Goal: Information Seeking & Learning: Learn about a topic

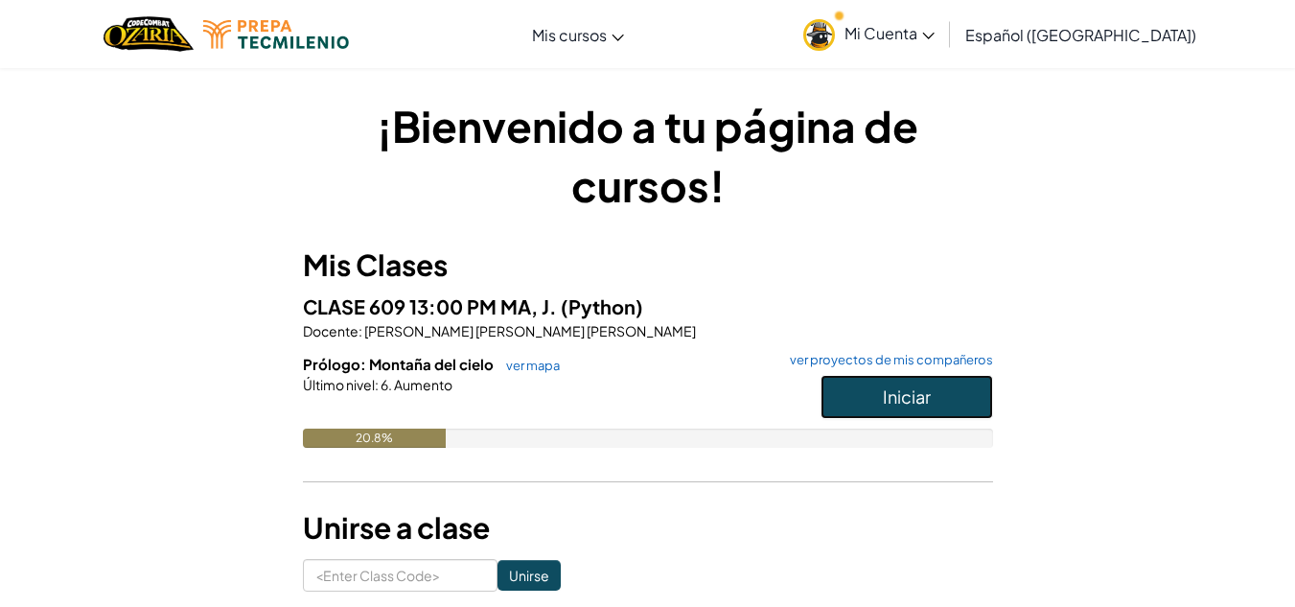
click at [880, 407] on button "Iniciar" at bounding box center [906, 397] width 173 height 44
click at [914, 390] on span "Iniciar" at bounding box center [907, 396] width 48 height 22
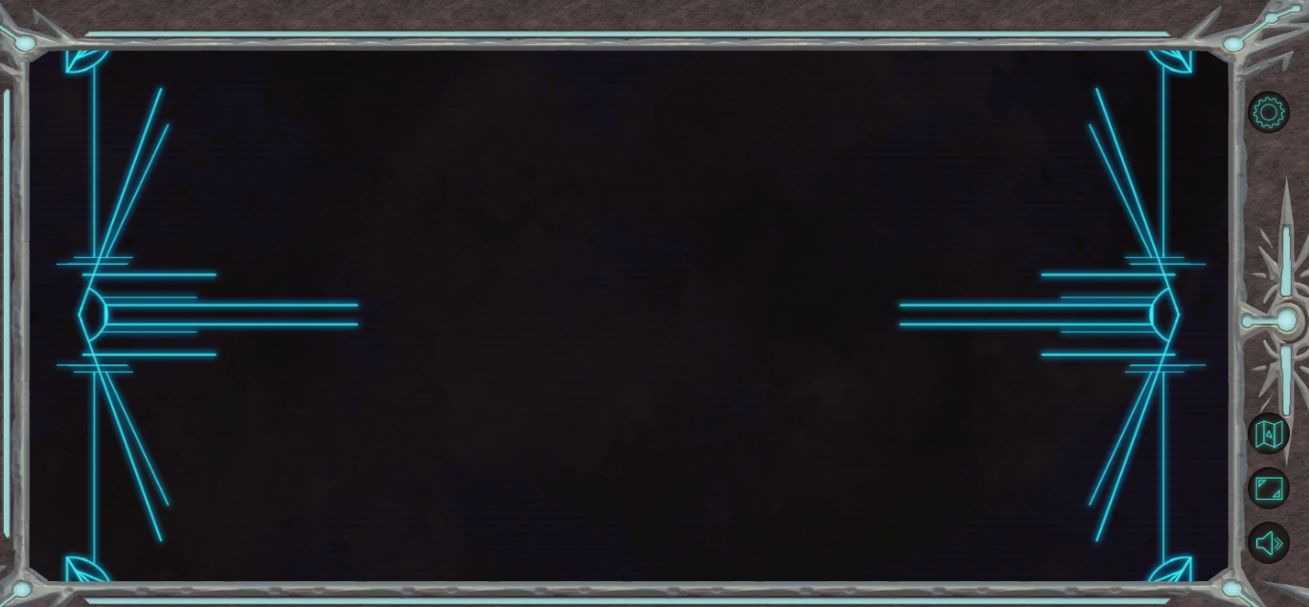
click at [862, 284] on div at bounding box center [628, 316] width 1205 height 534
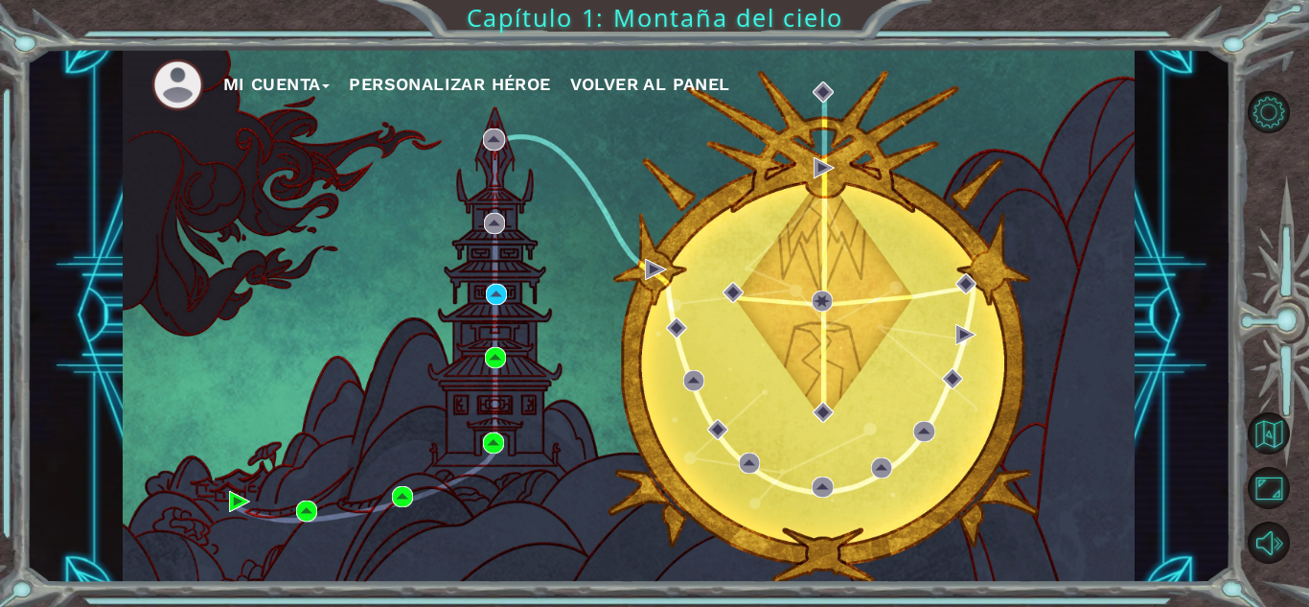
click at [485, 107] on ul "Mi Cuenta Personalizar héroe Volver al panel" at bounding box center [642, 84] width 983 height 53
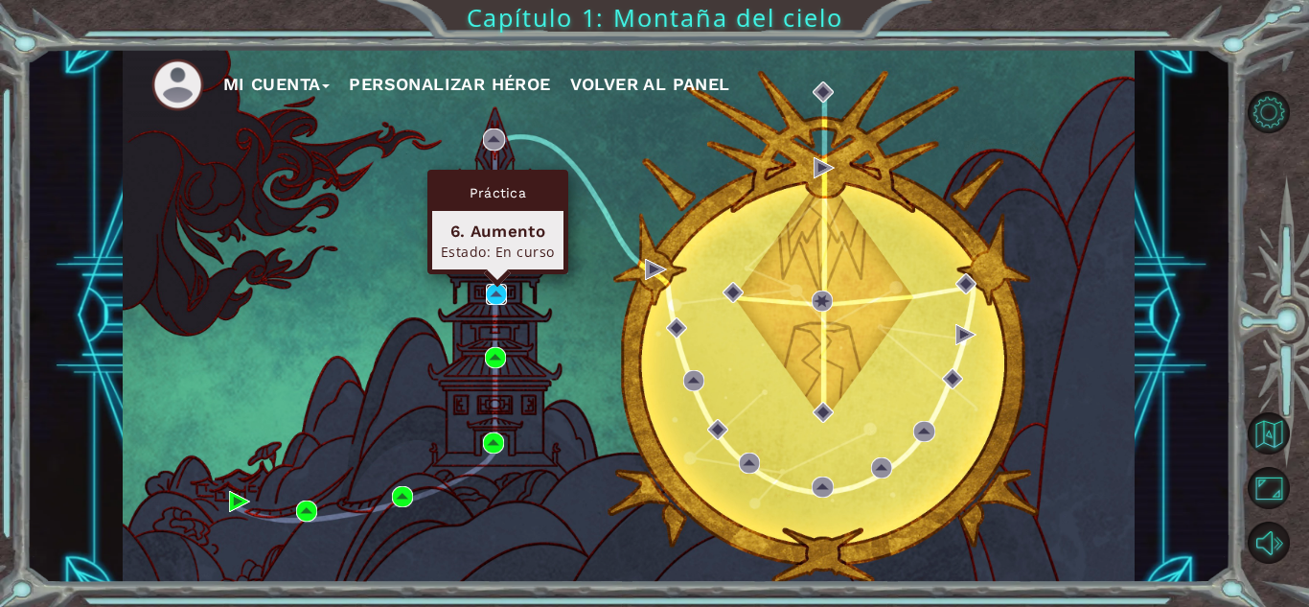
click at [498, 286] on img at bounding box center [496, 294] width 21 height 21
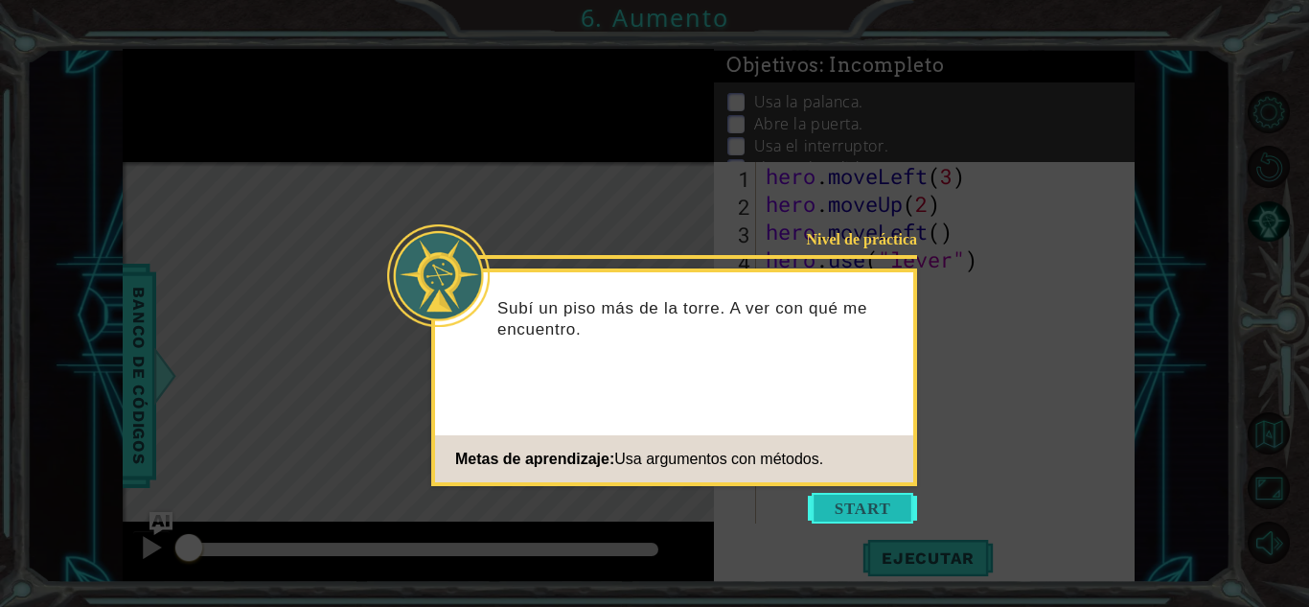
click at [843, 505] on button "Start" at bounding box center [862, 508] width 109 height 31
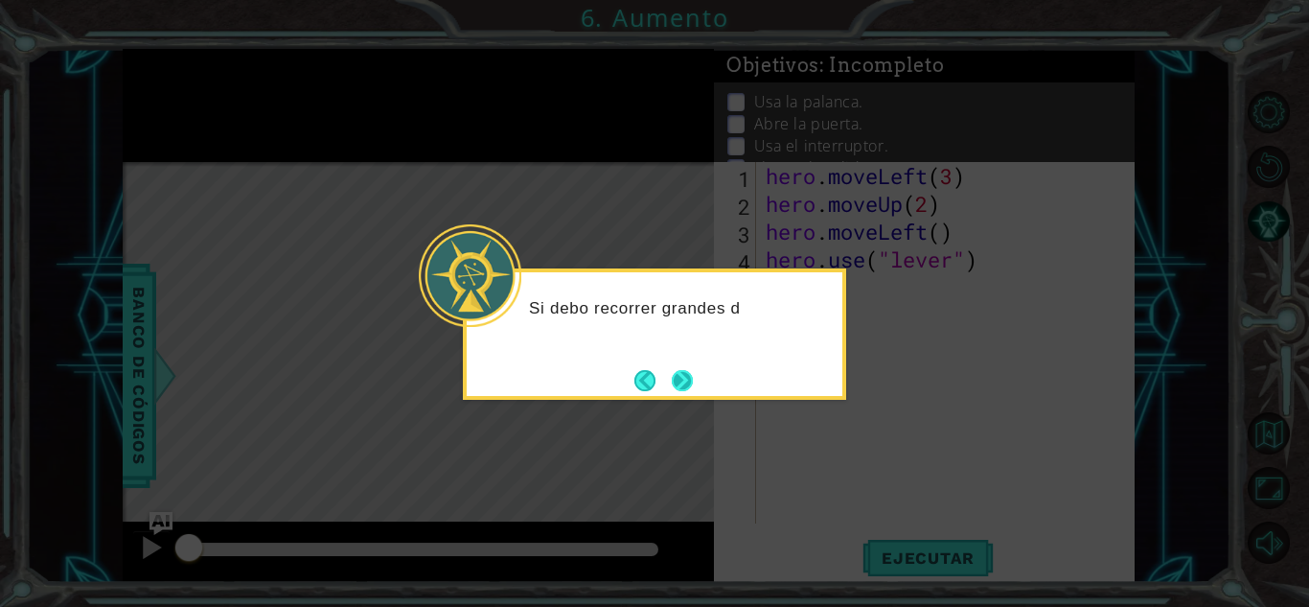
click at [687, 381] on button "Next" at bounding box center [682, 380] width 21 height 21
click at [687, 381] on icon at bounding box center [654, 303] width 1309 height 607
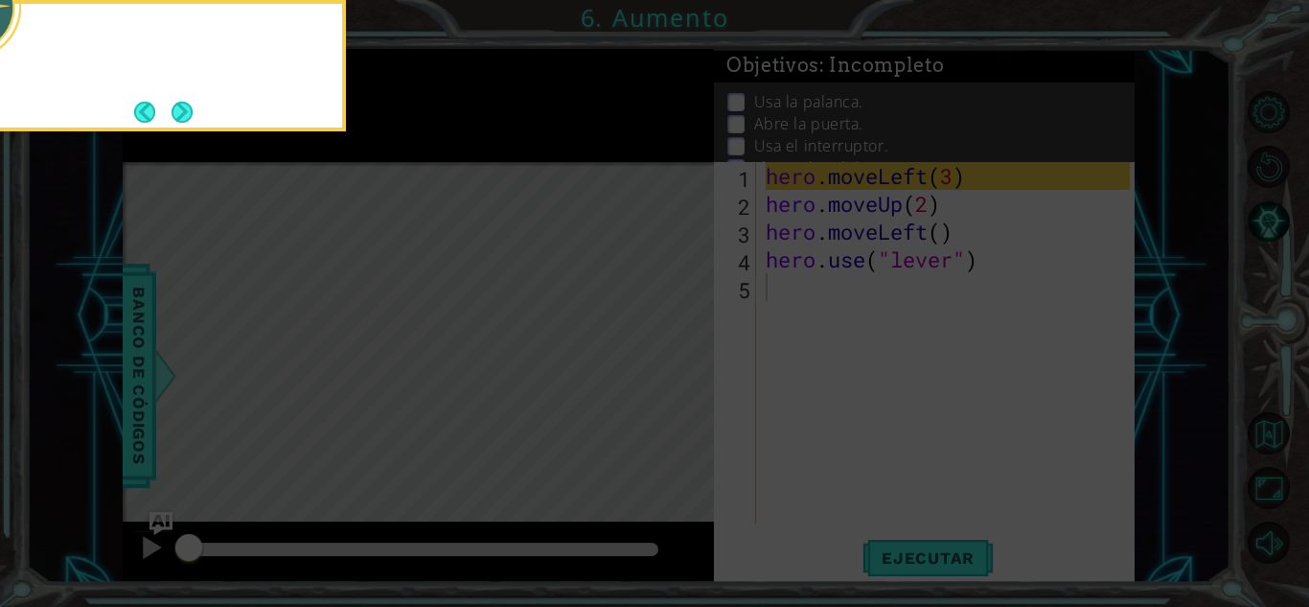
click at [687, 381] on icon at bounding box center [654, 90] width 1309 height 1032
drag, startPoint x: 687, startPoint y: 381, endPoint x: 356, endPoint y: 180, distance: 387.9
click at [356, 180] on icon at bounding box center [654, 90] width 1309 height 1032
click at [190, 110] on button "Next" at bounding box center [182, 112] width 21 height 21
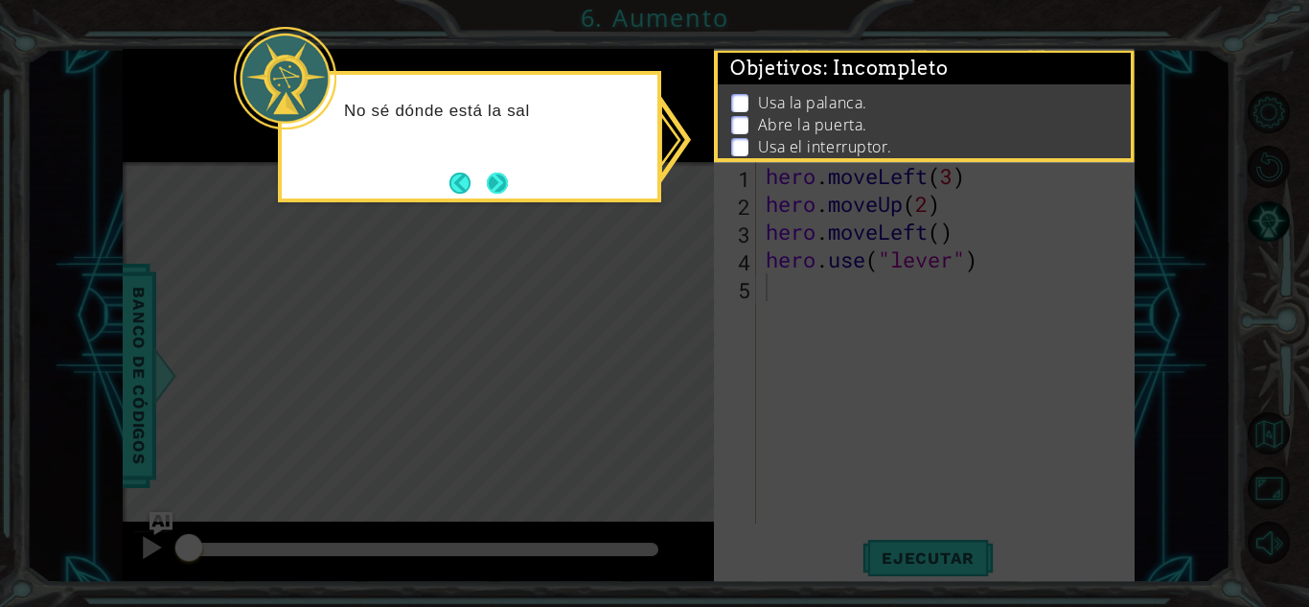
click at [508, 185] on button "Next" at bounding box center [497, 183] width 21 height 21
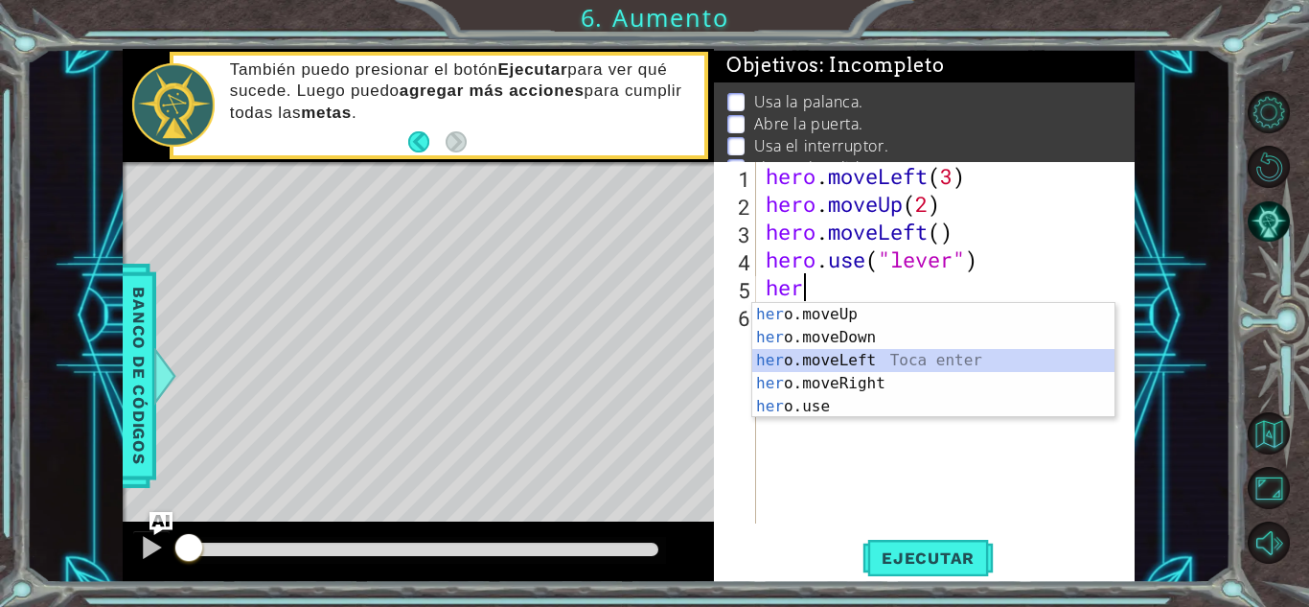
click at [854, 352] on div "her o.moveUp Toca enter her o.moveDown Toca enter her o.moveLeft [PERSON_NAME] …" at bounding box center [933, 383] width 362 height 161
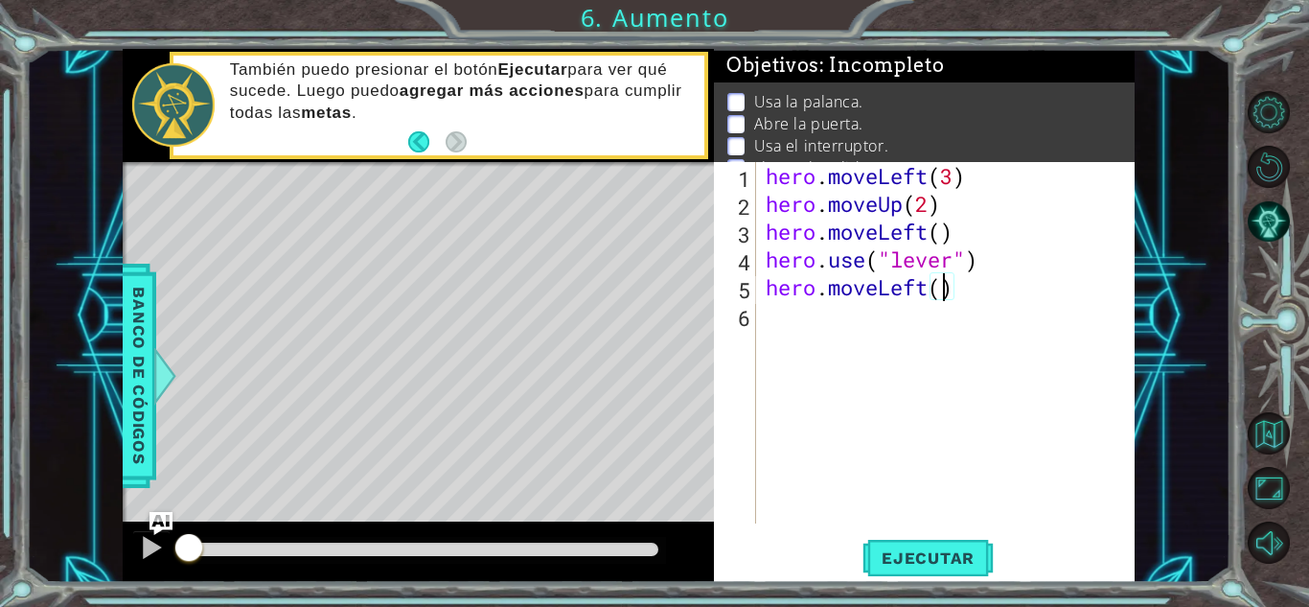
scroll to position [0, 8]
click at [964, 543] on button "Ejecutar" at bounding box center [928, 558] width 131 height 42
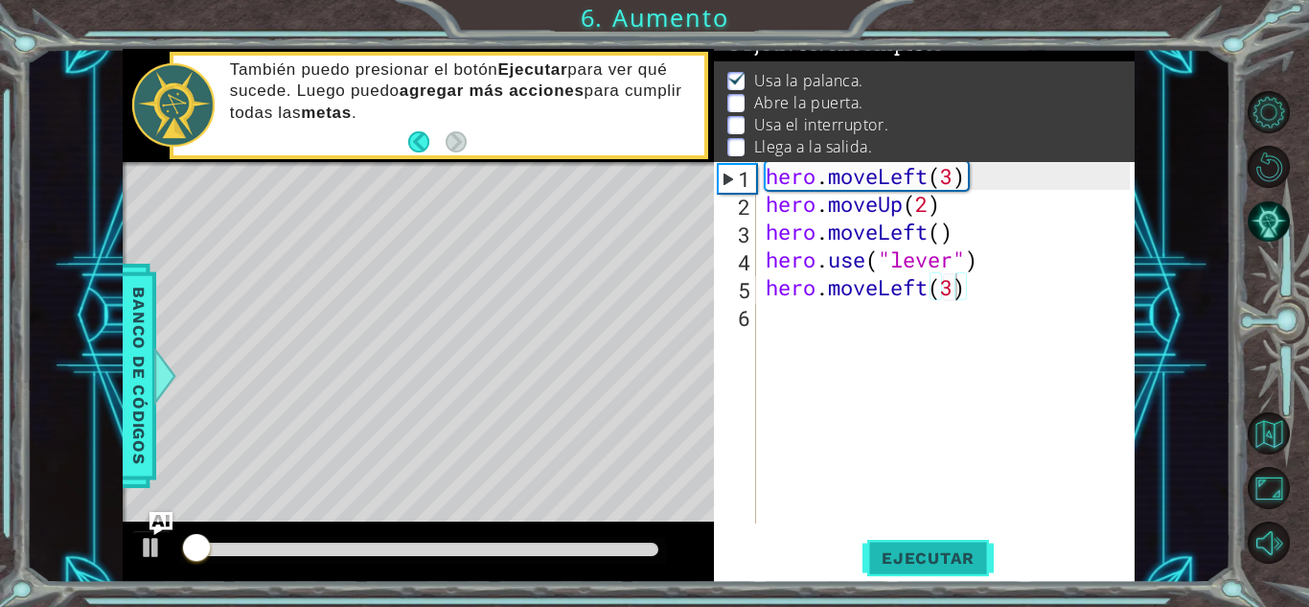
scroll to position [26, 0]
click at [964, 543] on button "Ejecutar" at bounding box center [928, 558] width 131 height 42
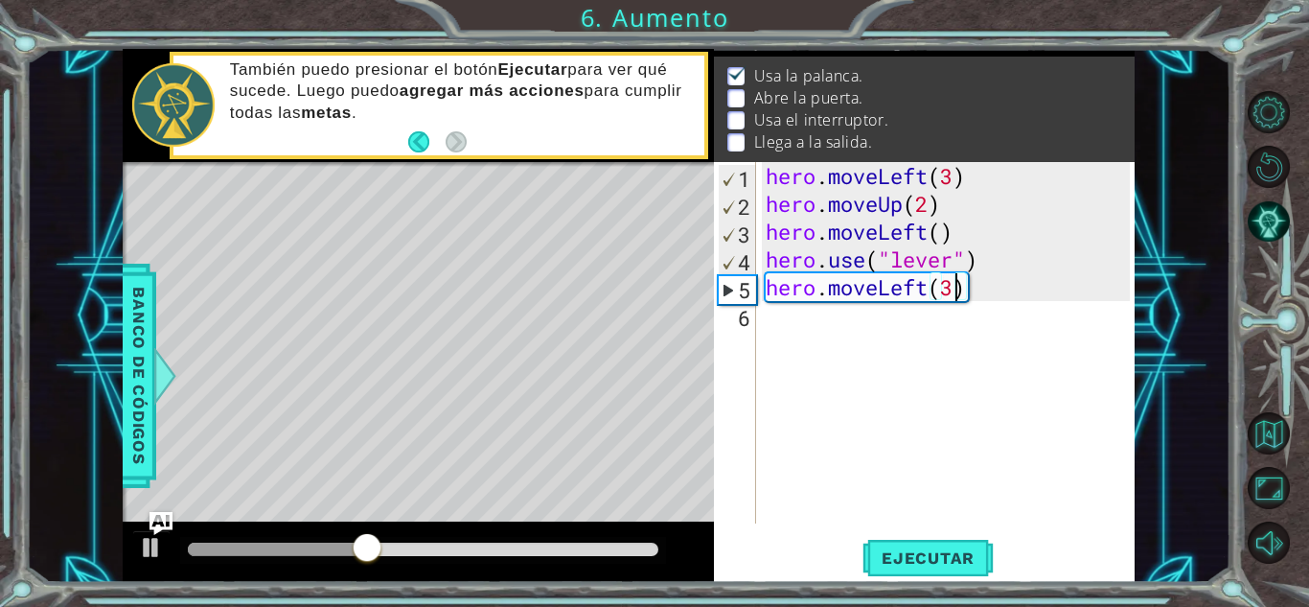
type textarea "hero.moveLeft()"
click at [927, 541] on button "Ejecutar" at bounding box center [928, 558] width 131 height 42
click at [818, 311] on div "hero . moveLeft ( 3 ) hero . moveUp ( 2 ) hero . moveLeft ( ) hero . use ( "lev…" at bounding box center [951, 370] width 378 height 417
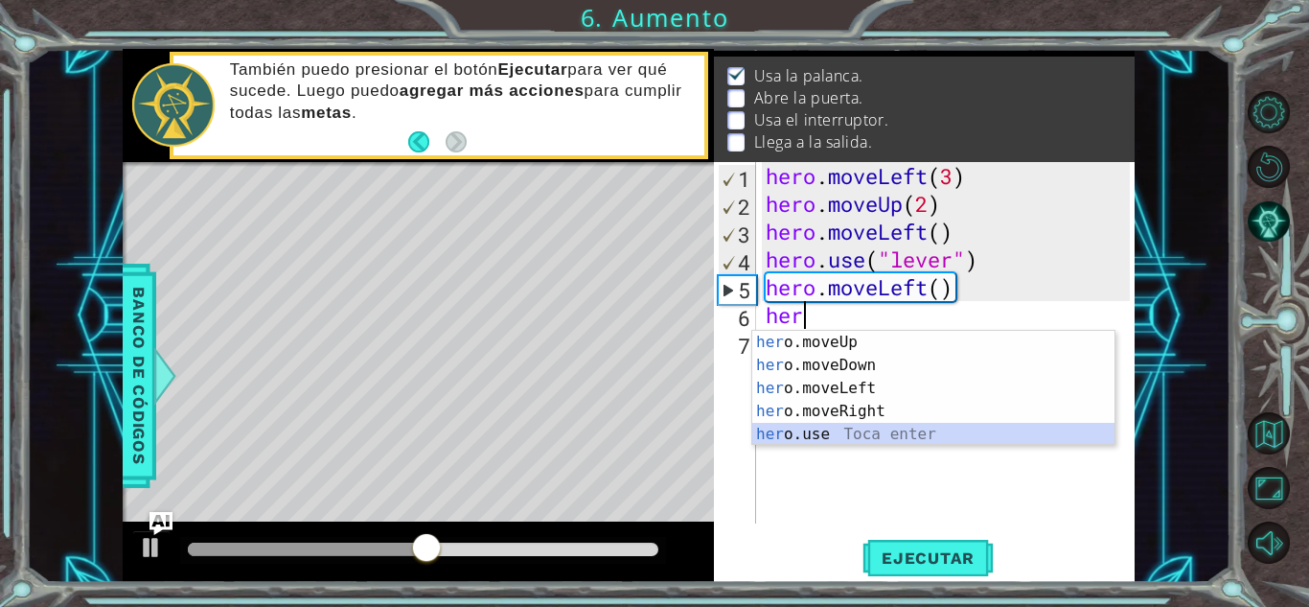
click at [861, 429] on div "her o.moveUp Toca enter her o.moveDown Toca enter her o.moveLeft [PERSON_NAME] …" at bounding box center [933, 411] width 362 height 161
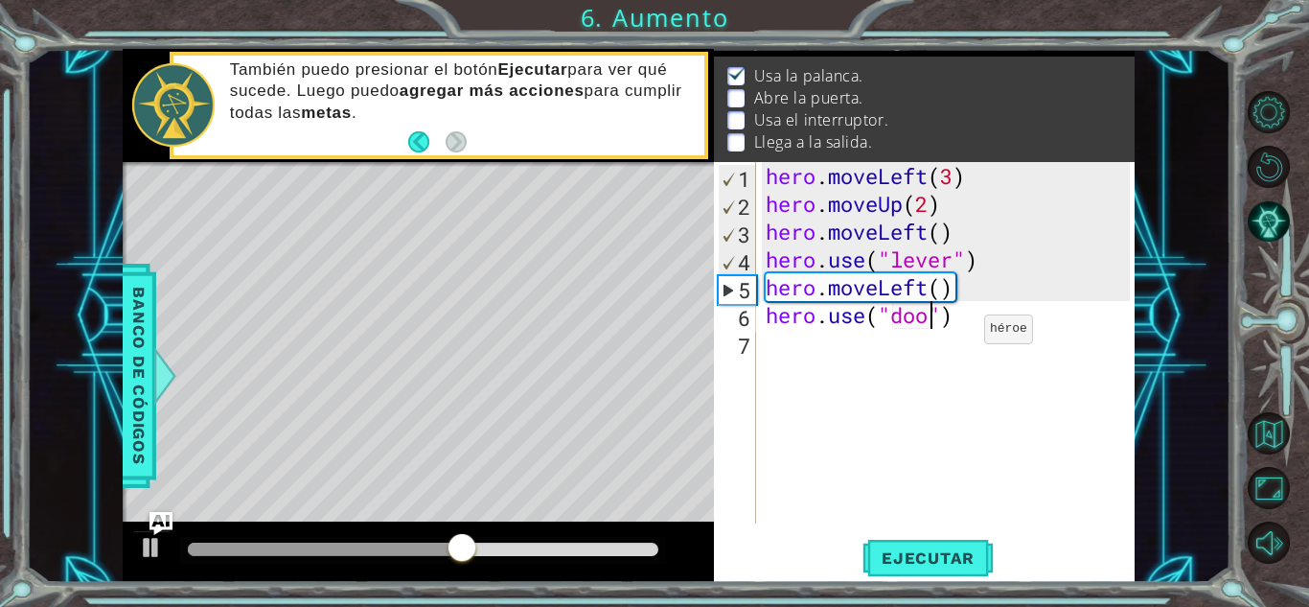
scroll to position [0, 8]
type textarea "hero.use("door")"
click at [922, 566] on span "Ejecutar" at bounding box center [928, 557] width 131 height 19
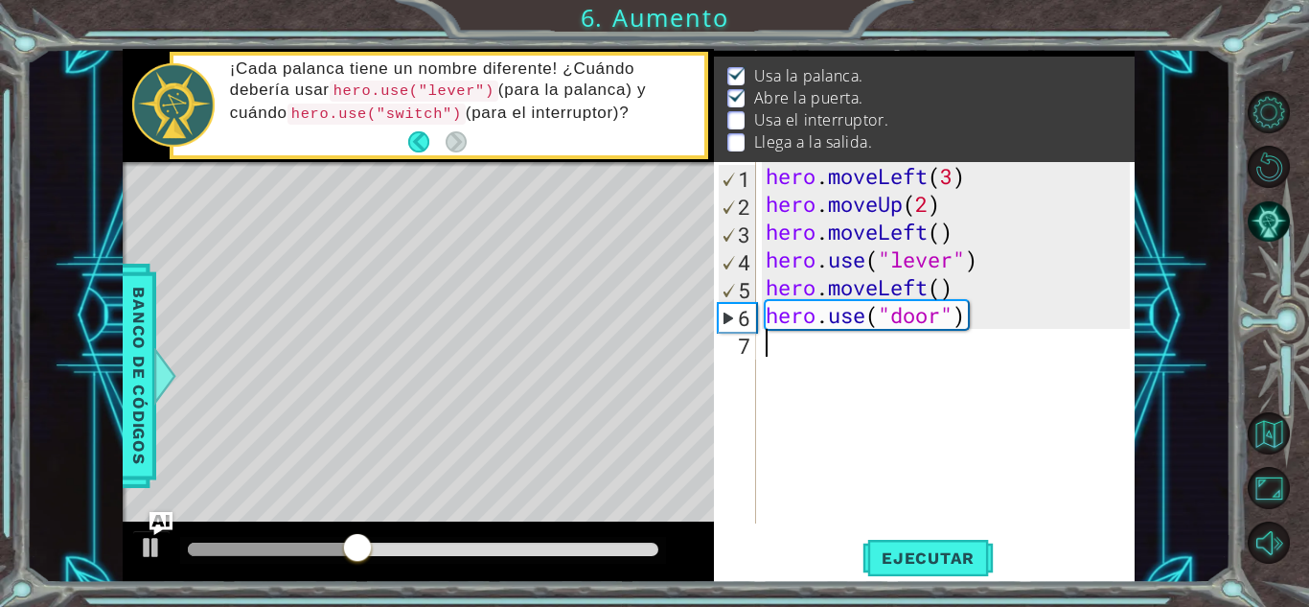
click at [825, 350] on div "hero . moveLeft ( 3 ) hero . moveUp ( 2 ) hero . moveLeft ( ) hero . use ( "lev…" at bounding box center [951, 370] width 378 height 417
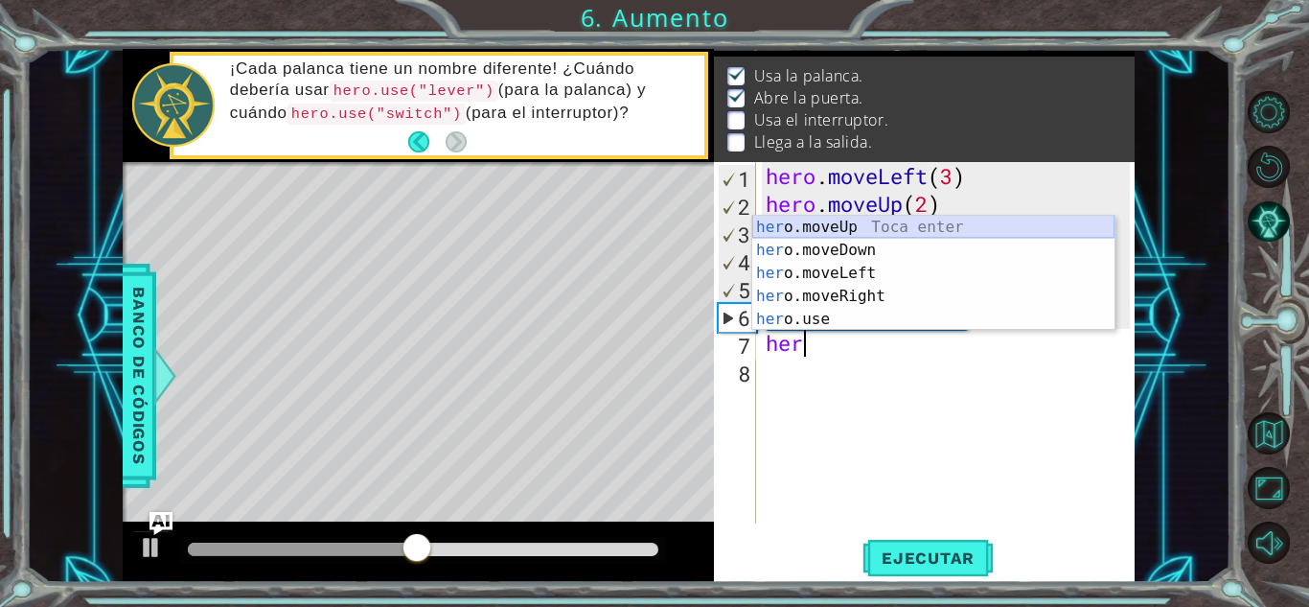
click at [893, 229] on div "her o.moveUp Toca enter her o.moveDown Toca enter her o.moveLeft [PERSON_NAME] …" at bounding box center [933, 296] width 362 height 161
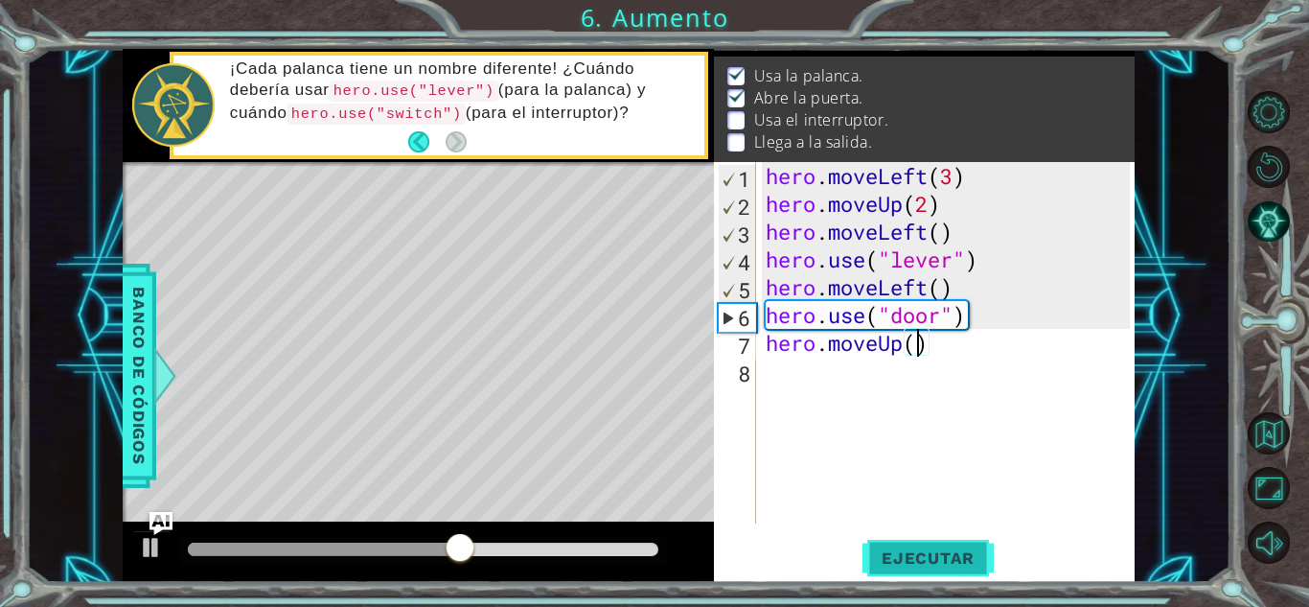
type textarea "hero.moveUp(2)"
click at [820, 385] on div "hero . moveLeft ( 3 ) hero . moveUp ( 2 ) hero . moveLeft ( ) hero . use ( "lev…" at bounding box center [951, 370] width 378 height 417
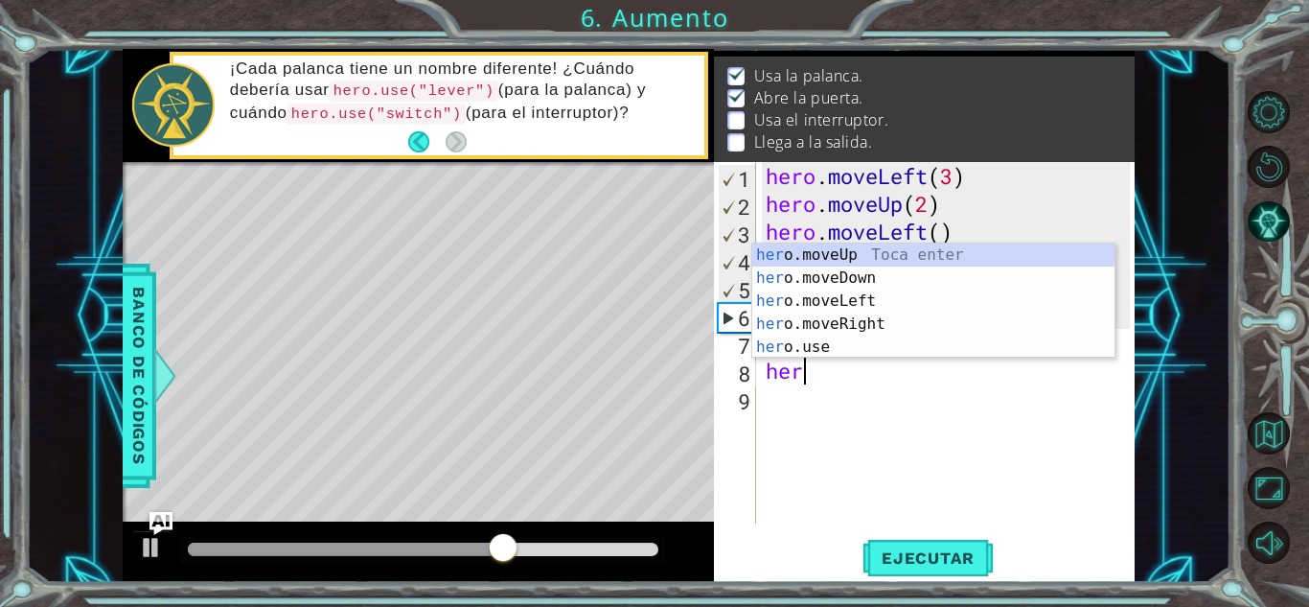
scroll to position [0, 1]
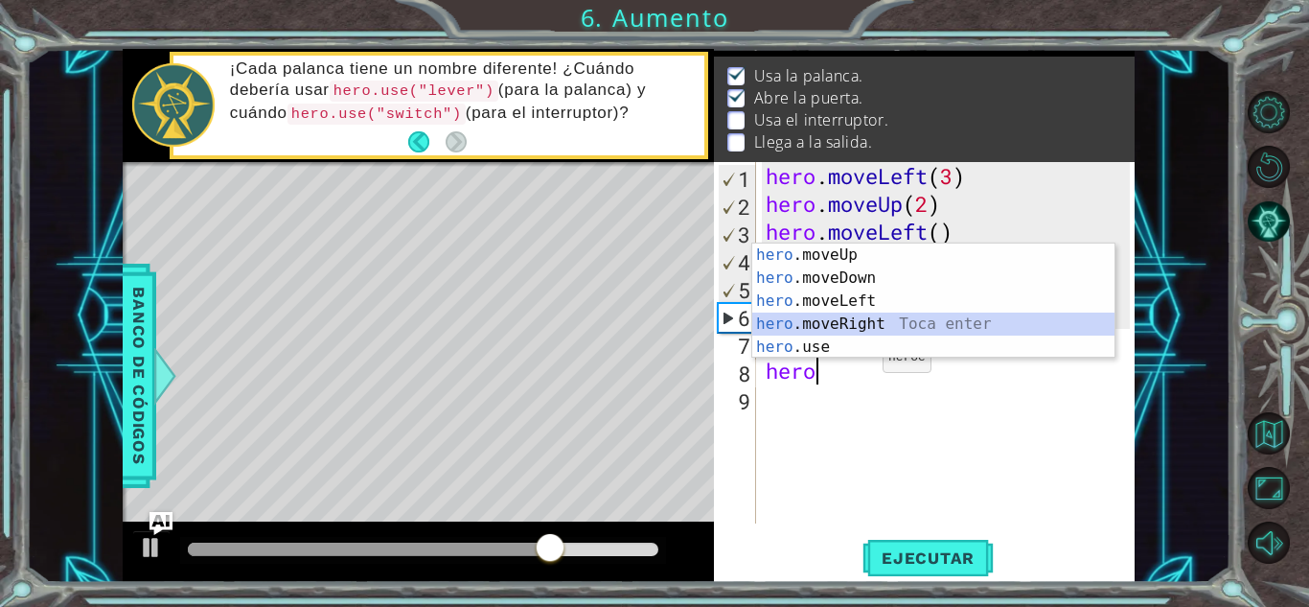
click at [872, 325] on div "hero .moveUp Toca enter hero .moveDown Toca enter hero .moveLeft Toca enter her…" at bounding box center [933, 323] width 362 height 161
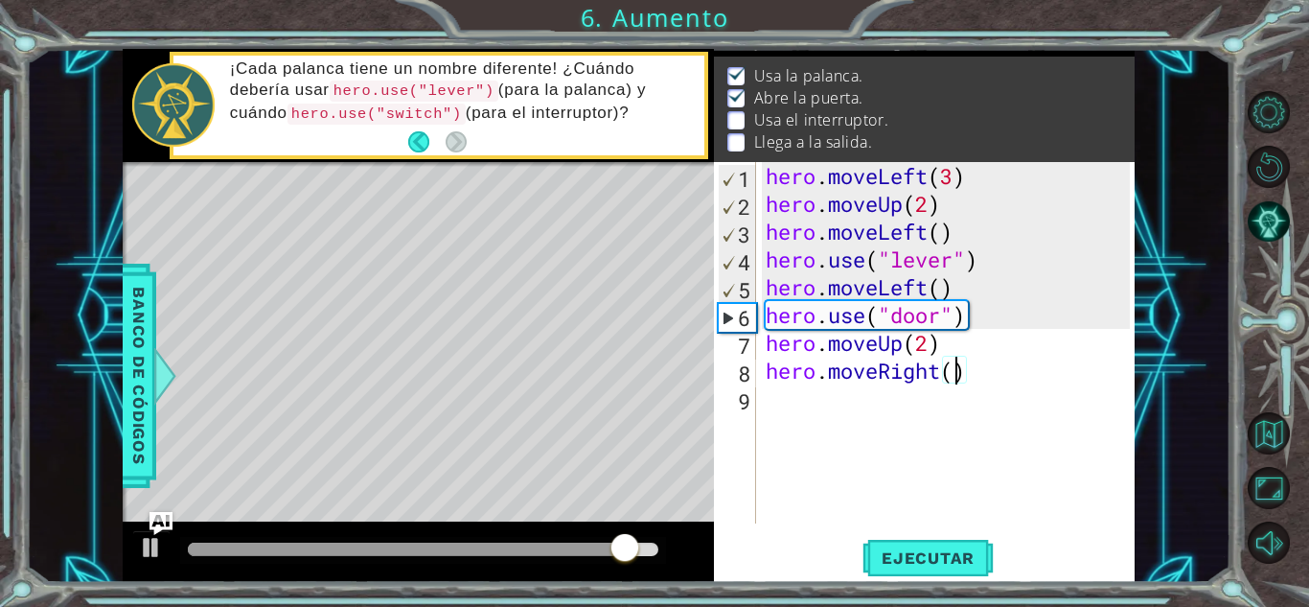
type textarea "hero.moveRight(2)"
click at [845, 400] on div "hero . moveLeft ( 3 ) hero . moveUp ( 2 ) hero . moveLeft ( ) hero . use ( "lev…" at bounding box center [951, 370] width 378 height 417
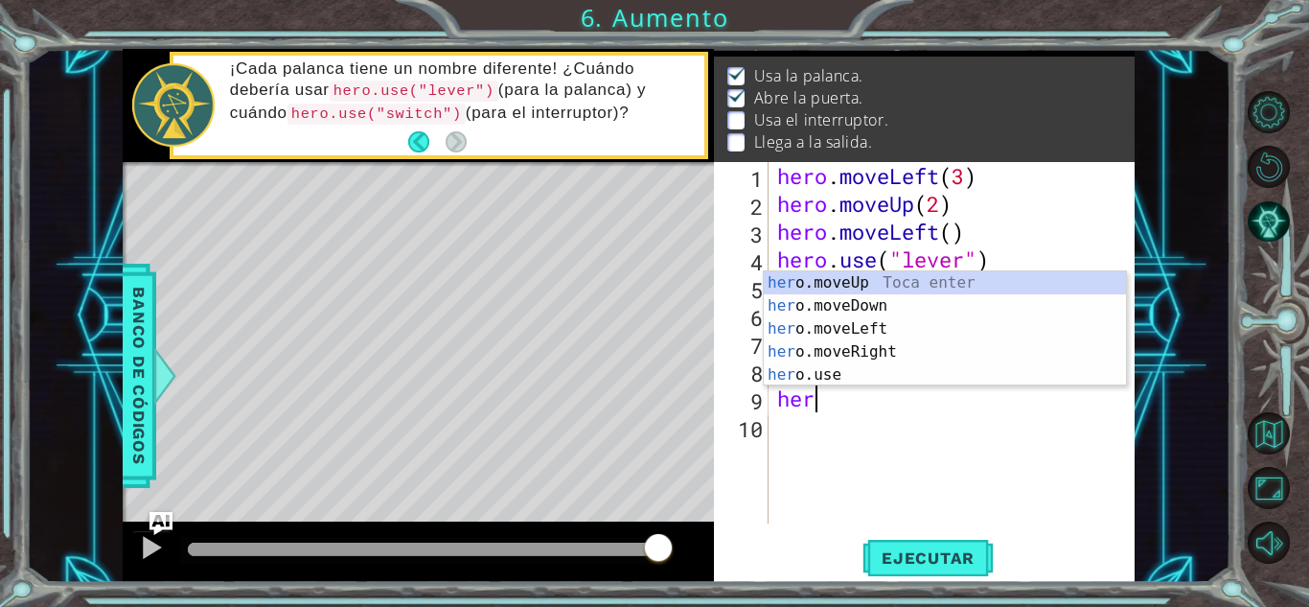
scroll to position [0, 1]
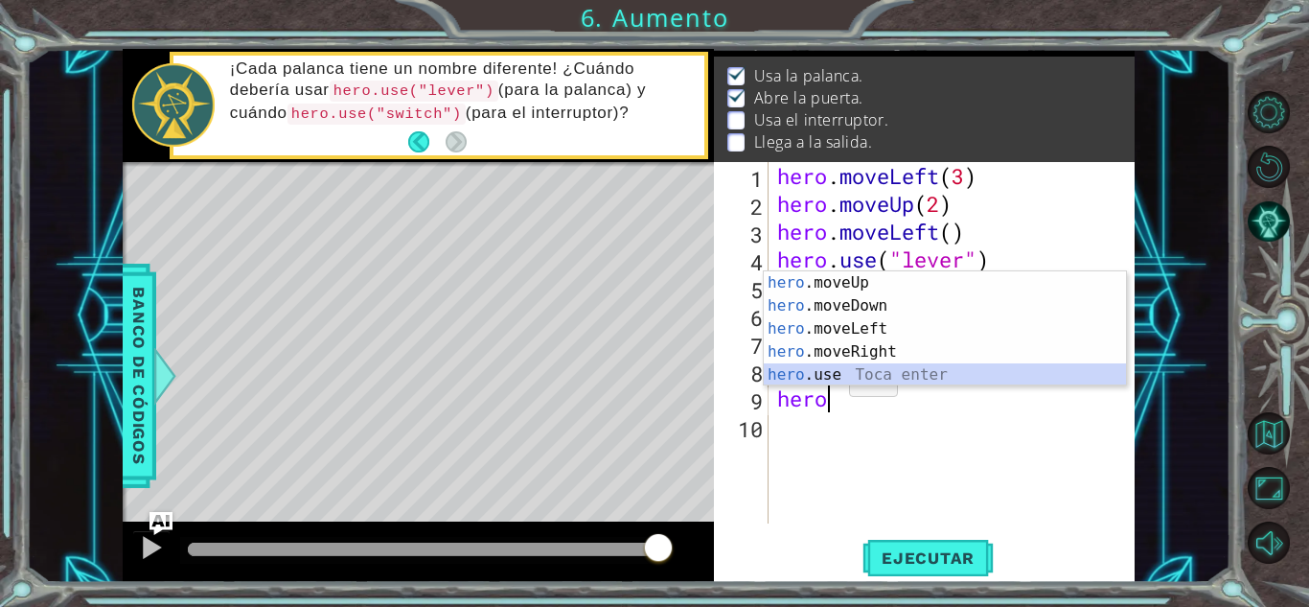
click at [827, 379] on div "hero .moveUp Toca enter hero .moveDown Toca enter hero .moveLeft Toca enter her…" at bounding box center [945, 351] width 362 height 161
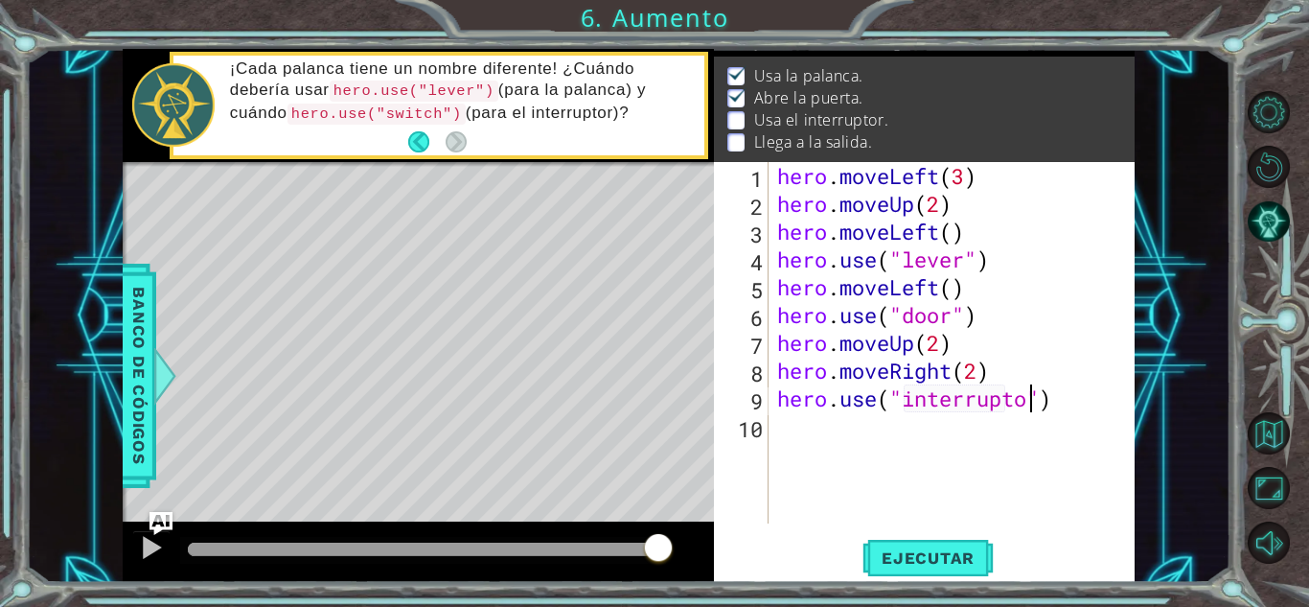
scroll to position [0, 12]
type textarea "hero.use("interruptor")"
click at [876, 442] on div "hero . moveLeft ( 3 ) hero . moveUp ( 2 ) hero . moveLeft ( ) hero . use ( "lev…" at bounding box center [956, 370] width 366 height 417
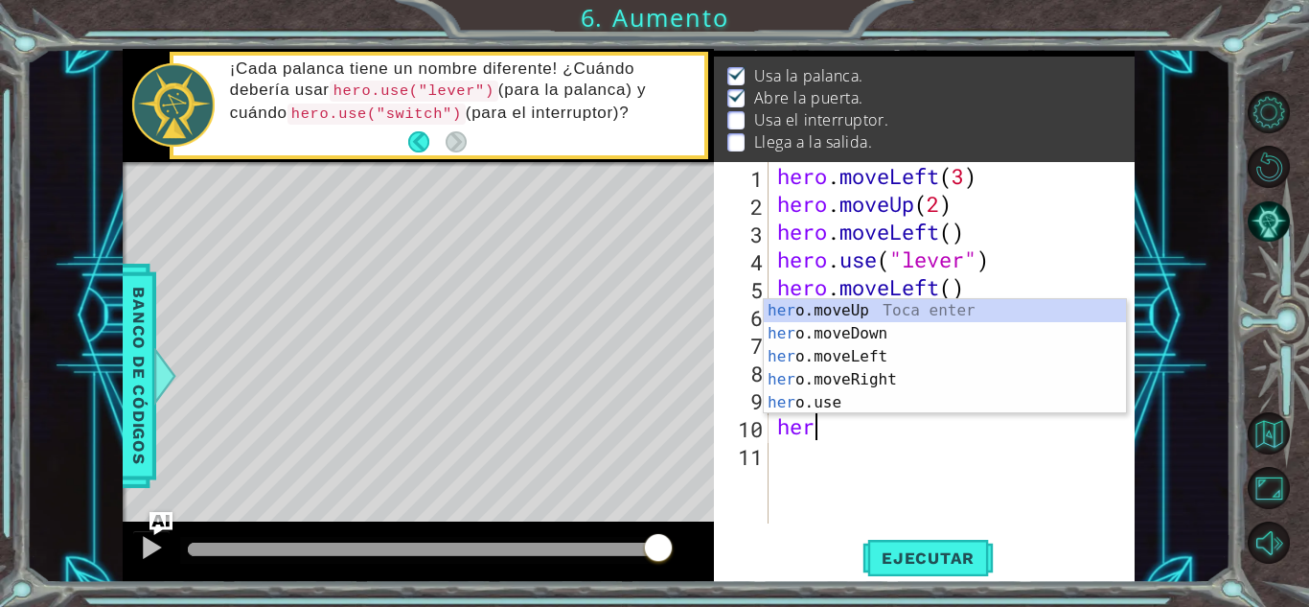
scroll to position [0, 1]
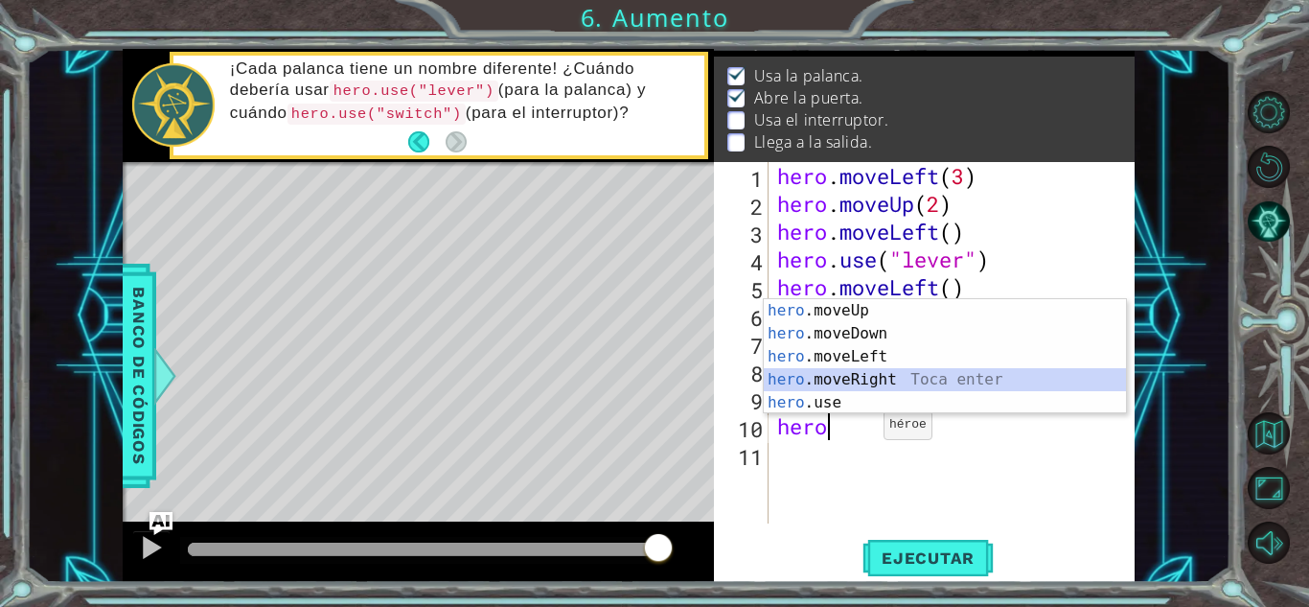
click at [888, 375] on div "hero .moveUp Toca enter hero .moveDown Toca enter hero .moveLeft Toca enter her…" at bounding box center [945, 379] width 362 height 161
type textarea "hero.moveRight(1)"
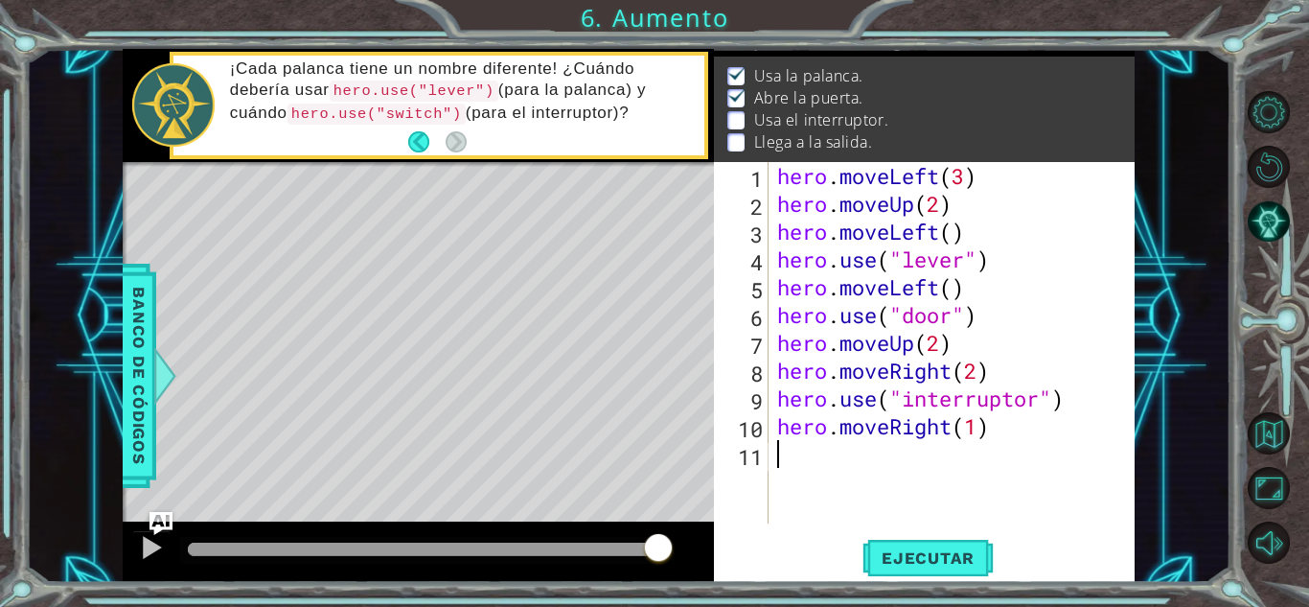
click at [885, 459] on div "hero . moveLeft ( 3 ) hero . moveUp ( 2 ) hero . moveLeft ( ) hero . use ( "lev…" at bounding box center [956, 370] width 366 height 417
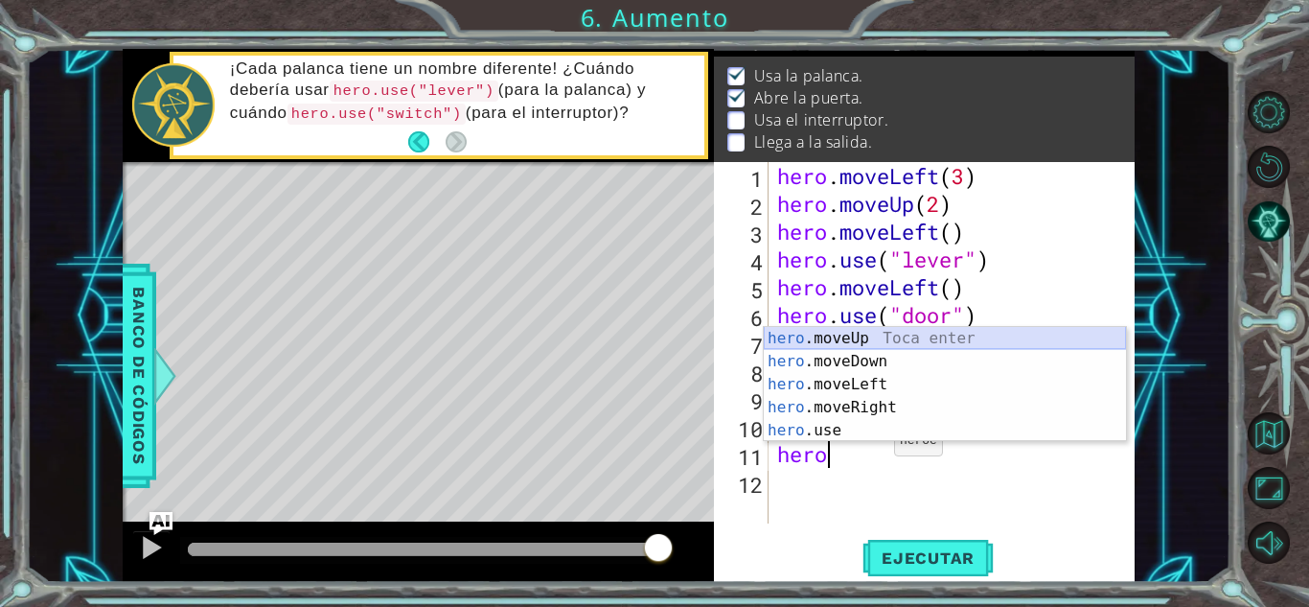
click at [884, 334] on div "hero .moveUp Toca enter hero .moveDown Toca enter hero .moveLeft Toca enter her…" at bounding box center [945, 407] width 362 height 161
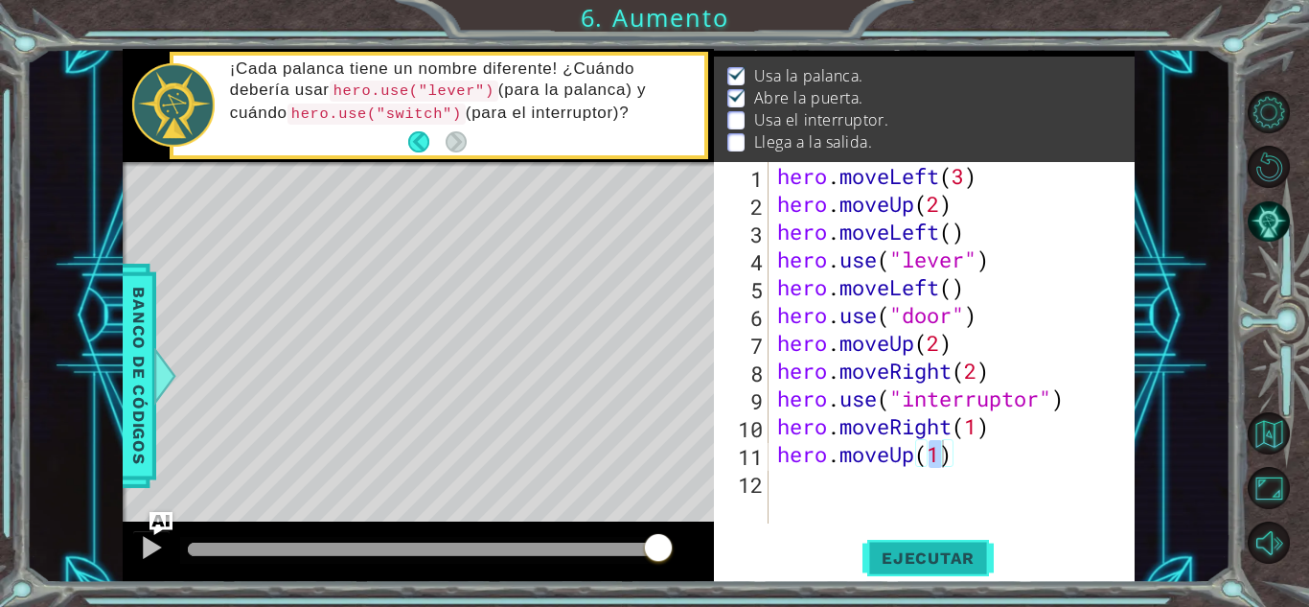
click at [931, 544] on button "Ejecutar" at bounding box center [928, 558] width 131 height 42
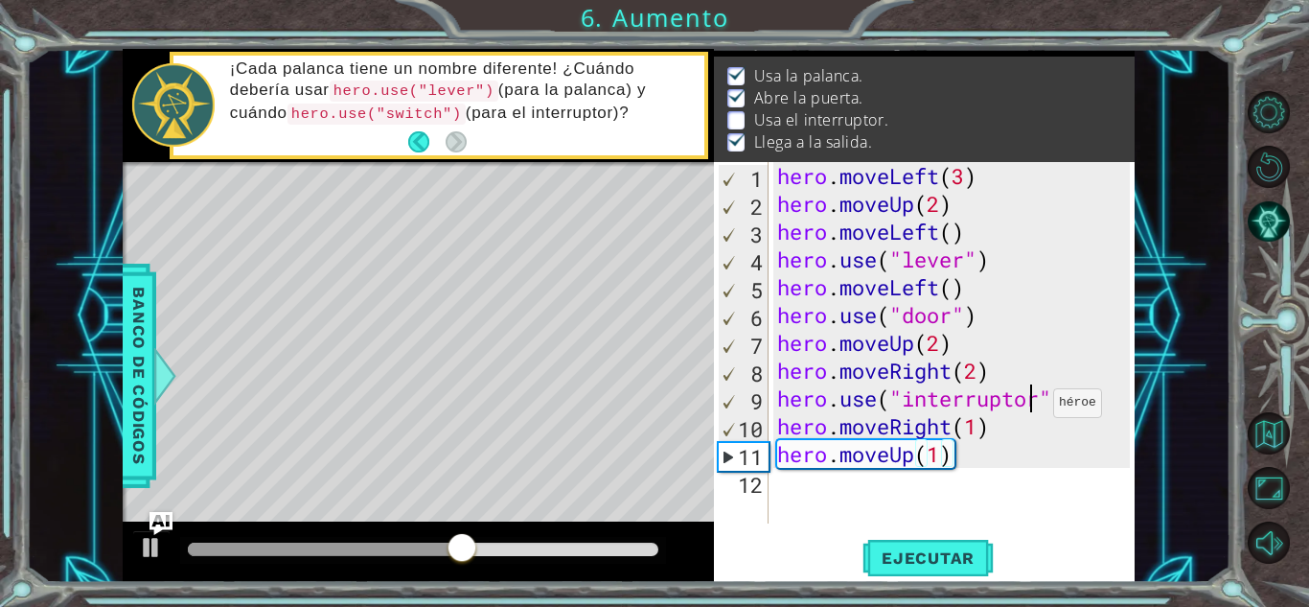
click at [1036, 407] on div "hero . moveLeft ( 3 ) hero . moveUp ( 2 ) hero . moveLeft ( ) hero . use ( "lev…" at bounding box center [956, 370] width 366 height 417
drag, startPoint x: 1047, startPoint y: 403, endPoint x: 905, endPoint y: 394, distance: 142.1
click at [905, 394] on div "hero . moveLeft ( 3 ) hero . moveUp ( 2 ) hero . moveLeft ( ) hero . use ( "lev…" at bounding box center [956, 370] width 366 height 417
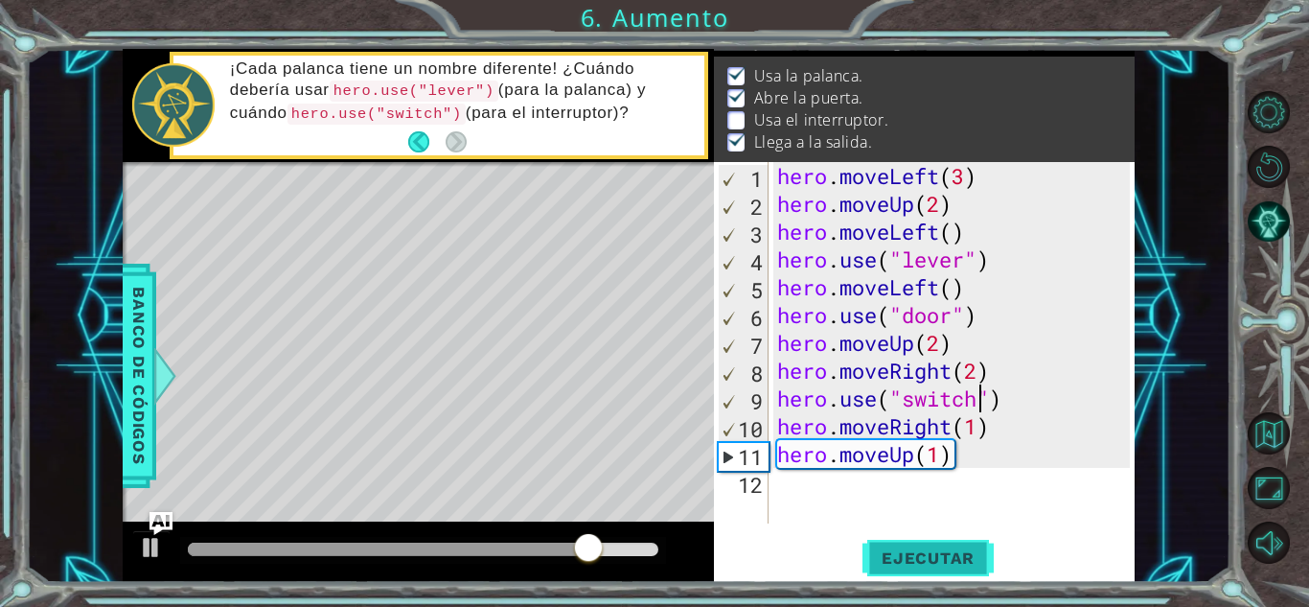
type textarea "hero.use("switch")"
click at [965, 541] on button "Ejecutar" at bounding box center [928, 558] width 131 height 42
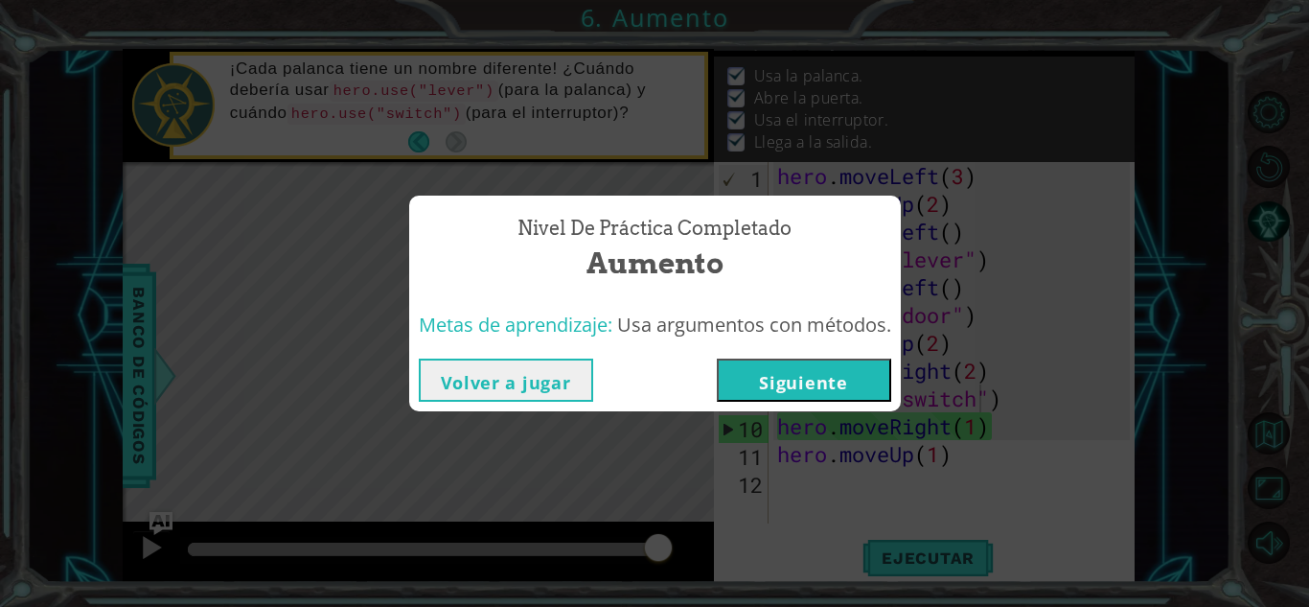
click at [825, 371] on button "Siguiente" at bounding box center [804, 379] width 174 height 43
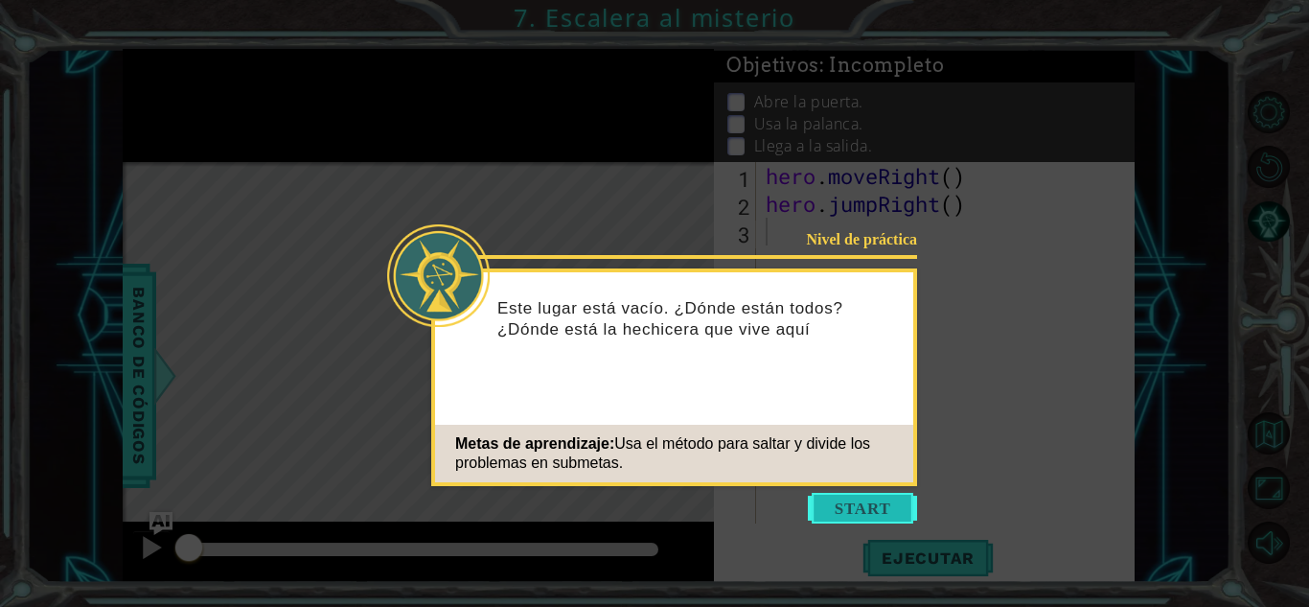
click at [872, 494] on button "Start" at bounding box center [862, 508] width 109 height 31
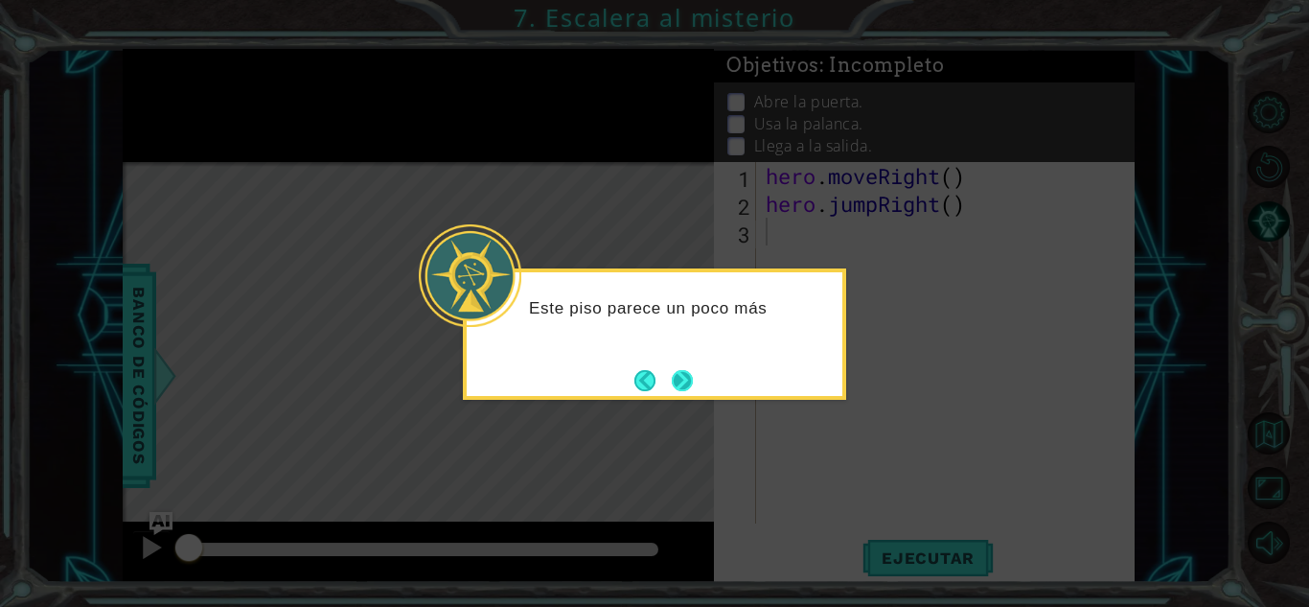
click at [684, 376] on button "Next" at bounding box center [682, 380] width 21 height 21
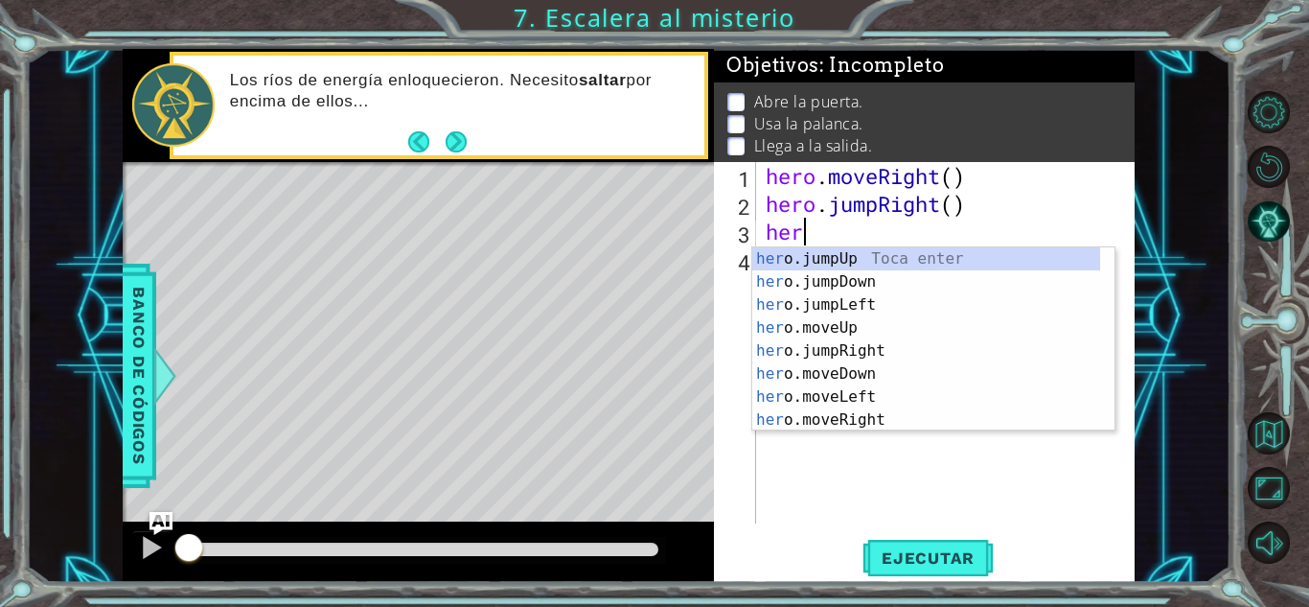
scroll to position [0, 1]
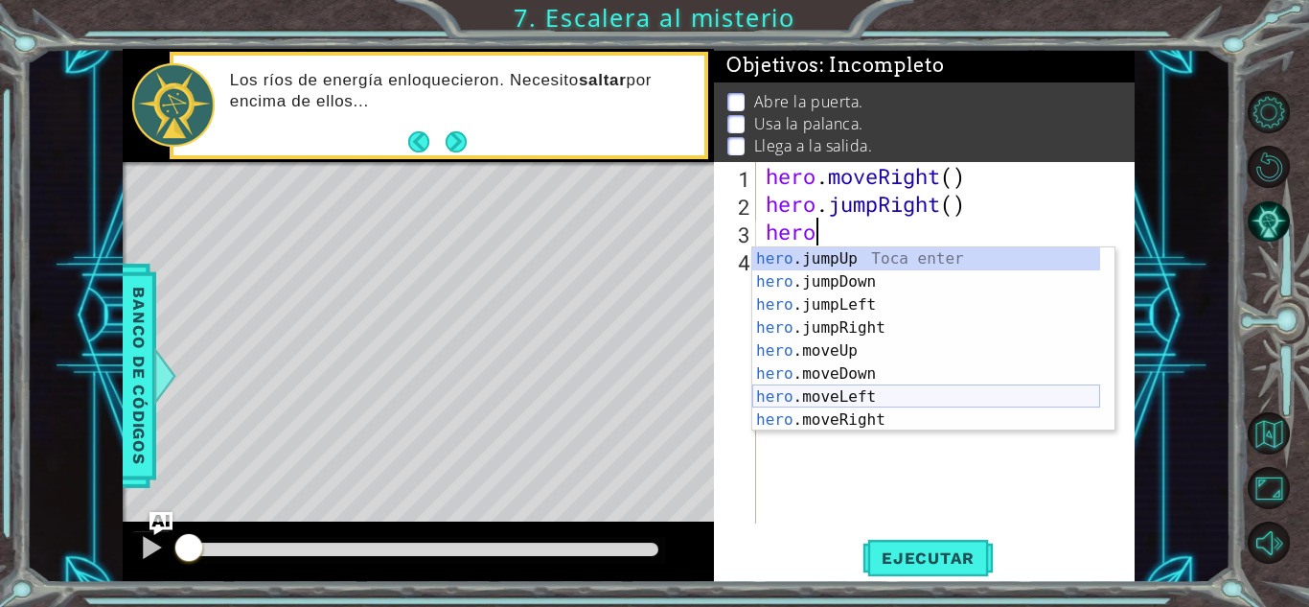
click at [894, 399] on div "hero .jumpUp Toca enter hero .jumpDown Toca enter hero .jumpLeft Toca enter her…" at bounding box center [926, 362] width 348 height 230
type textarea "hero.moveLeft(1)"
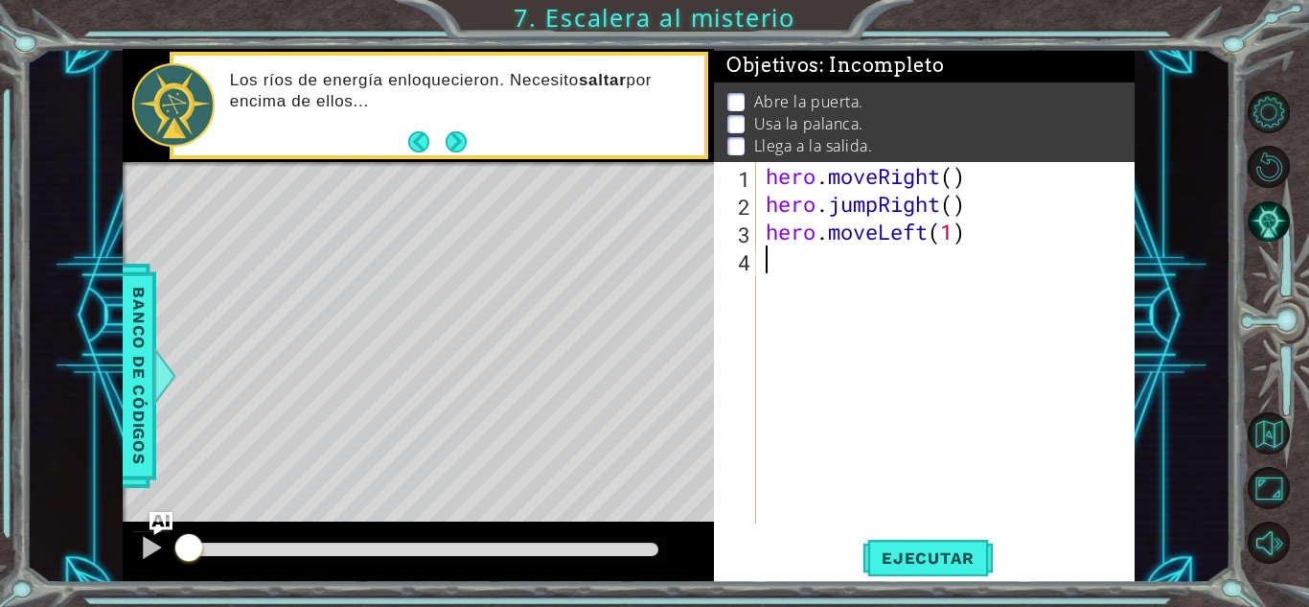
click at [839, 281] on div "hero . moveRight ( ) hero . jumpRight ( ) hero . moveLeft ( 1 )" at bounding box center [951, 370] width 378 height 417
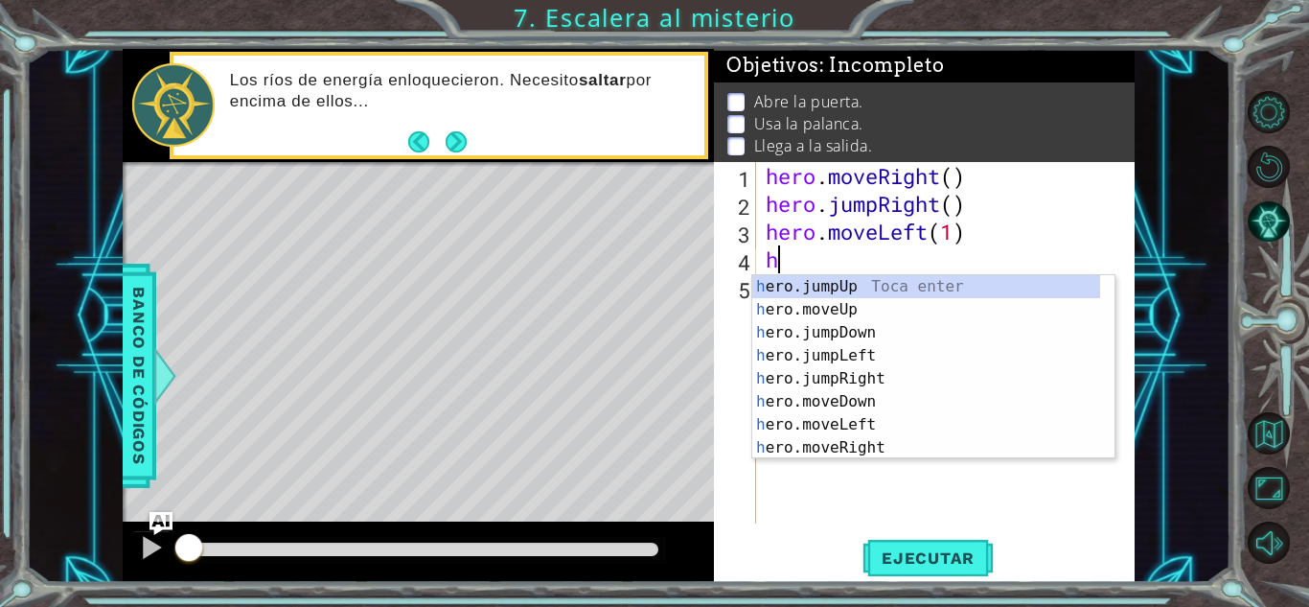
type textarea "her"
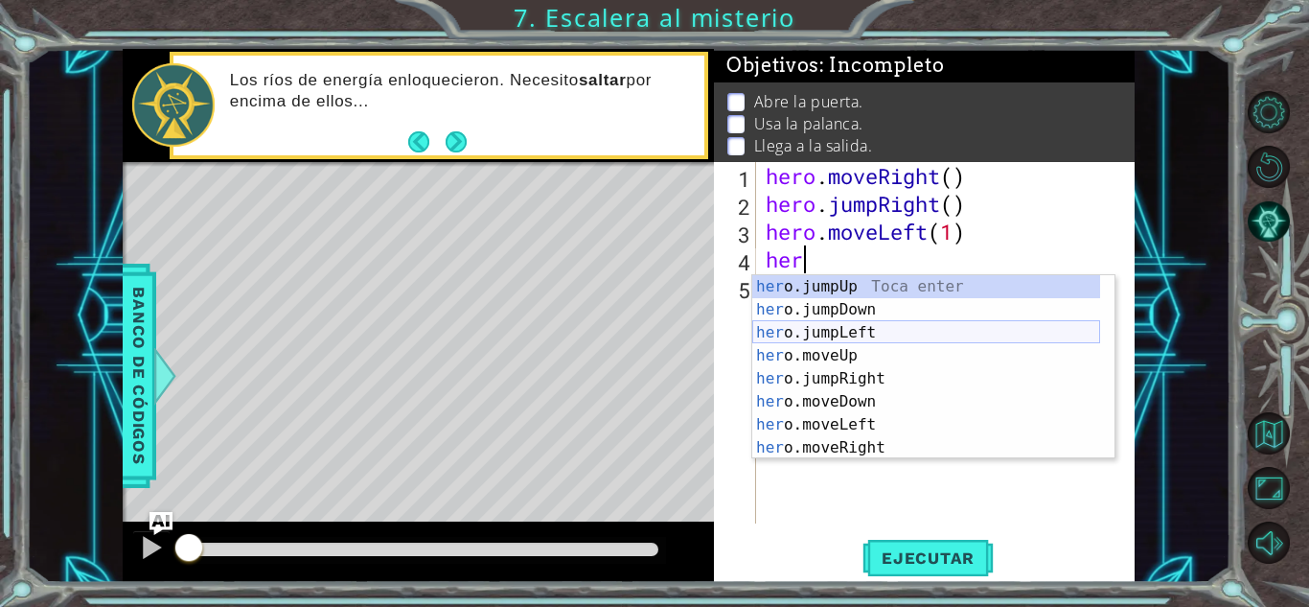
click at [879, 325] on div "her o.jumpUp Toca enter her o.jumpDown Toca enter her o.jumpLeft Toca enter her…" at bounding box center [926, 390] width 348 height 230
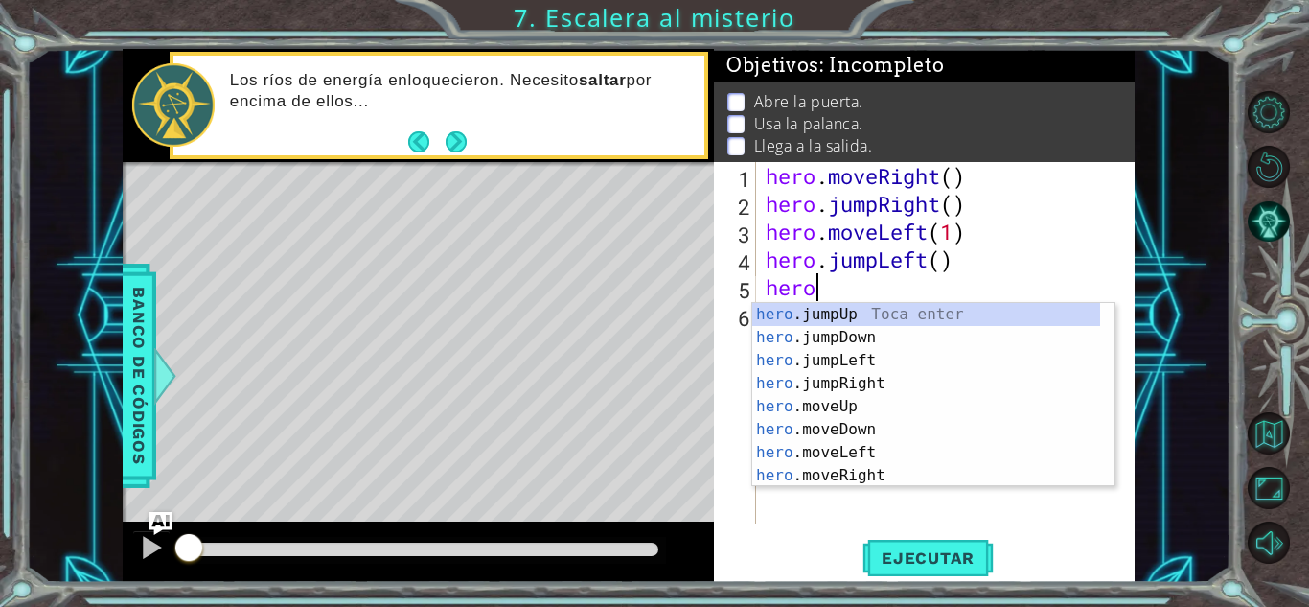
scroll to position [0, 1]
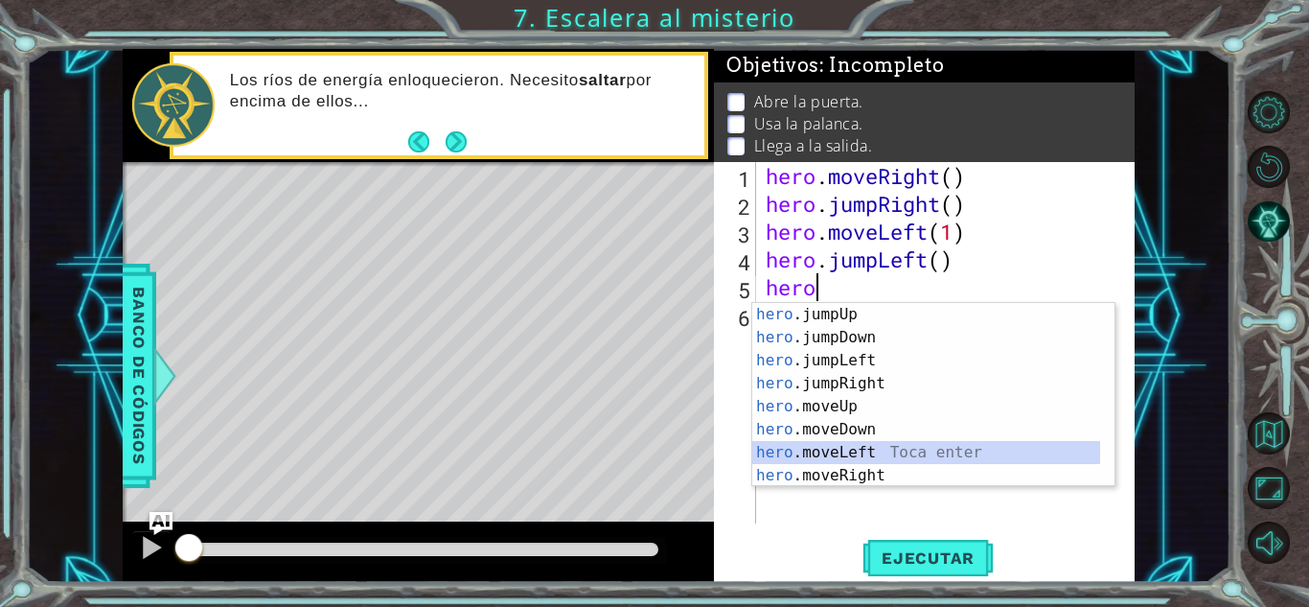
click at [876, 442] on div "hero .jumpUp Toca enter hero .jumpDown Toca enter hero .jumpLeft Toca enter her…" at bounding box center [926, 418] width 348 height 230
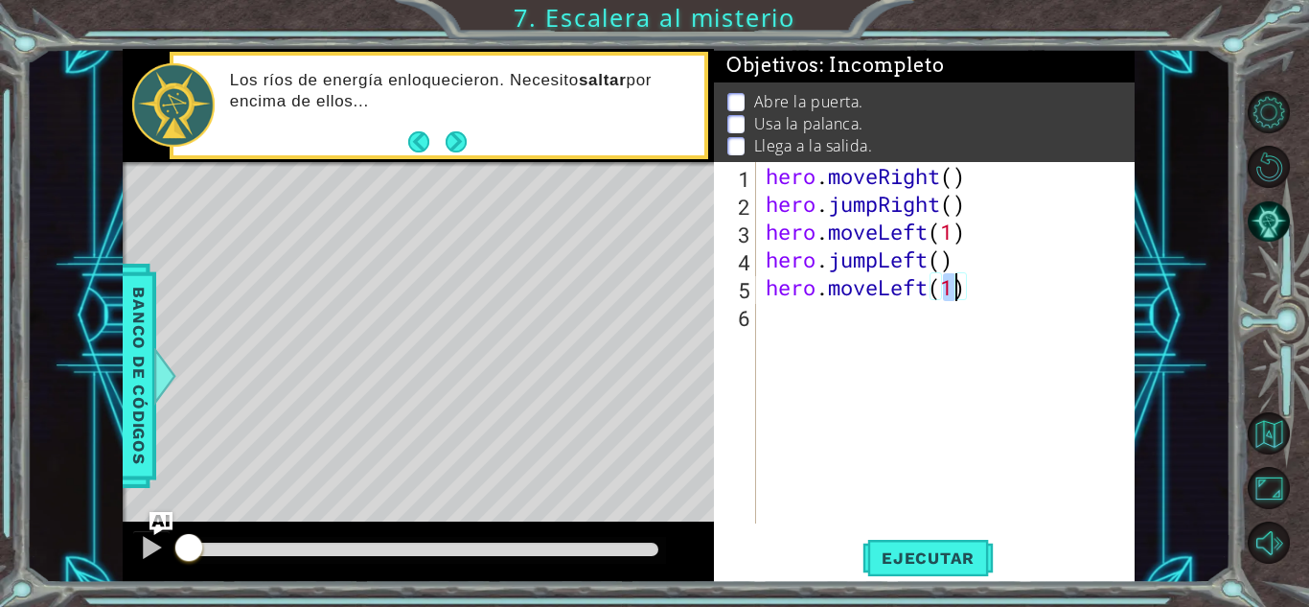
type textarea "hero.moveLeft(2)"
click at [823, 323] on div "hero . moveRight ( ) hero . jumpRight ( ) hero . moveLeft ( 1 ) hero . jumpLeft…" at bounding box center [951, 370] width 378 height 417
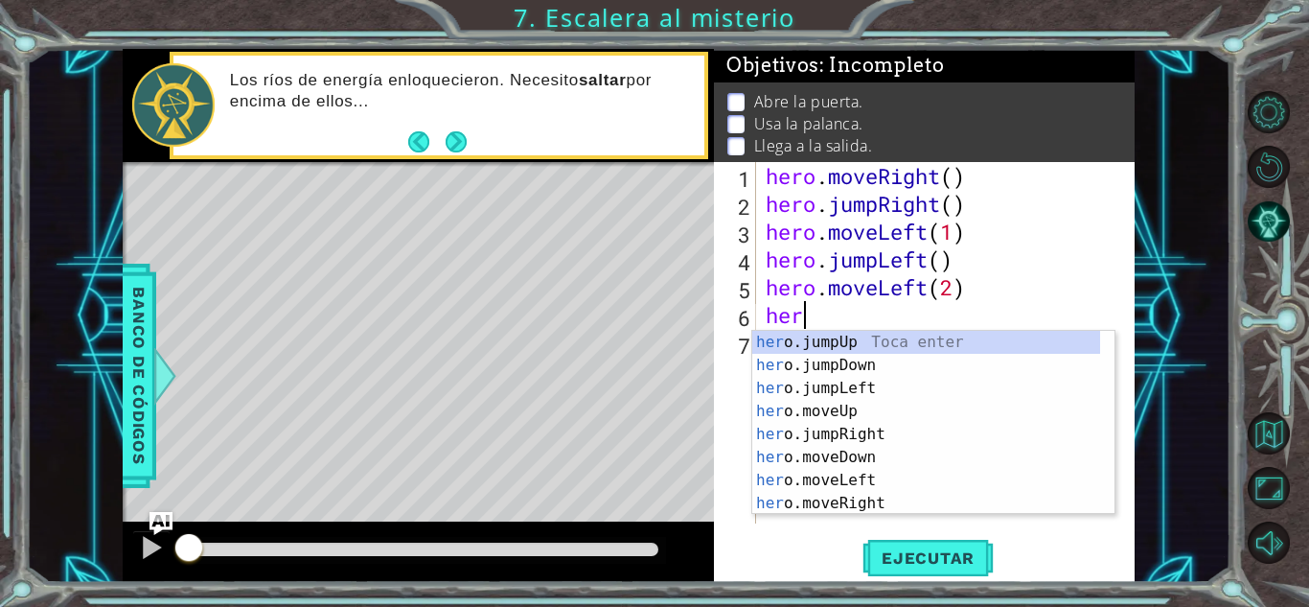
scroll to position [0, 1]
click at [855, 428] on div "hero .jumpUp Toca enter hero .jumpDown Toca enter hero .jumpLeft Toca enter her…" at bounding box center [926, 446] width 348 height 230
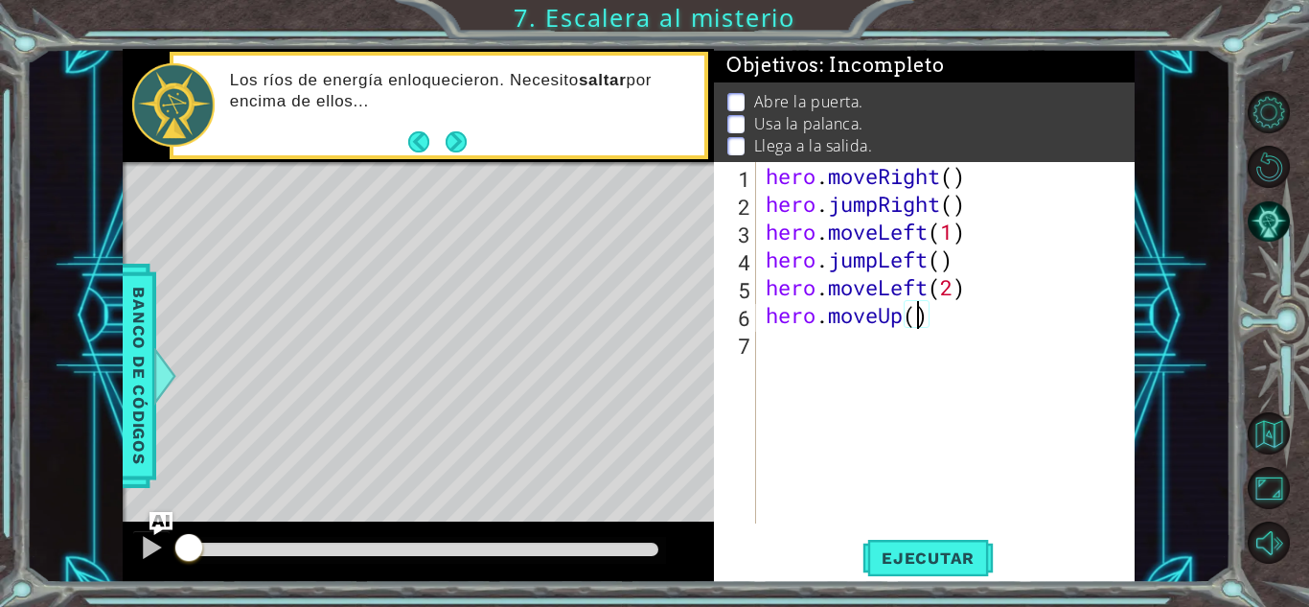
type textarea "hero.moveUp(2)"
click at [857, 365] on div "hero . moveRight ( ) hero . jumpRight ( ) hero . moveLeft ( 1 ) hero . jumpLeft…" at bounding box center [951, 370] width 378 height 417
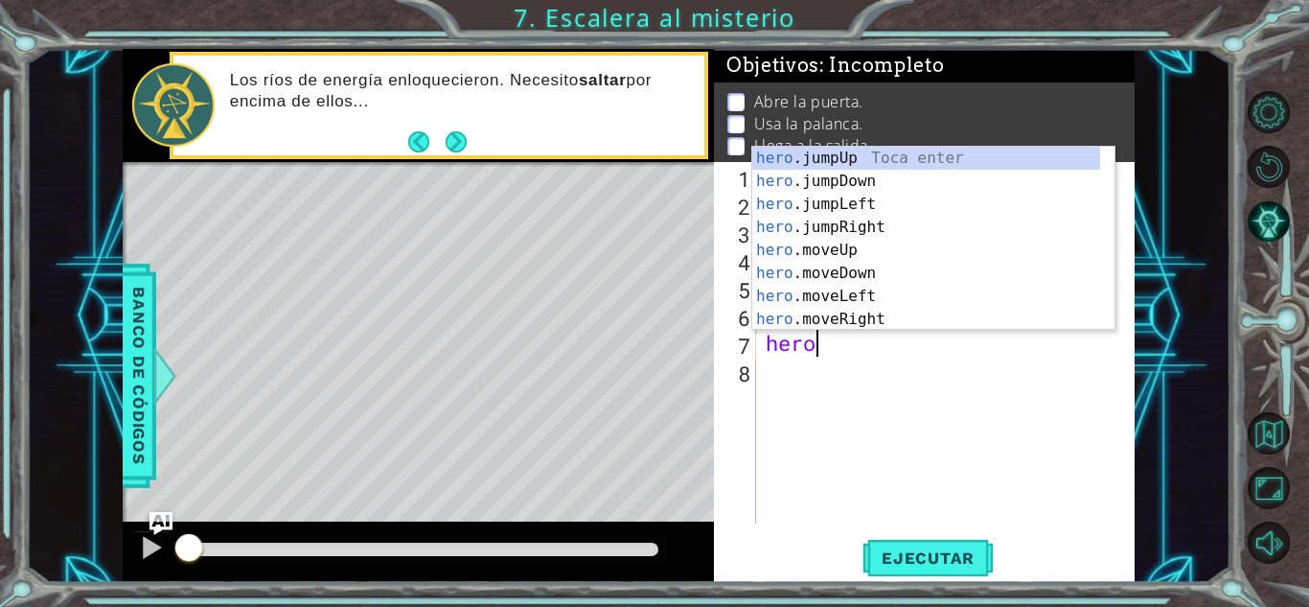
scroll to position [0, 2]
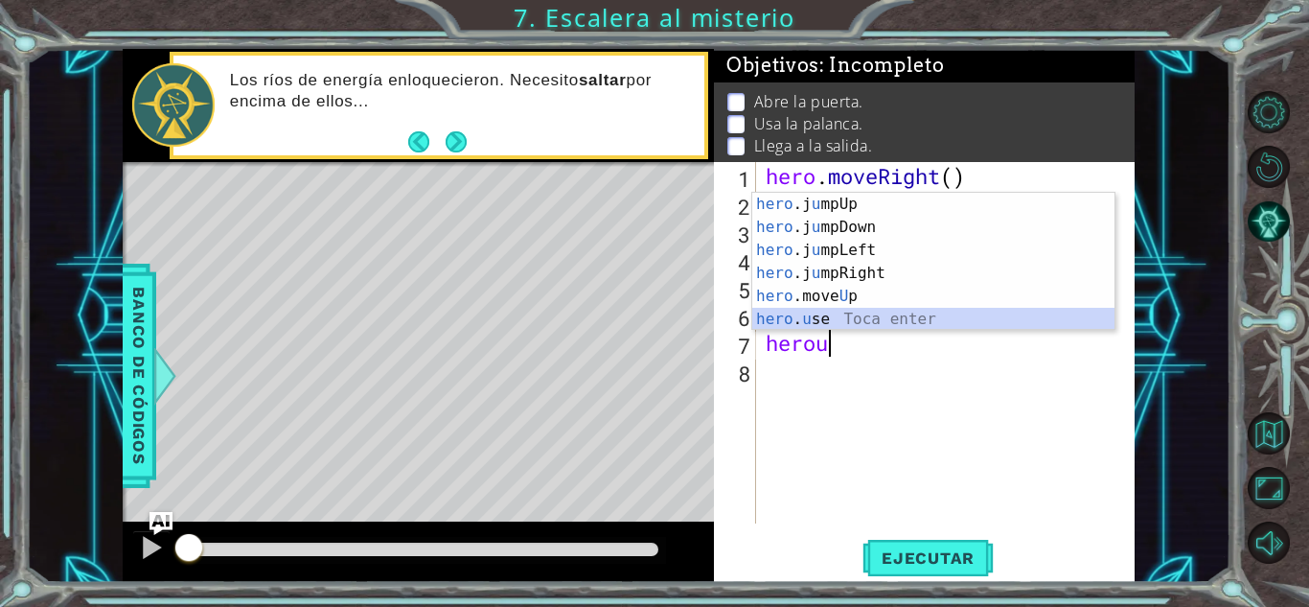
click at [849, 314] on div "hero .j u mpUp Toca enter hero .j u [GEOGRAPHIC_DATA] Toca enter hero .j u mpLe…" at bounding box center [933, 285] width 362 height 184
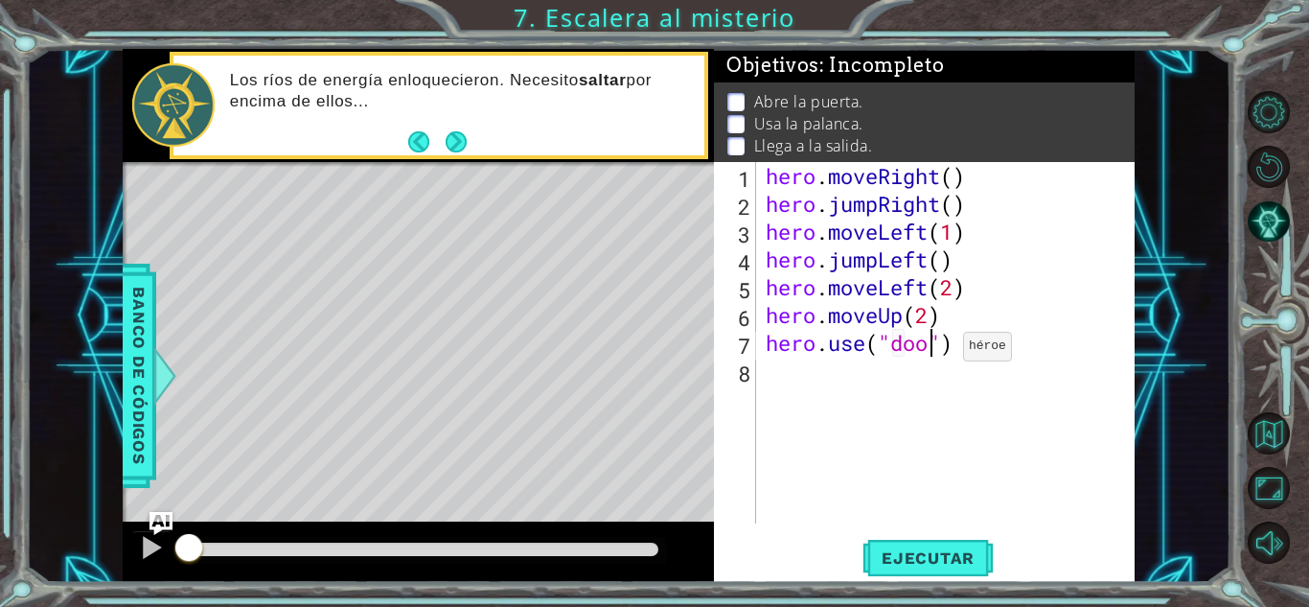
scroll to position [0, 8]
click at [943, 560] on span "Ejecutar" at bounding box center [928, 557] width 131 height 19
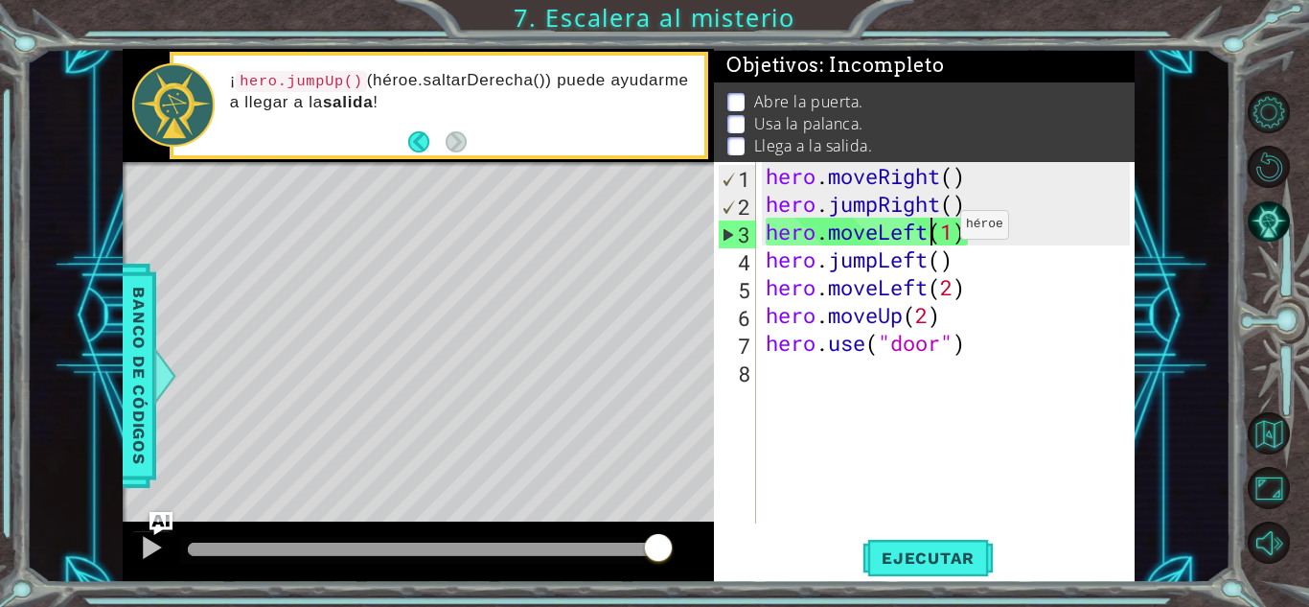
click at [932, 229] on div "hero . moveRight ( ) hero . jumpRight ( ) hero . moveLeft ( 1 ) hero . jumpLeft…" at bounding box center [951, 370] width 378 height 417
drag, startPoint x: 932, startPoint y: 229, endPoint x: 883, endPoint y: 225, distance: 49.0
click at [883, 225] on div "hero . moveRight ( ) hero . jumpRight ( ) hero . moveLeft ( 1 ) hero . jumpLeft…" at bounding box center [951, 370] width 378 height 417
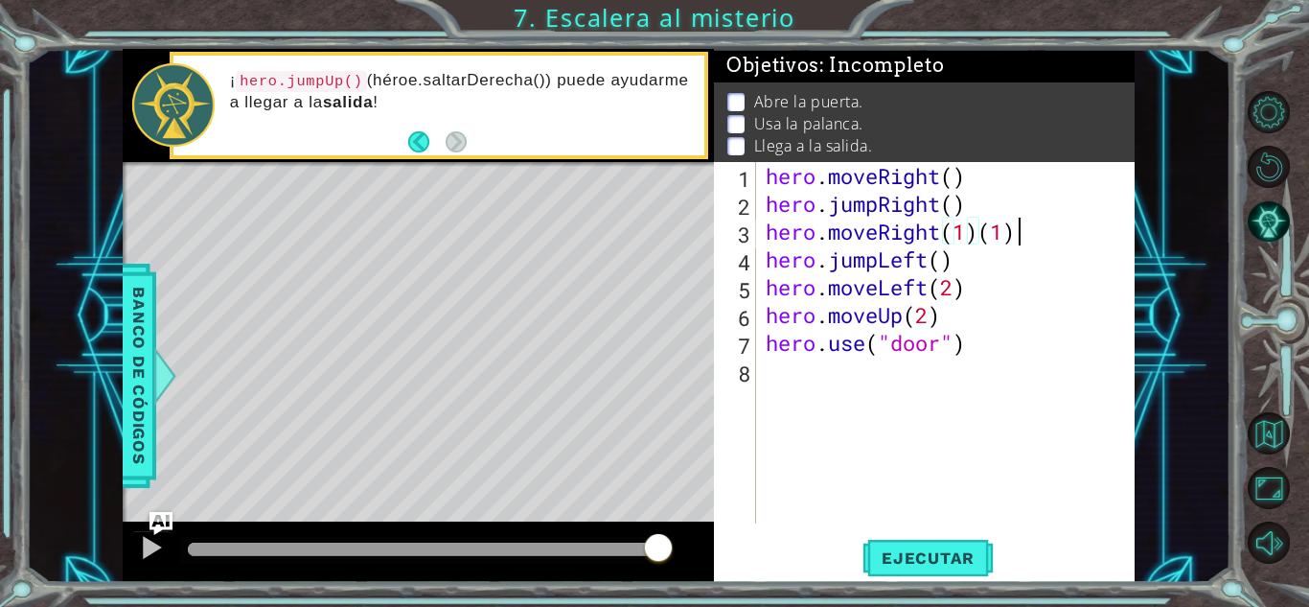
click at [1017, 235] on div "hero . moveRight ( ) hero . jumpRight ( ) hero . moveRight ( 1 ) ( 1 ) hero . j…" at bounding box center [951, 370] width 378 height 417
click at [950, 542] on button "Ejecutar" at bounding box center [928, 558] width 131 height 42
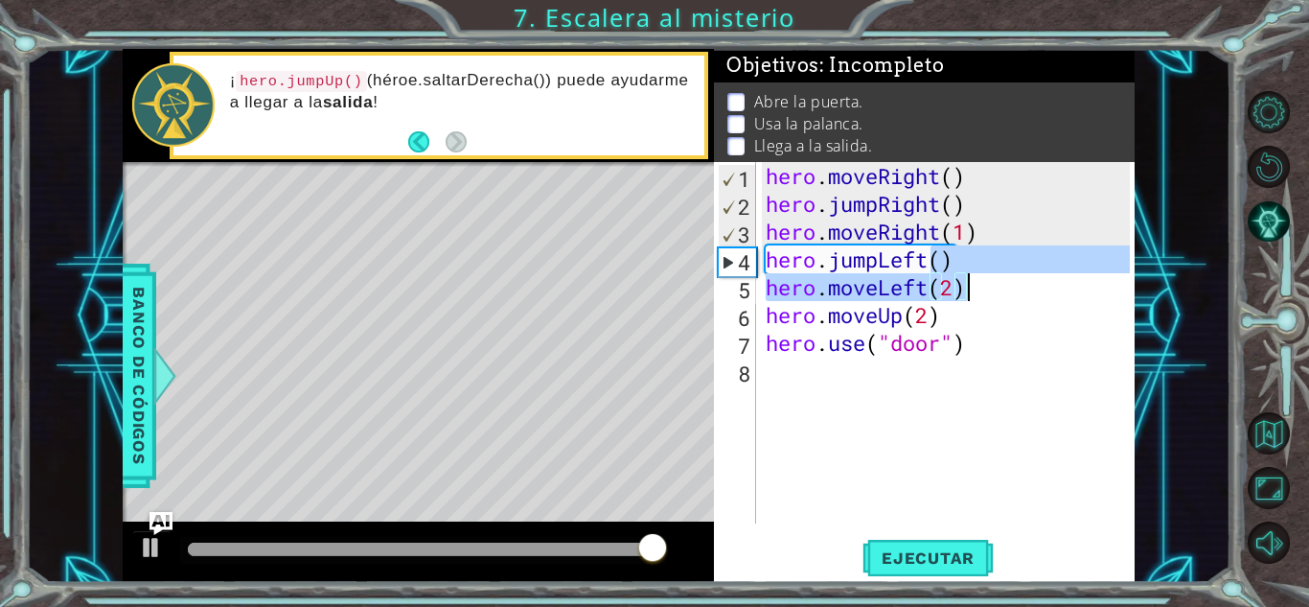
drag, startPoint x: 929, startPoint y: 264, endPoint x: 1023, endPoint y: 301, distance: 101.1
click at [1023, 301] on div "hero . moveRight ( ) hero . jumpRight ( ) hero . moveRight ( 1 ) hero . jumpLef…" at bounding box center [951, 370] width 378 height 417
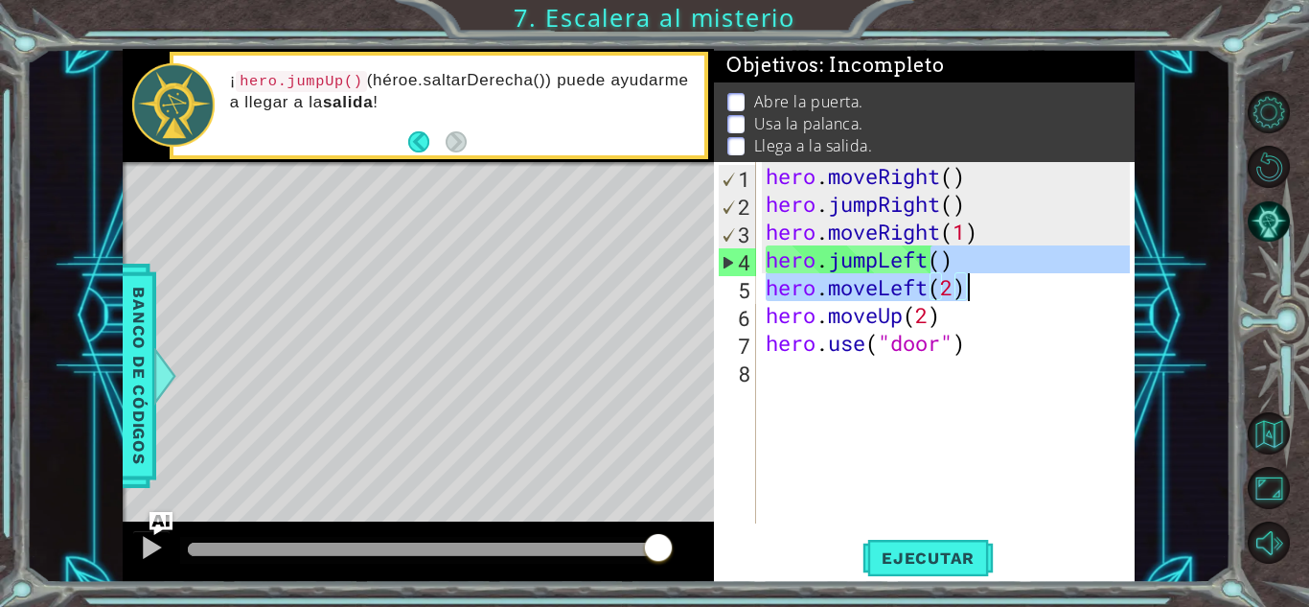
type textarea "hero.jumpLeft"
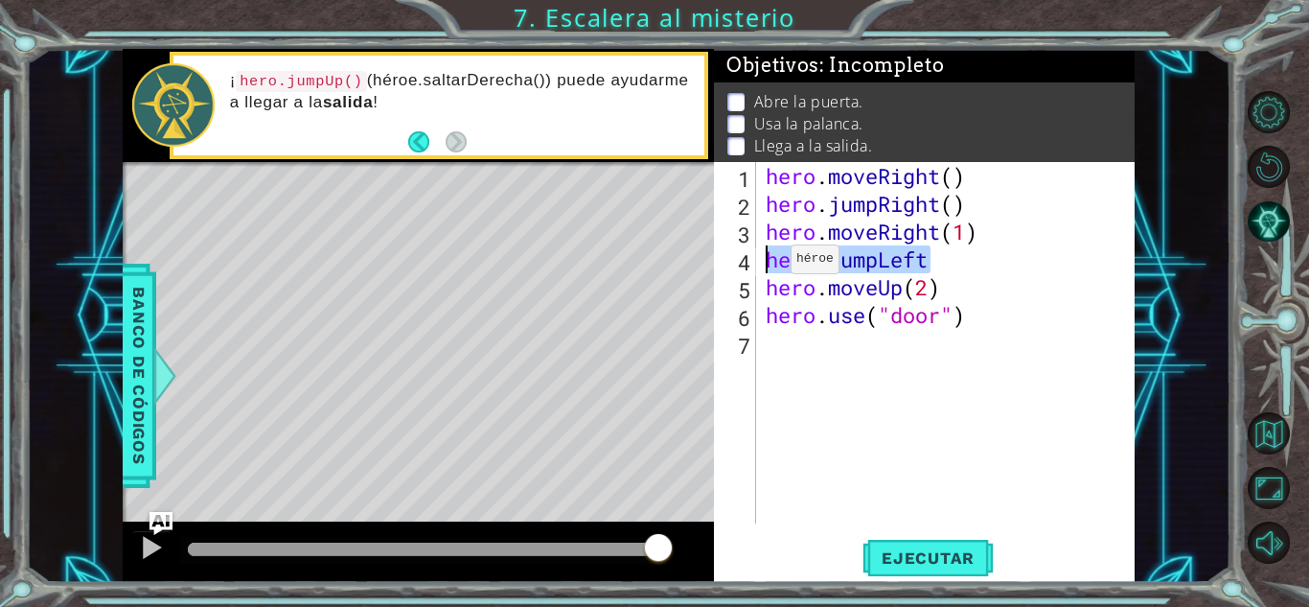
drag, startPoint x: 926, startPoint y: 253, endPoint x: 749, endPoint y: 265, distance: 177.7
click at [749, 265] on div "hero.jumpLeft 1 2 3 4 5 6 7 hero . moveRight ( ) hero . jumpRight ( ) hero . mo…" at bounding box center [922, 342] width 416 height 361
click at [932, 548] on span "Ejecutar" at bounding box center [928, 557] width 131 height 19
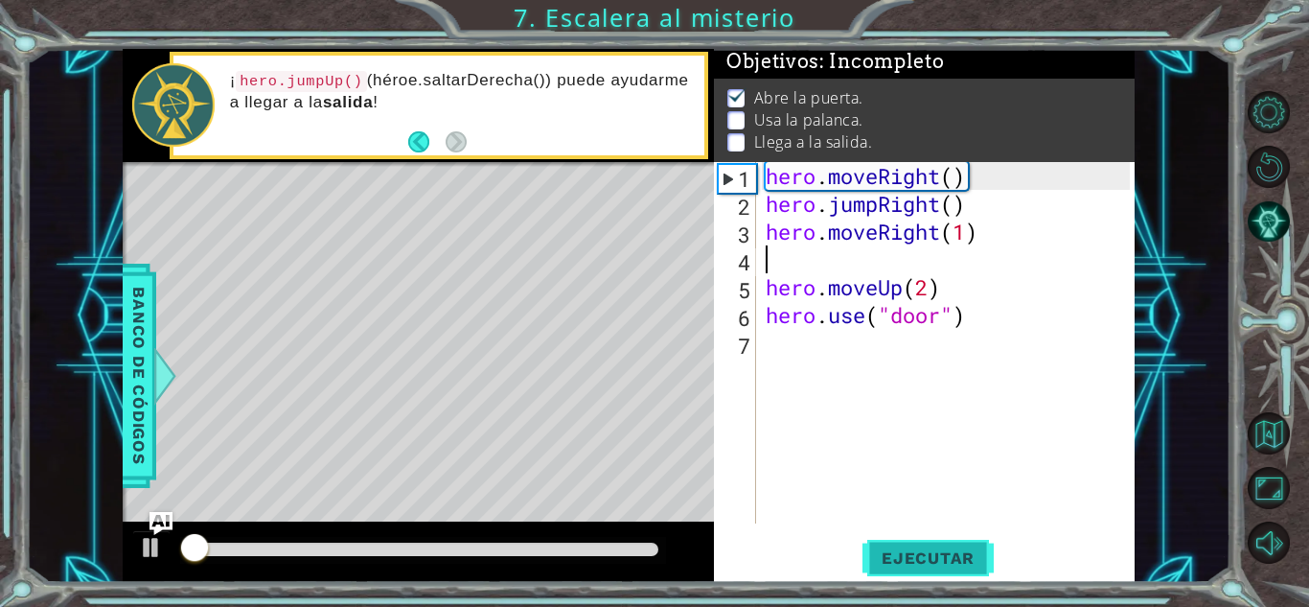
scroll to position [14, 0]
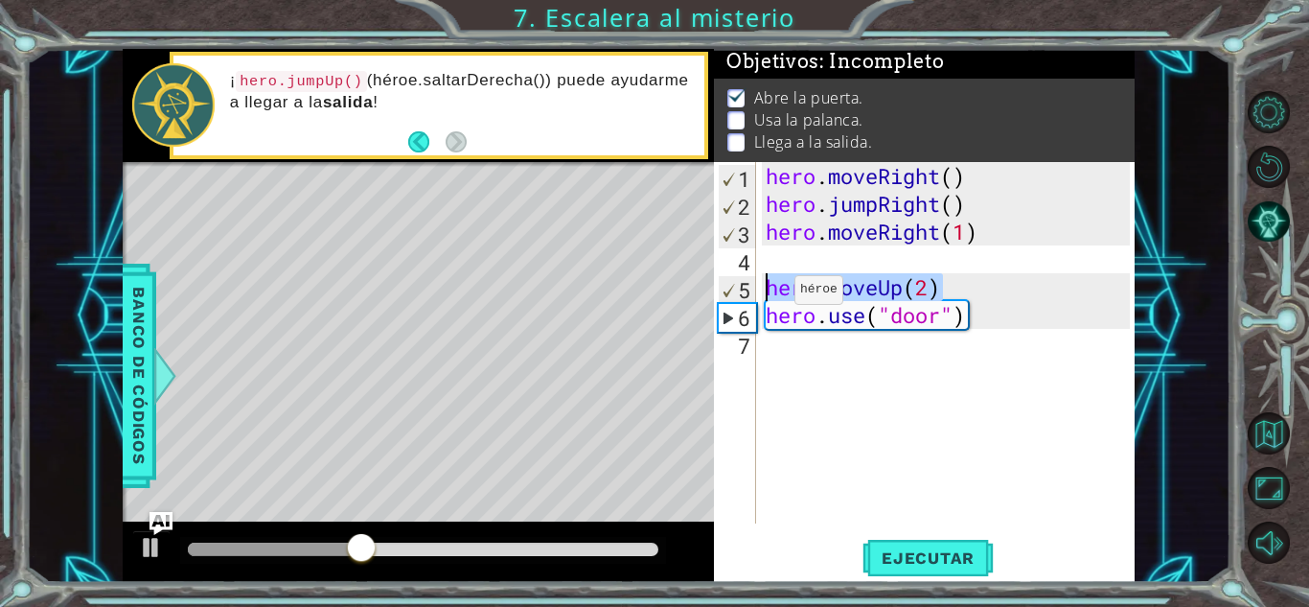
drag, startPoint x: 943, startPoint y: 286, endPoint x: 765, endPoint y: 294, distance: 178.5
click at [765, 294] on div "hero . moveRight ( ) hero . jumpRight ( ) hero . moveRight ( 1 ) hero . moveUp …" at bounding box center [951, 370] width 378 height 417
type textarea "hero.moveUp(2)"
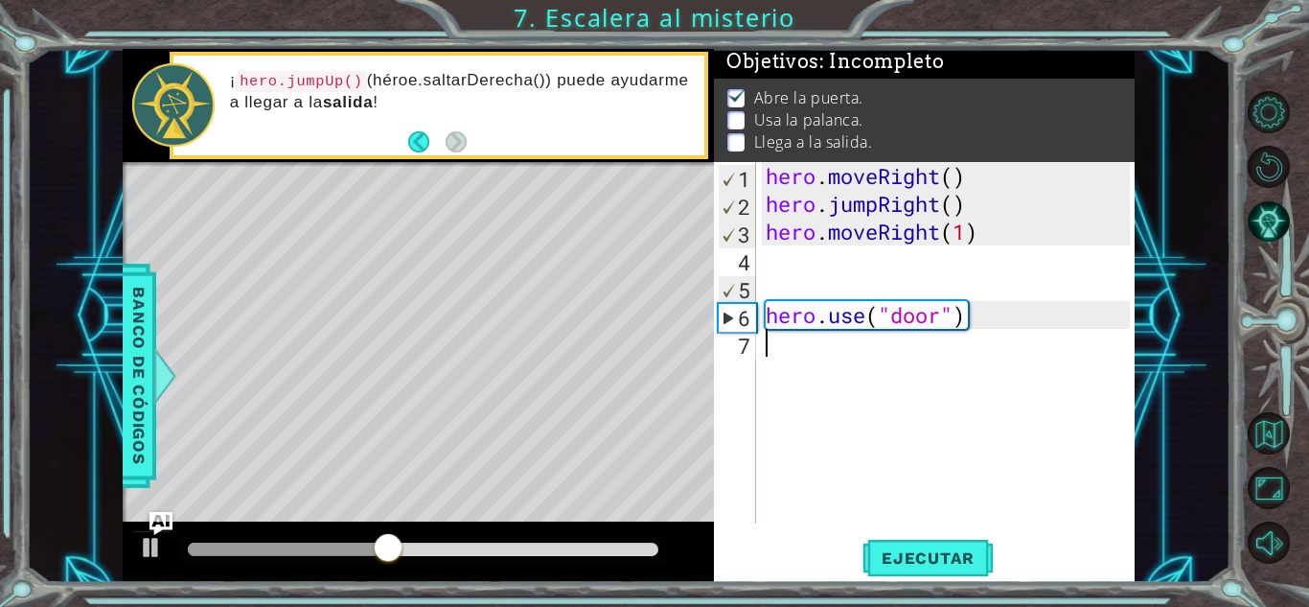
click at [962, 451] on div "hero . moveRight ( ) hero . jumpRight ( ) hero . moveRight ( 1 ) hero . use ( "…" at bounding box center [951, 370] width 378 height 417
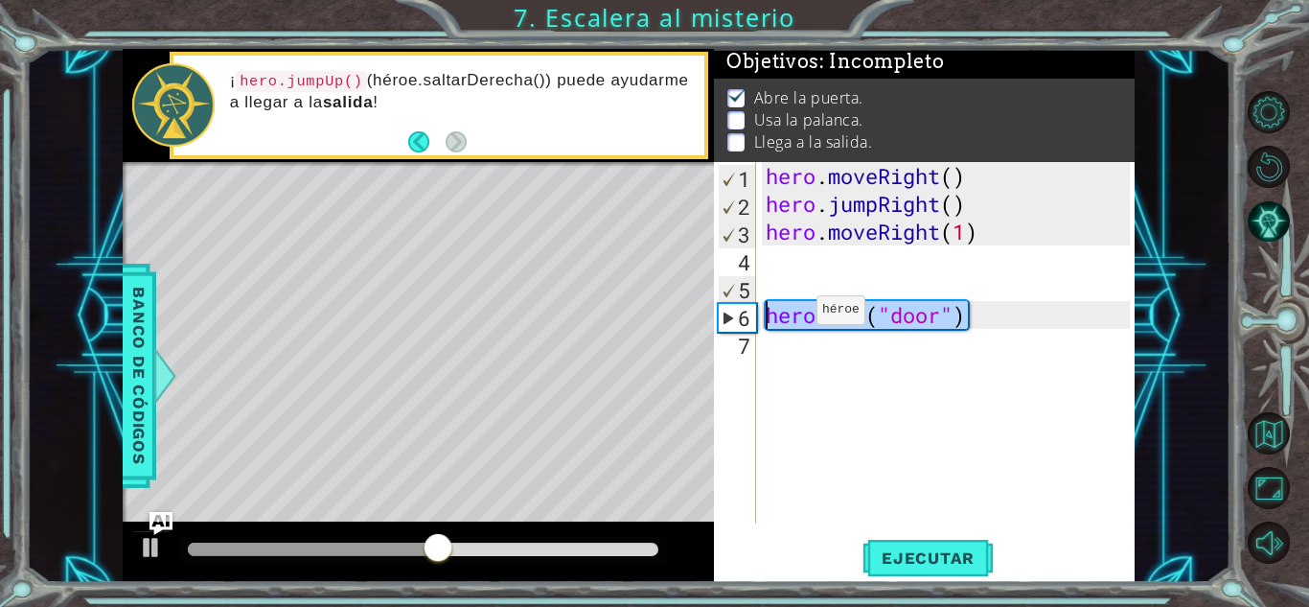
click at [712, 324] on div "1 ההההההההההההההההההההההההההההההההההההההההההההההההההההההההההההההההההההההההההההה…" at bounding box center [629, 316] width 1012 height 534
type textarea "hero.use("door")"
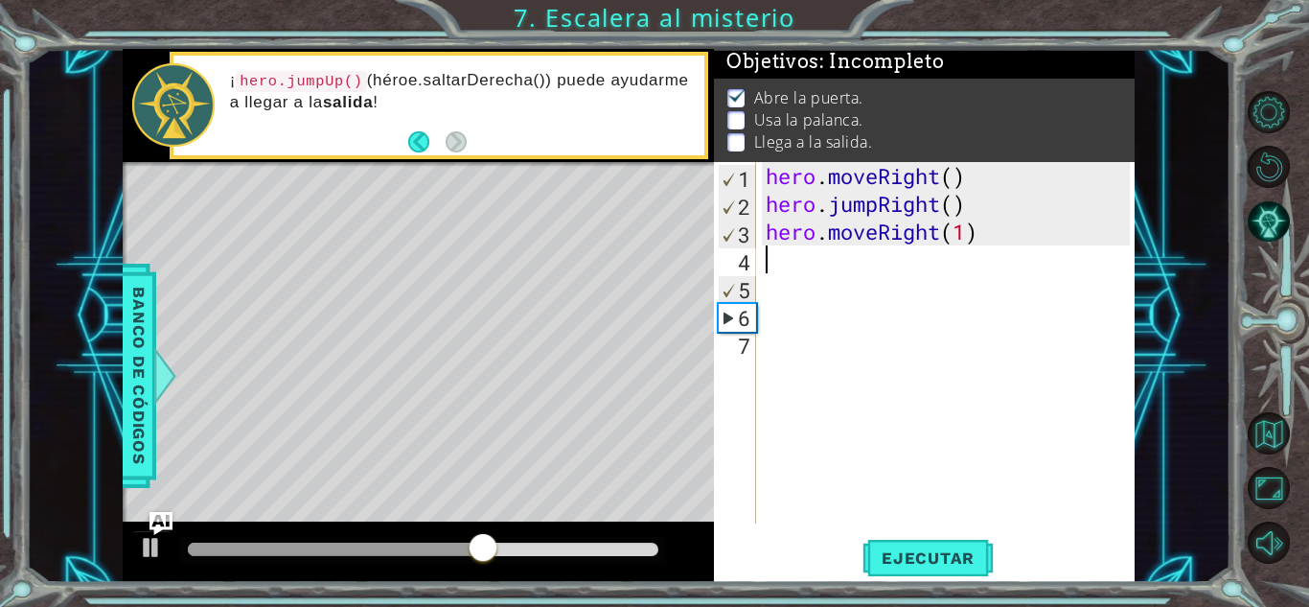
click at [771, 249] on div "hero . moveRight ( ) hero . jumpRight ( ) hero . moveRight ( 1 )" at bounding box center [951, 370] width 378 height 417
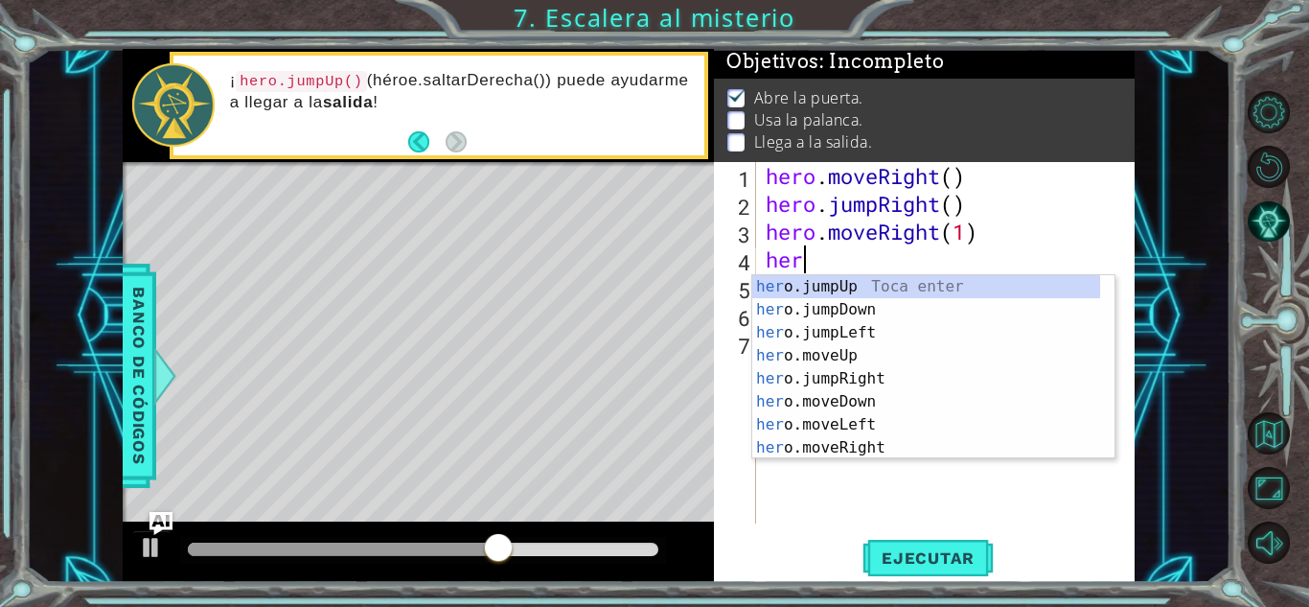
type textarea "hero"
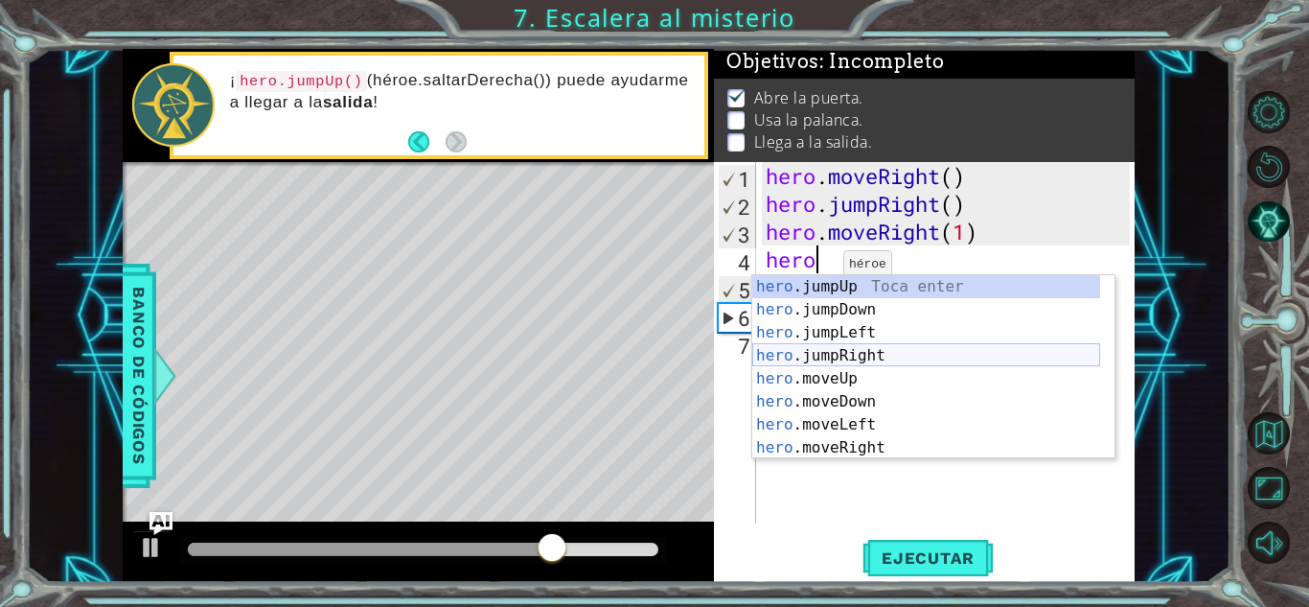
click at [879, 351] on div "hero .jumpUp Toca enter hero .jumpDown Toca enter hero .jumpLeft Toca enter her…" at bounding box center [926, 390] width 348 height 230
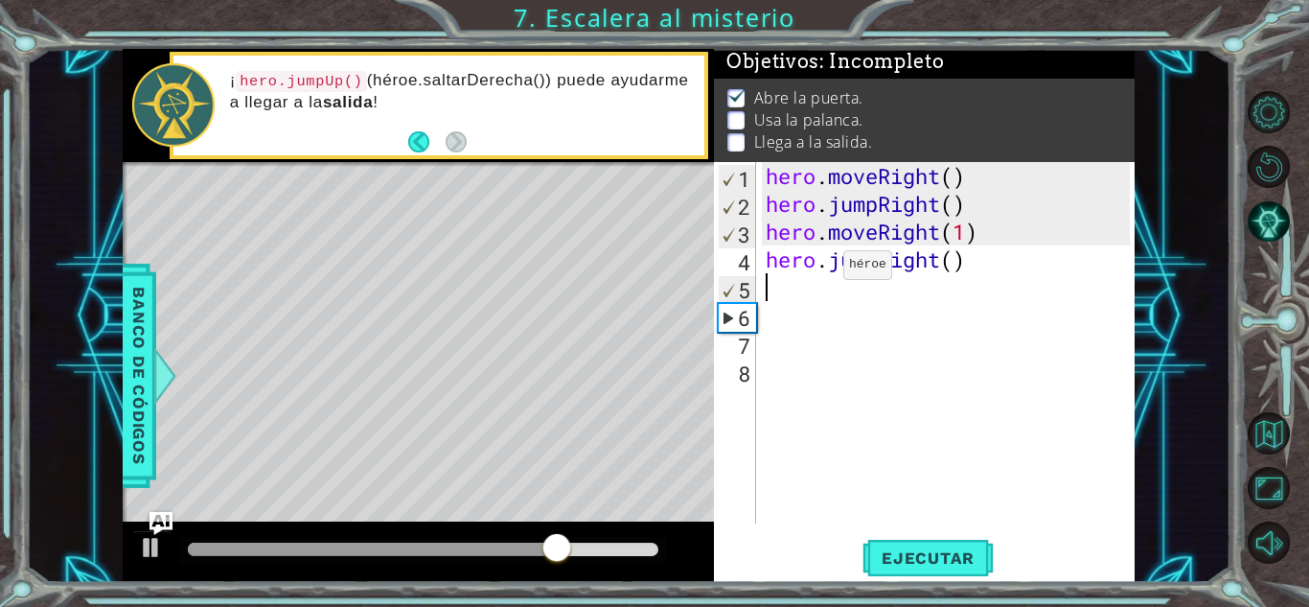
scroll to position [0, 0]
click at [946, 556] on span "Ejecutar" at bounding box center [928, 557] width 131 height 19
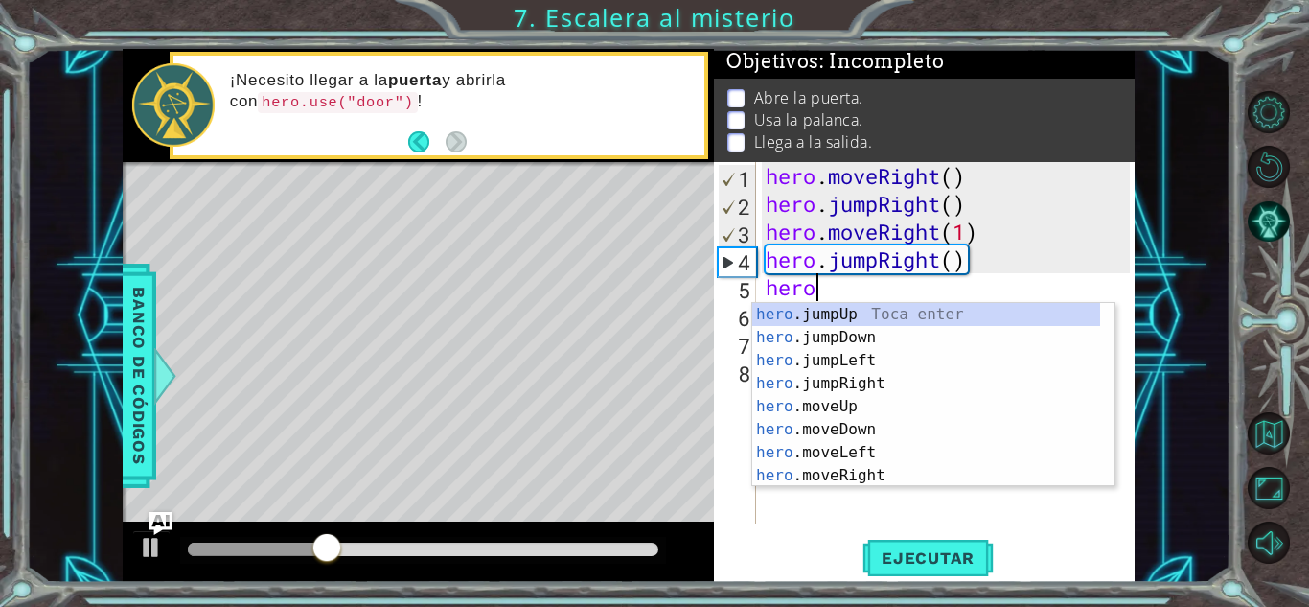
scroll to position [0, 1]
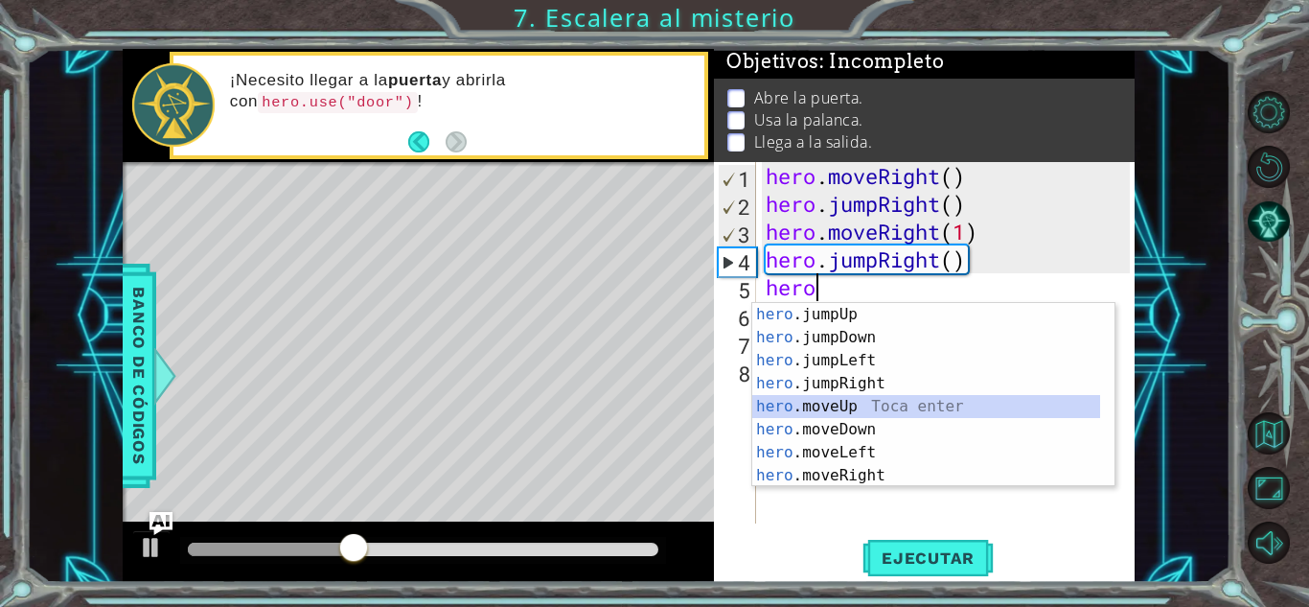
click at [896, 411] on div "hero .jumpUp Toca enter hero .jumpDown Toca enter hero .jumpLeft Toca enter her…" at bounding box center [926, 418] width 348 height 230
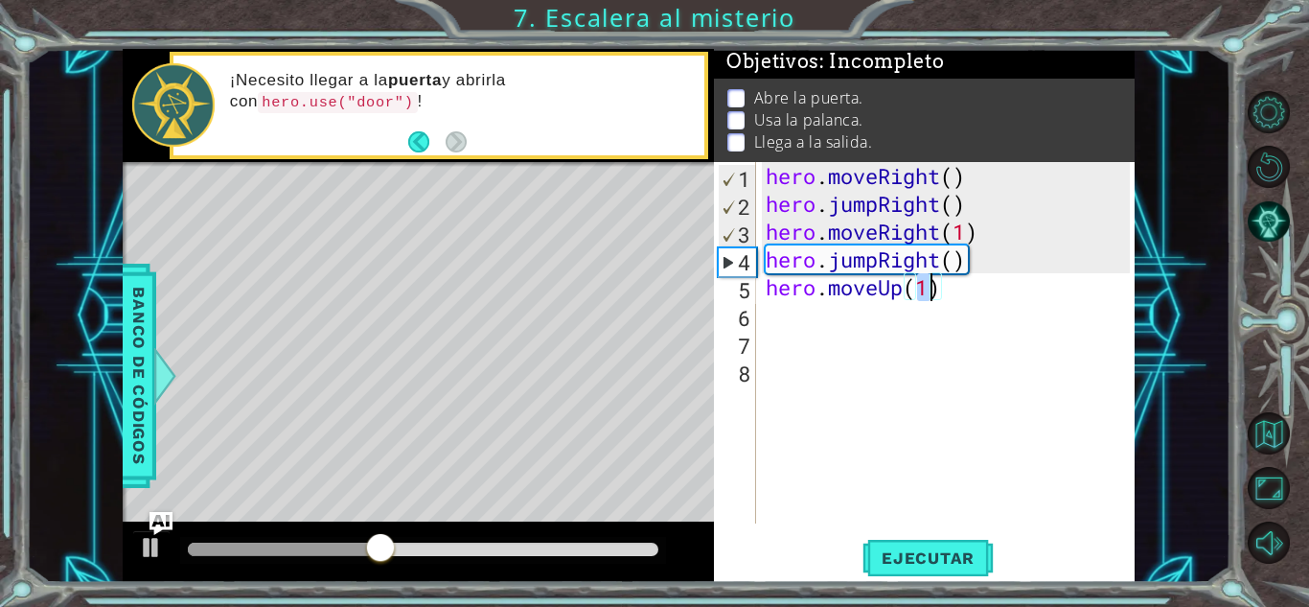
scroll to position [0, 7]
type textarea "hero.moveUp(1)"
click at [823, 323] on div "hero . moveRight ( ) hero . jumpRight ( ) hero . moveRight ( 1 ) hero . jumpRig…" at bounding box center [951, 370] width 378 height 417
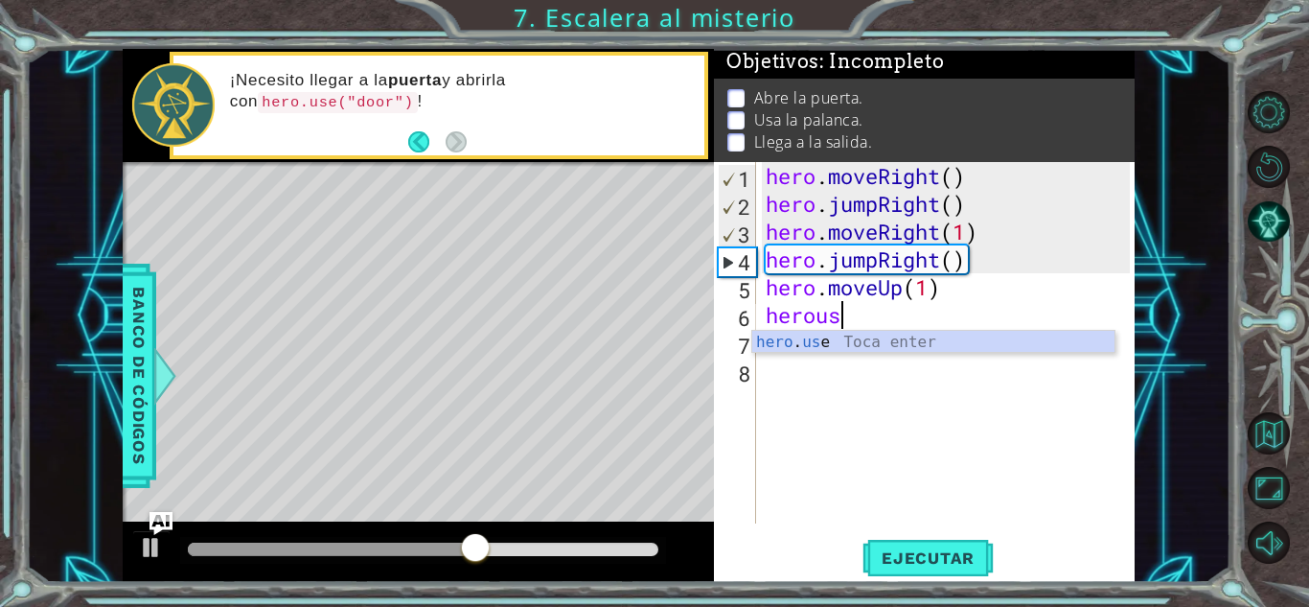
scroll to position [0, 3]
click at [833, 344] on div "hero . use Toca enter" at bounding box center [933, 365] width 362 height 69
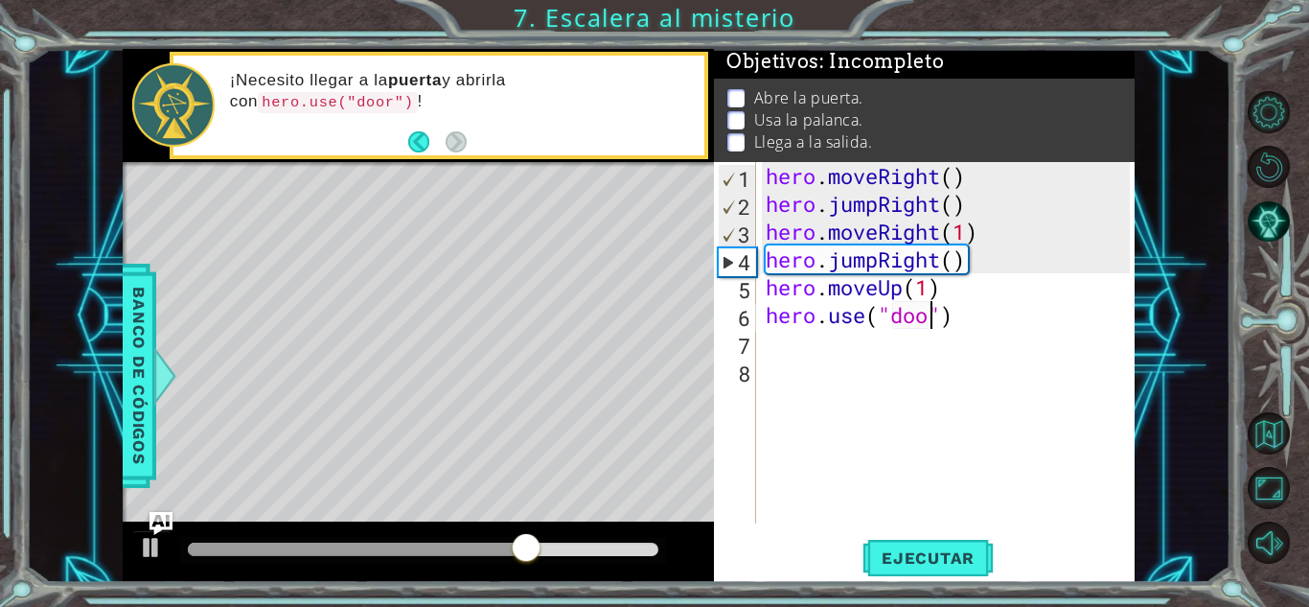
scroll to position [0, 8]
click at [953, 556] on span "Ejecutar" at bounding box center [928, 557] width 131 height 19
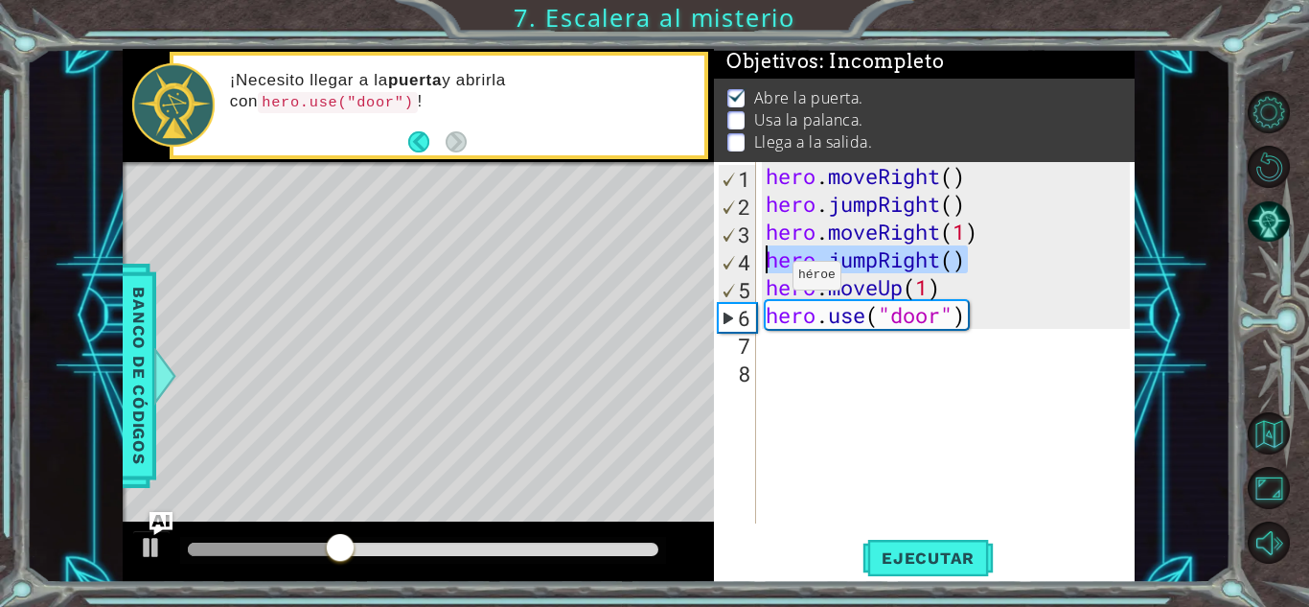
drag, startPoint x: 968, startPoint y: 265, endPoint x: 747, endPoint y: 265, distance: 221.4
click at [747, 265] on div "hero.use("door") 1 2 3 4 5 6 7 8 hero . moveRight ( ) hero . jumpRight ( ) hero…" at bounding box center [922, 342] width 416 height 361
type textarea "hero.jumpRight()"
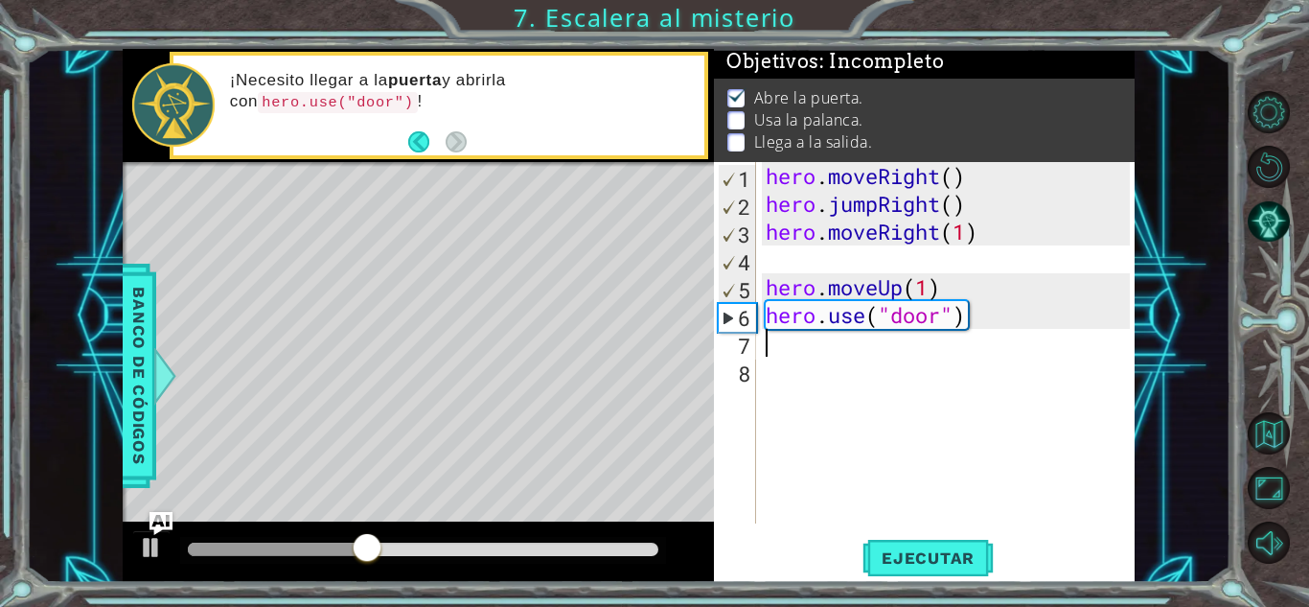
click at [814, 341] on div "hero . moveRight ( ) hero . jumpRight ( ) hero . moveRight ( 1 ) hero . moveUp …" at bounding box center [951, 370] width 378 height 417
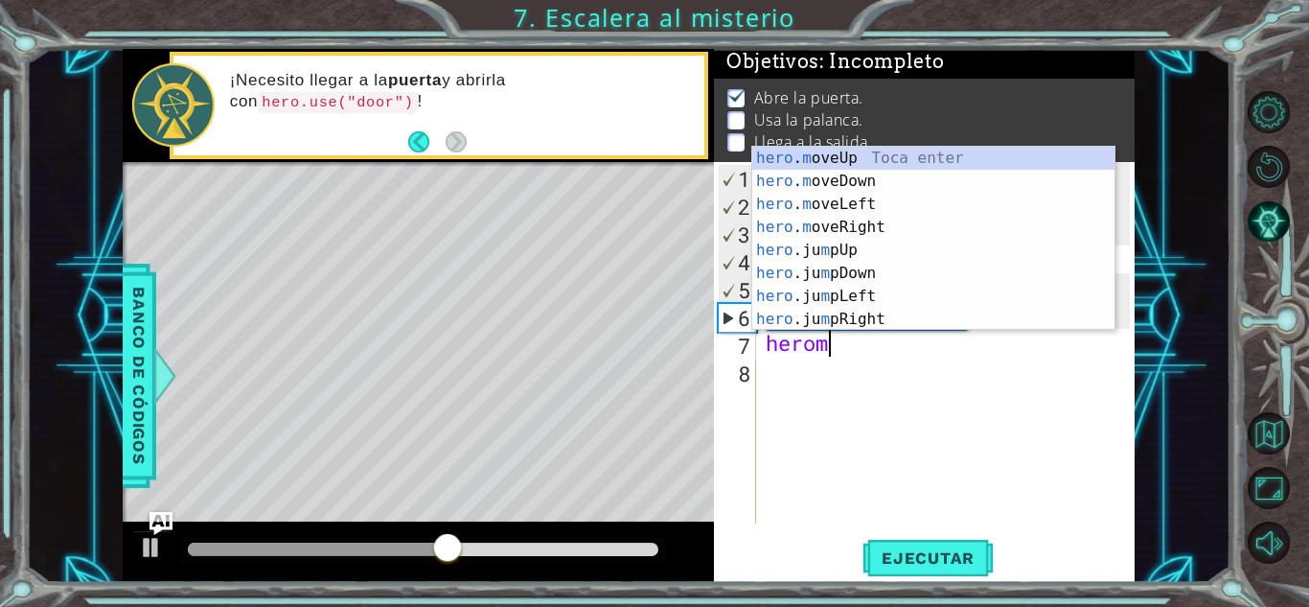
scroll to position [0, 2]
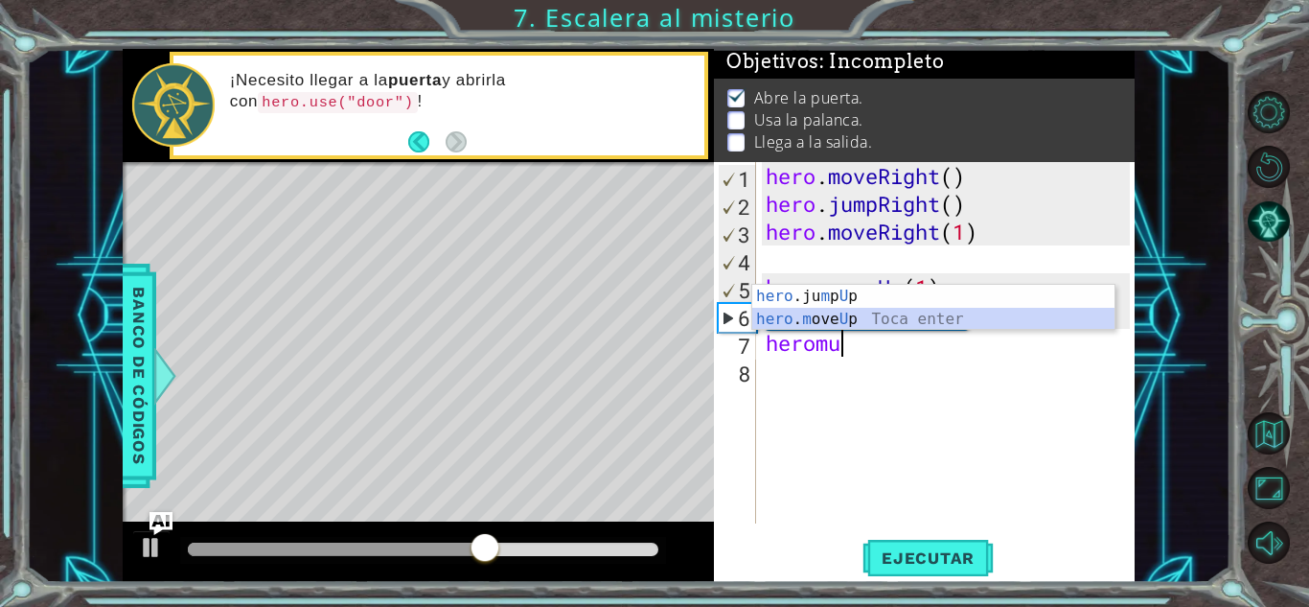
click at [834, 323] on div "hero .ju m p U p Toca enter hero . m ove U p Toca enter" at bounding box center [933, 331] width 362 height 92
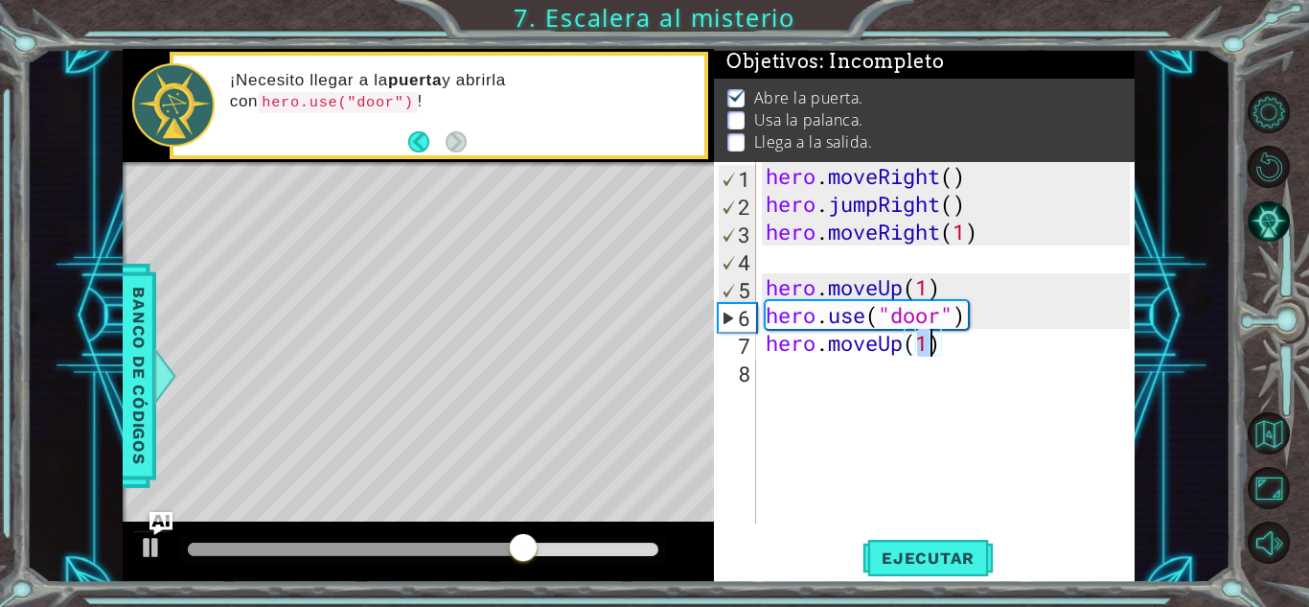
type textarea "hero.moveUp(2)"
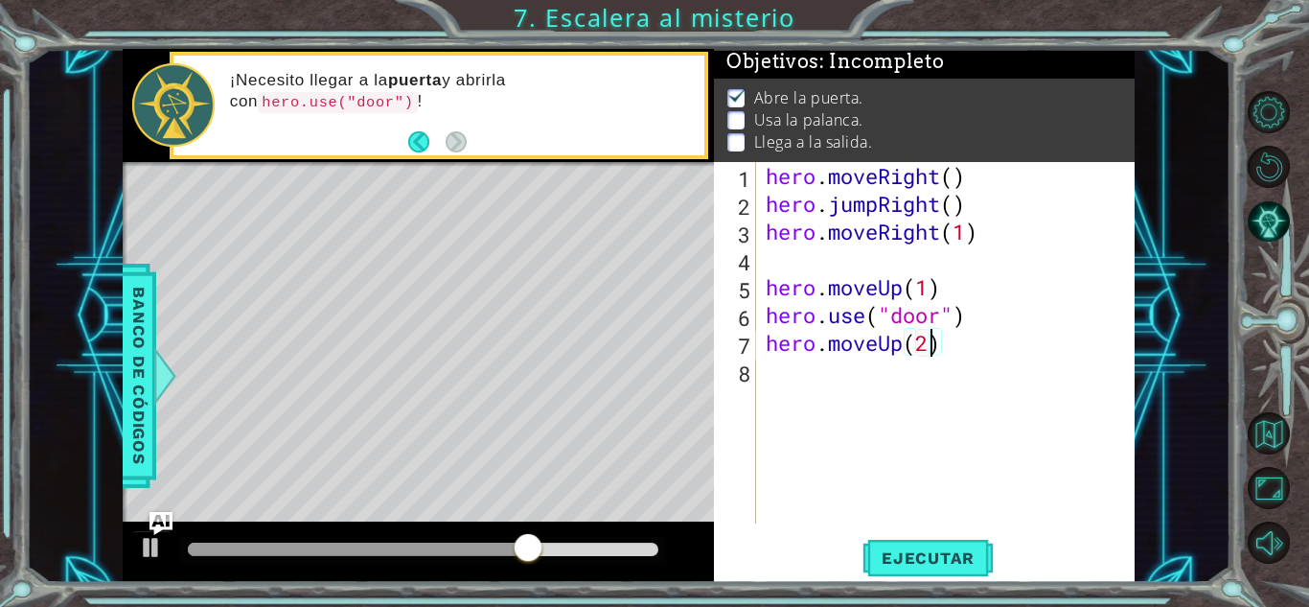
scroll to position [0, 7]
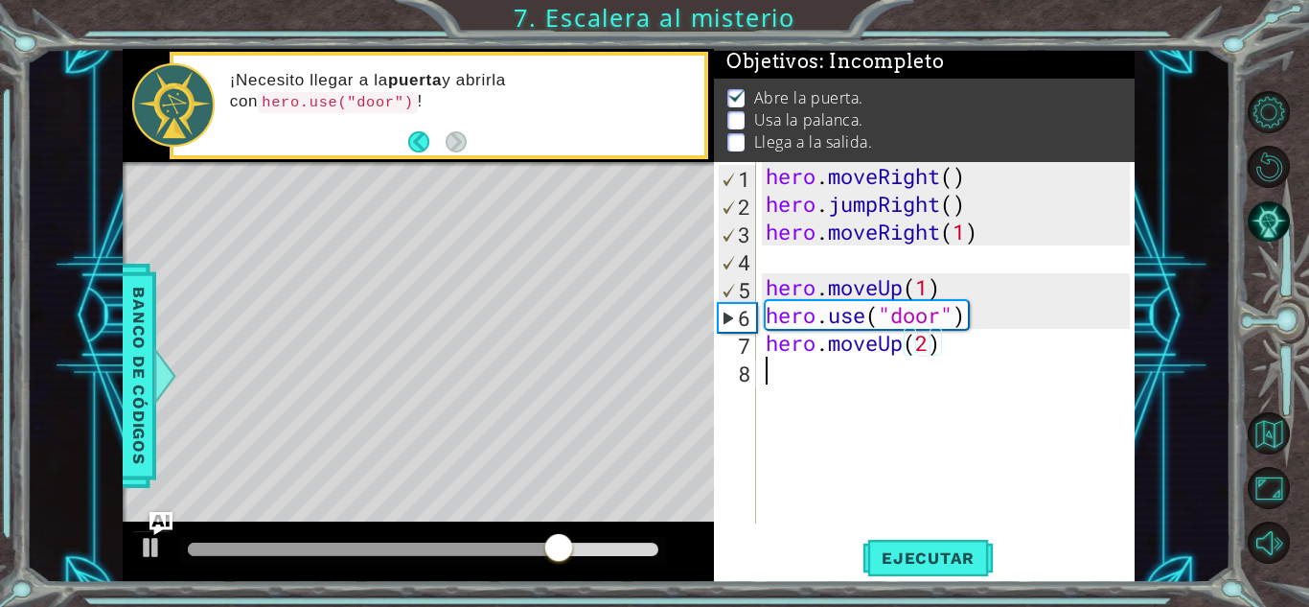
click at [833, 379] on div "hero . moveRight ( ) hero . jumpRight ( ) hero . moveRight ( 1 ) hero . moveUp …" at bounding box center [951, 370] width 378 height 417
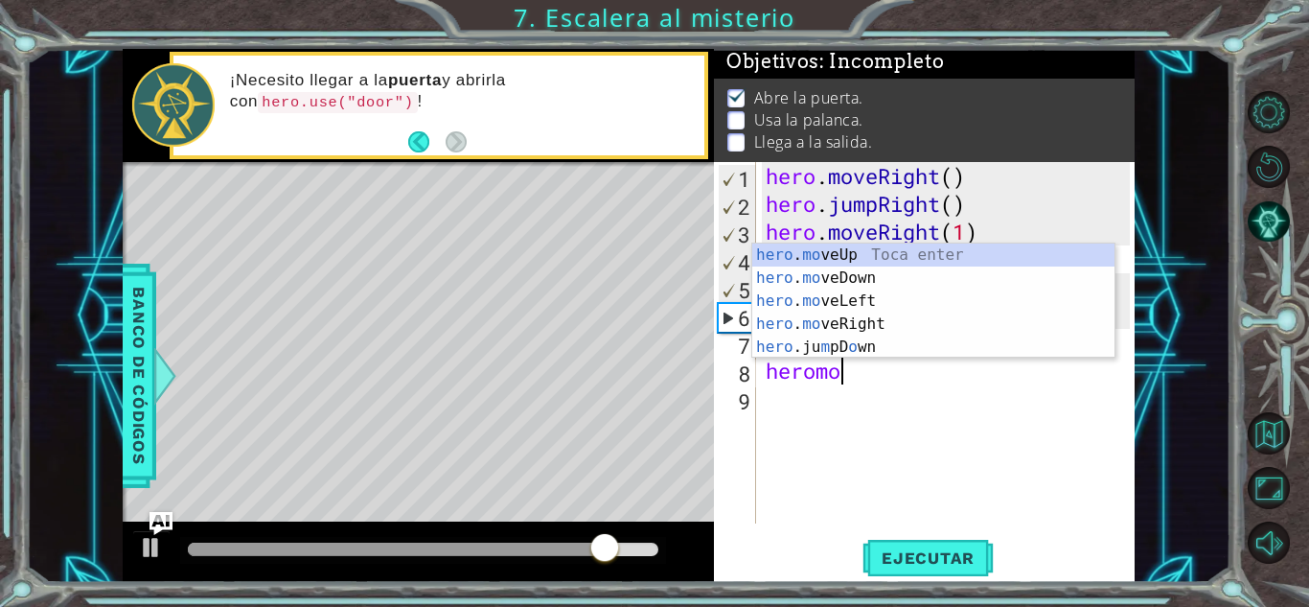
scroll to position [0, 3]
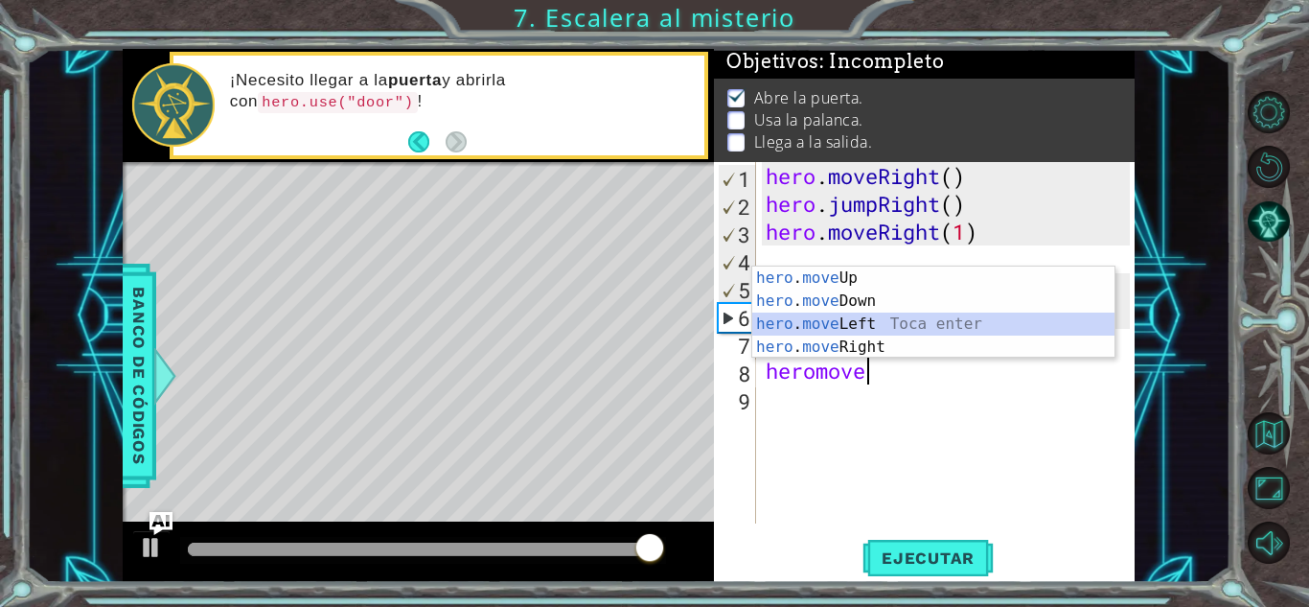
click at [852, 329] on div "hero . move Up Toca enter hero . move Down Toca enter hero . move Left Toca ent…" at bounding box center [933, 335] width 362 height 138
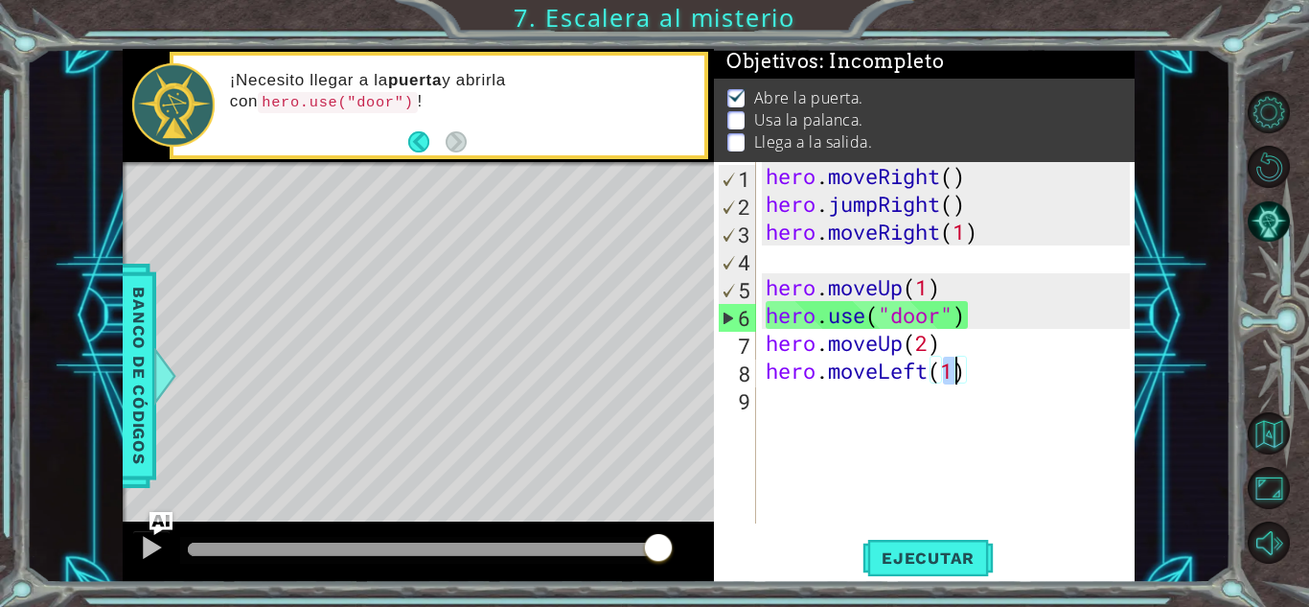
scroll to position [0, 8]
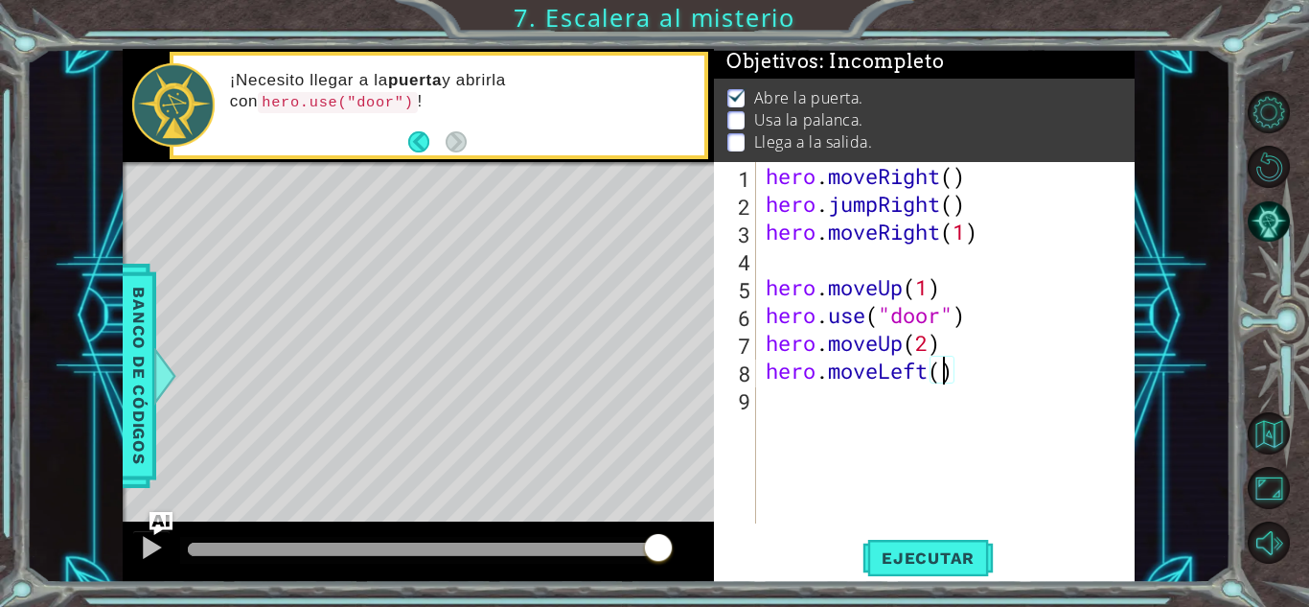
type textarea "hero.moveLeft(2)"
click at [948, 399] on div "hero . moveRight ( ) hero . jumpRight ( ) hero . moveRight ( 1 ) hero . moveUp …" at bounding box center [951, 370] width 378 height 417
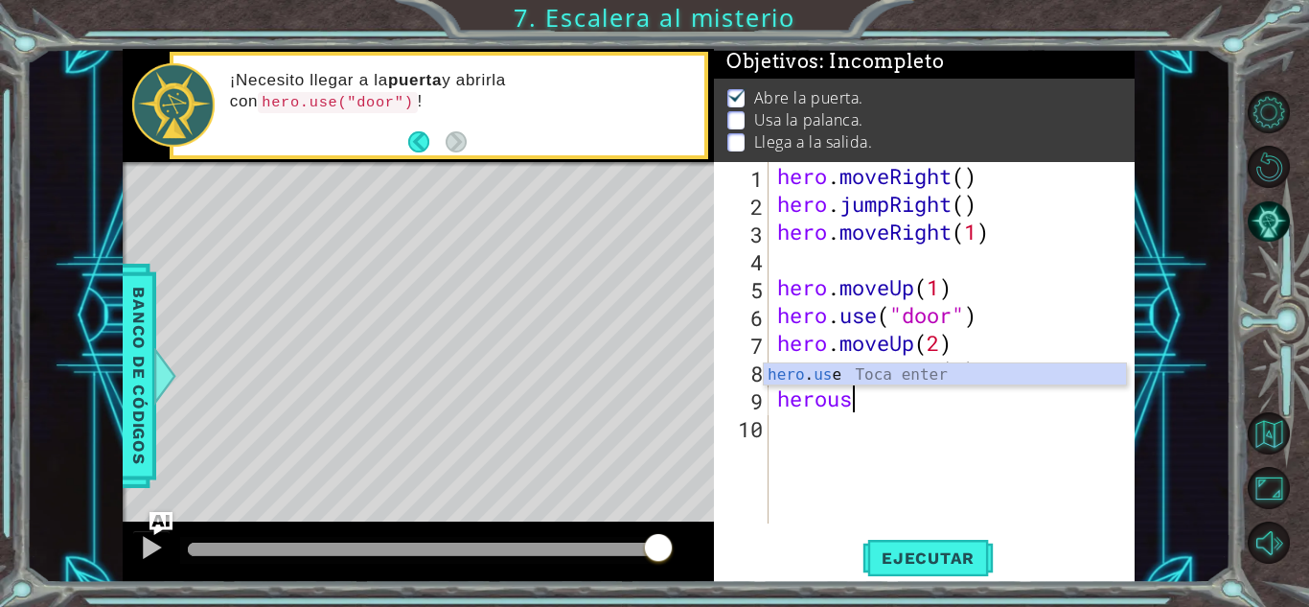
scroll to position [0, 3]
click at [910, 384] on div "hero . use Toca enter" at bounding box center [945, 397] width 362 height 69
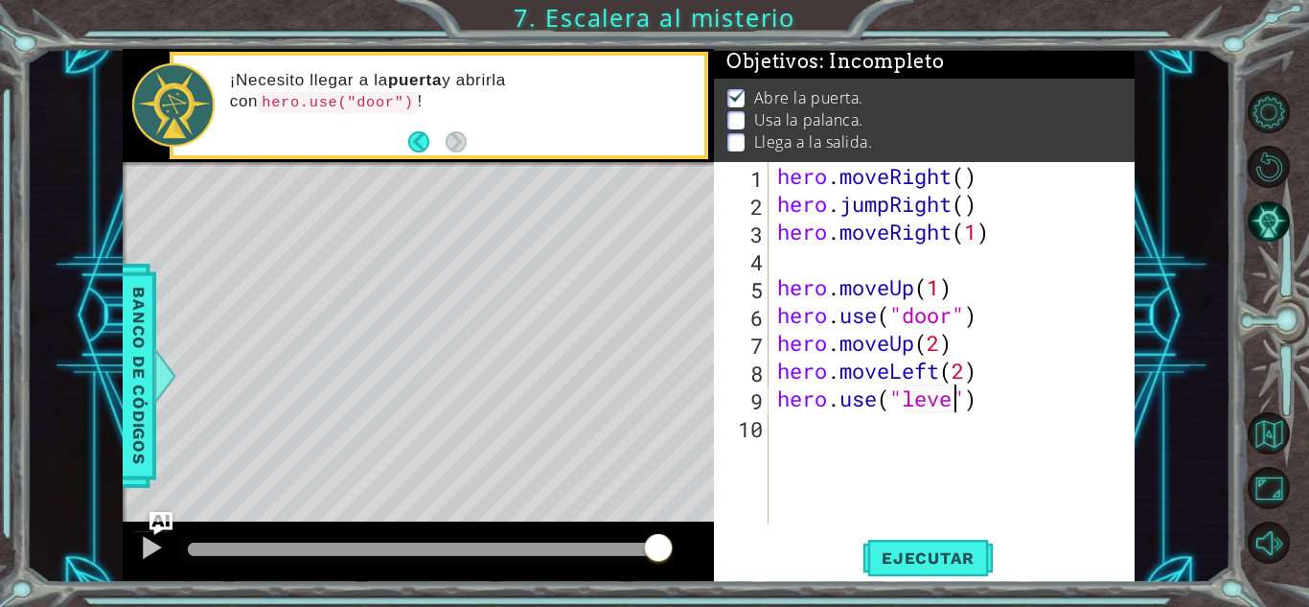
type textarea "hero.use("lever")"
click at [864, 440] on div "hero . moveRight ( ) hero . jumpRight ( ) hero . moveRight ( 1 ) hero . moveUp …" at bounding box center [956, 370] width 366 height 417
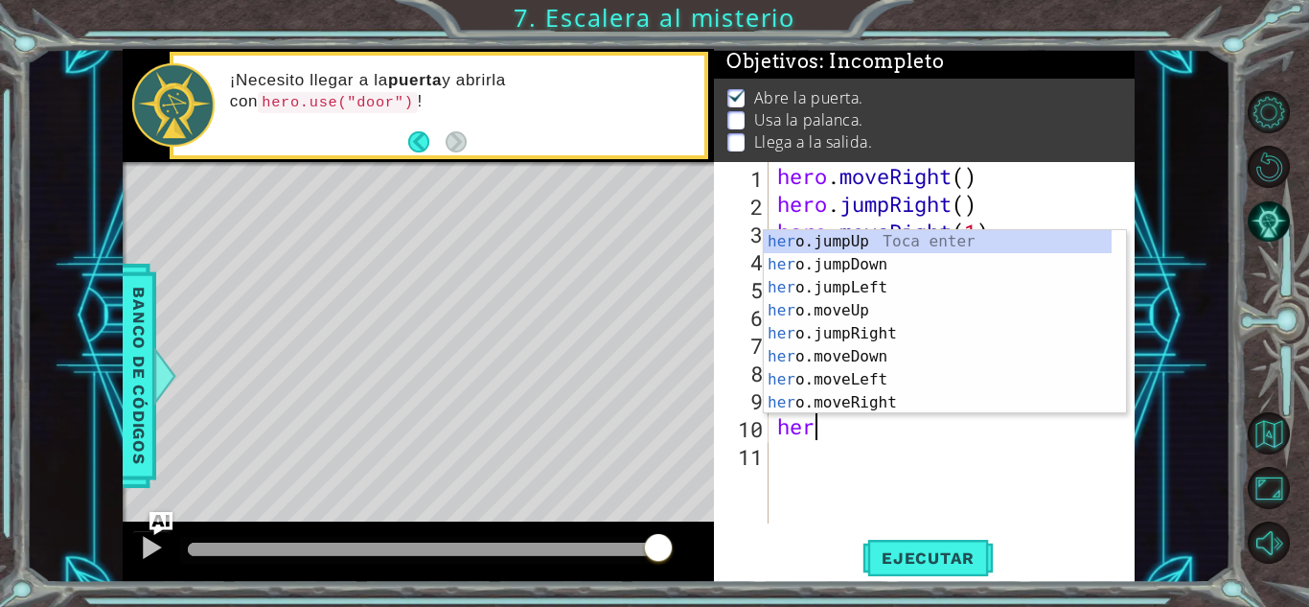
scroll to position [0, 1]
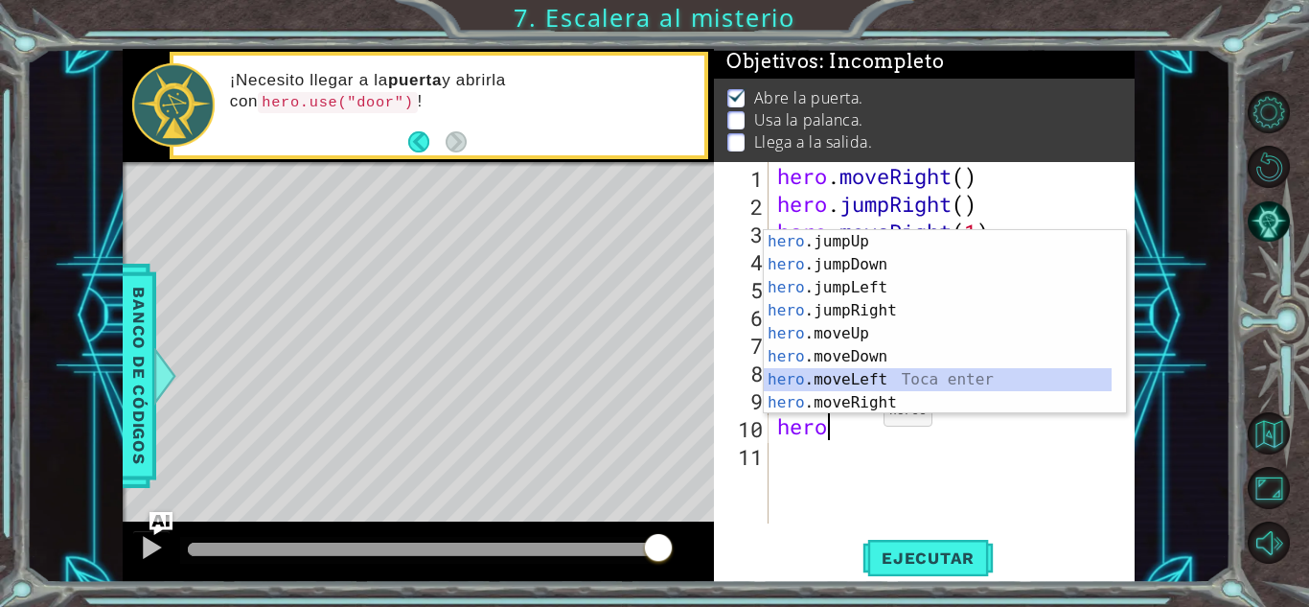
click at [892, 375] on div "hero .jumpUp Toca enter hero .jumpDown Toca enter hero .jumpLeft Toca enter her…" at bounding box center [938, 345] width 348 height 230
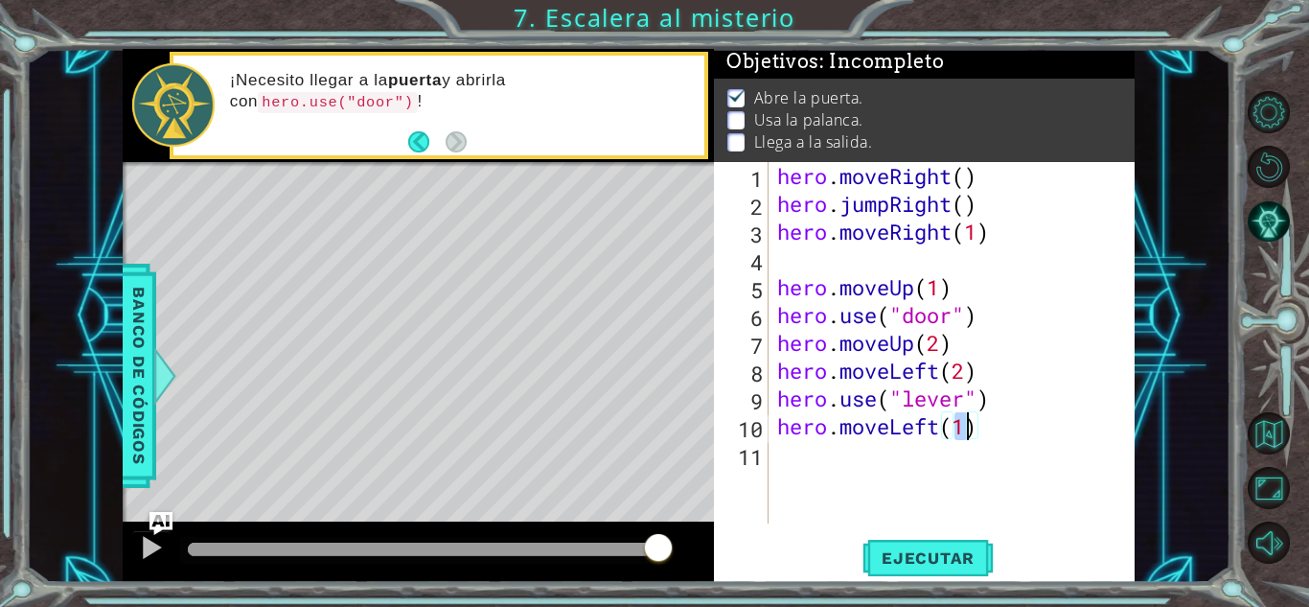
type textarea "hero.moveLeft(2)"
click at [877, 456] on div "hero . moveRight ( ) hero . jumpRight ( ) hero . moveRight ( 1 ) hero . moveUp …" at bounding box center [956, 370] width 366 height 417
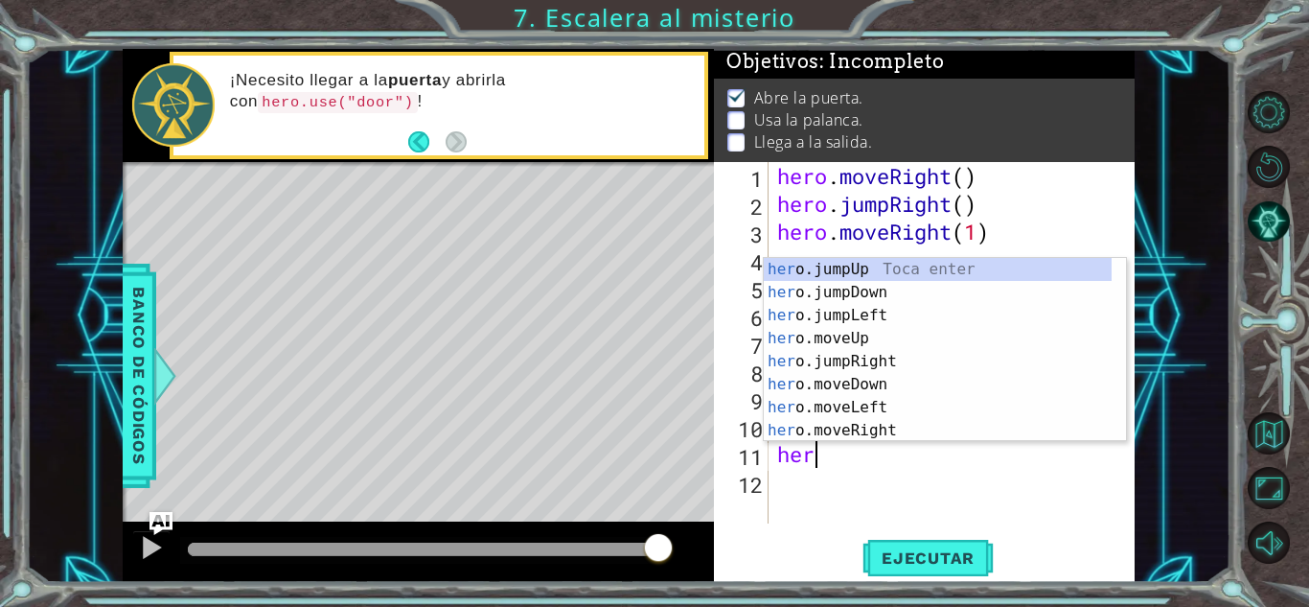
type textarea "hero"
click at [893, 270] on div "hero .jumpUp Toca enter hero .jumpDown Toca enter hero .jumpLeft Toca enter her…" at bounding box center [938, 373] width 348 height 230
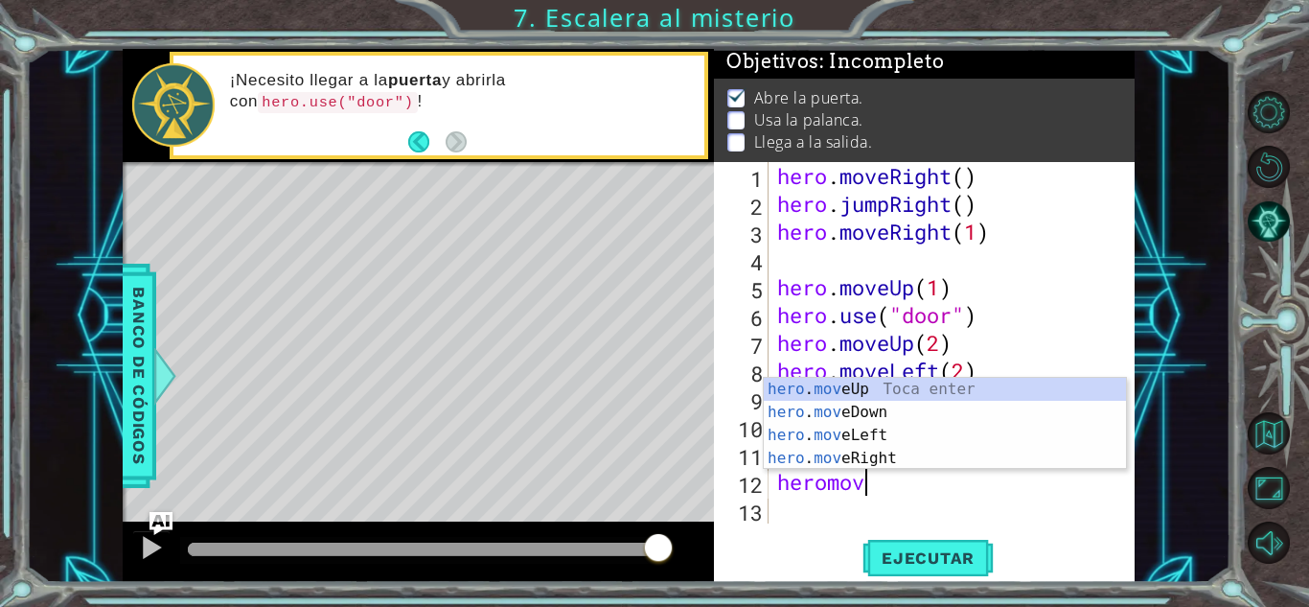
scroll to position [0, 3]
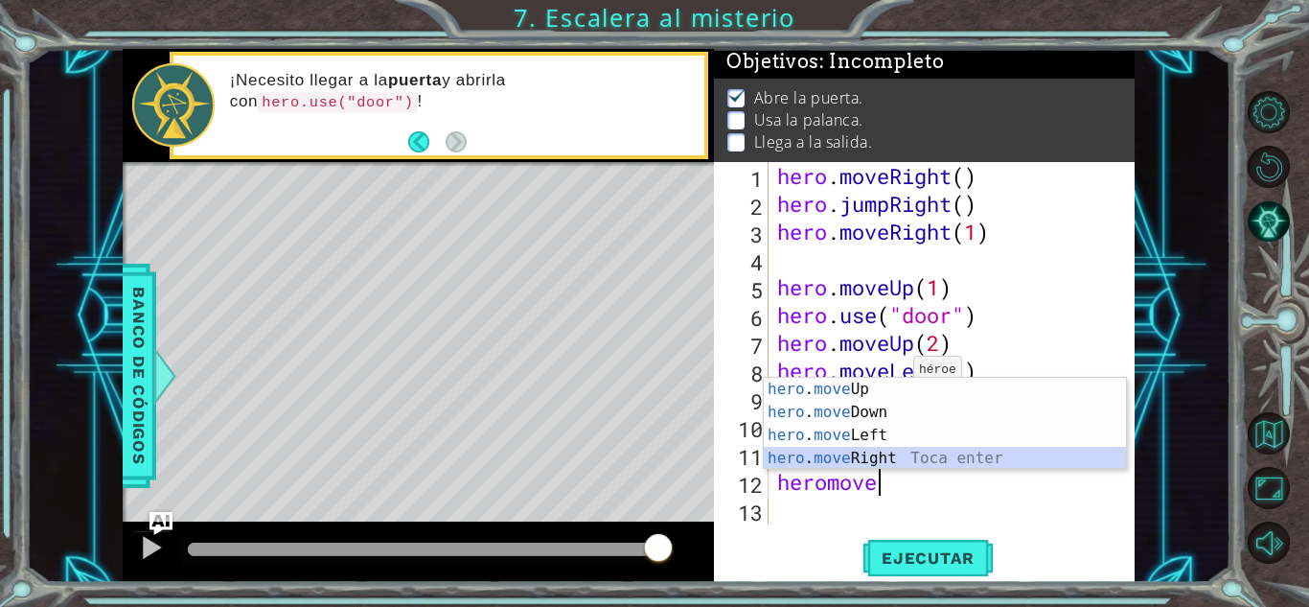
click at [899, 453] on div "hero . move Up Toca enter hero . move Down Toca enter hero . move Left Toca ent…" at bounding box center [945, 447] width 362 height 138
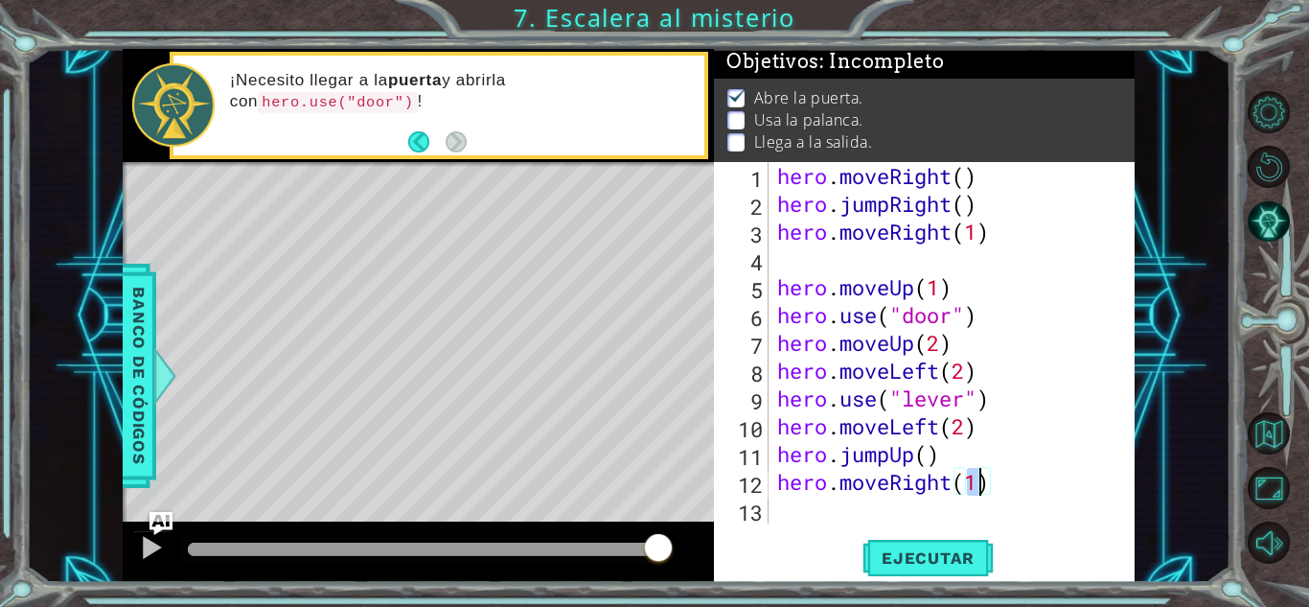
scroll to position [0, 9]
click at [957, 545] on button "Ejecutar" at bounding box center [928, 558] width 131 height 42
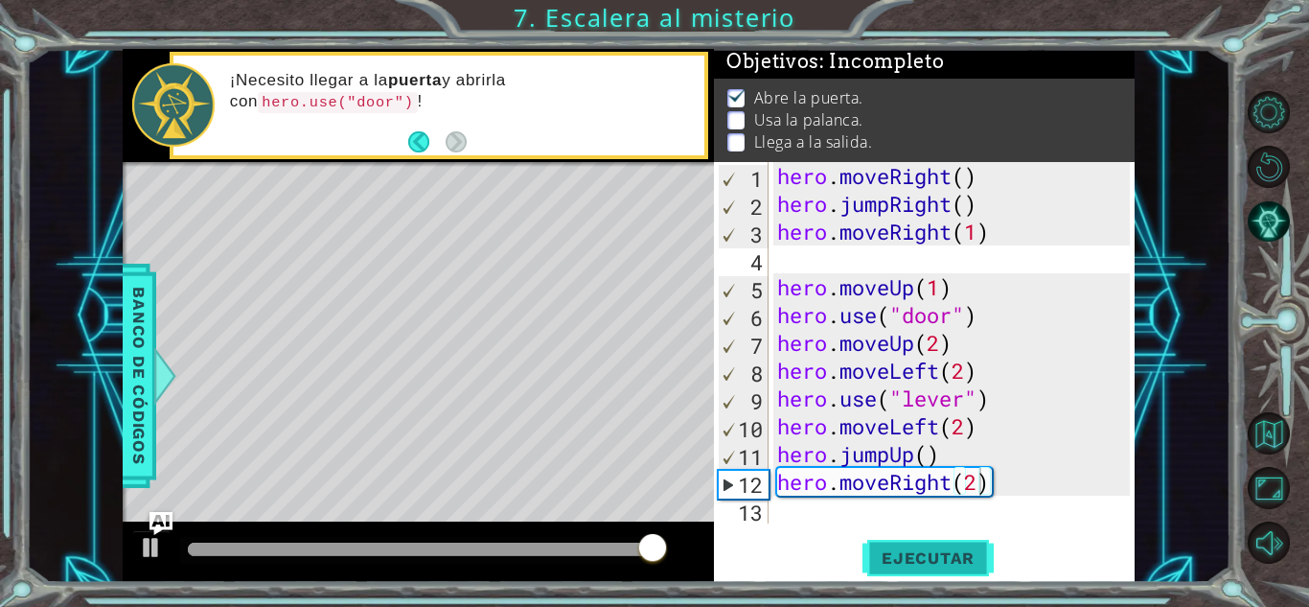
click at [910, 541] on button "Ejecutar" at bounding box center [928, 558] width 131 height 42
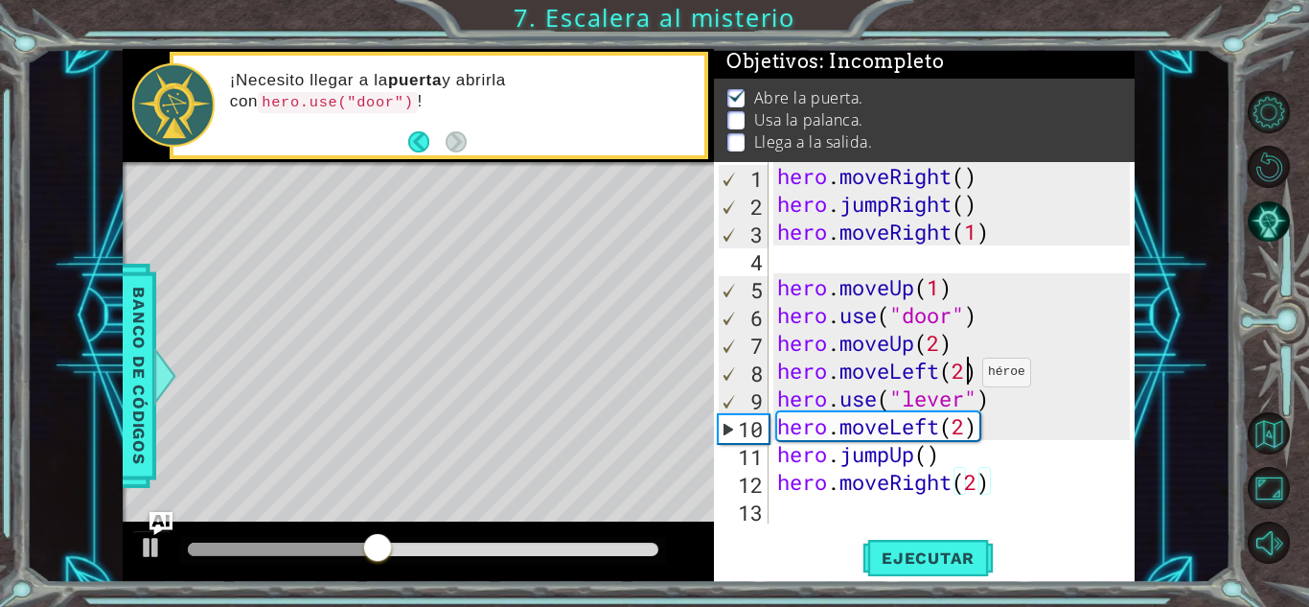
click at [965, 377] on div "hero . moveRight ( ) hero . jumpRight ( ) hero . moveRight ( 1 ) hero . moveUp …" at bounding box center [956, 370] width 366 height 417
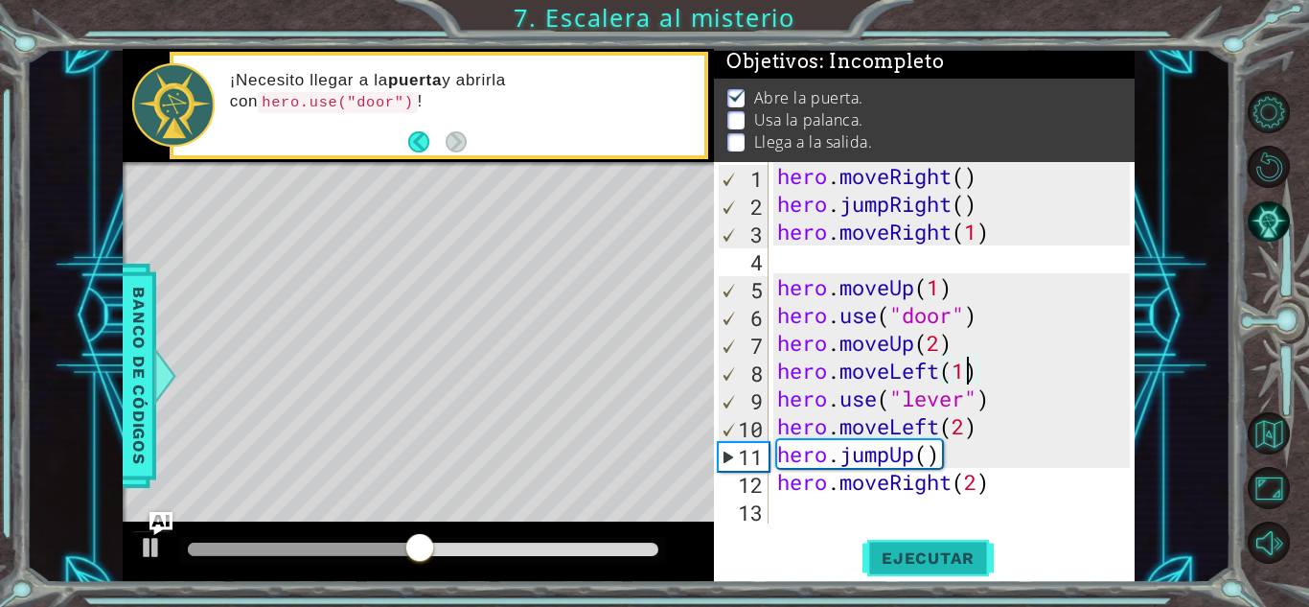
type textarea "hero.moveLeft(1)"
click at [946, 544] on button "Ejecutar" at bounding box center [928, 558] width 131 height 42
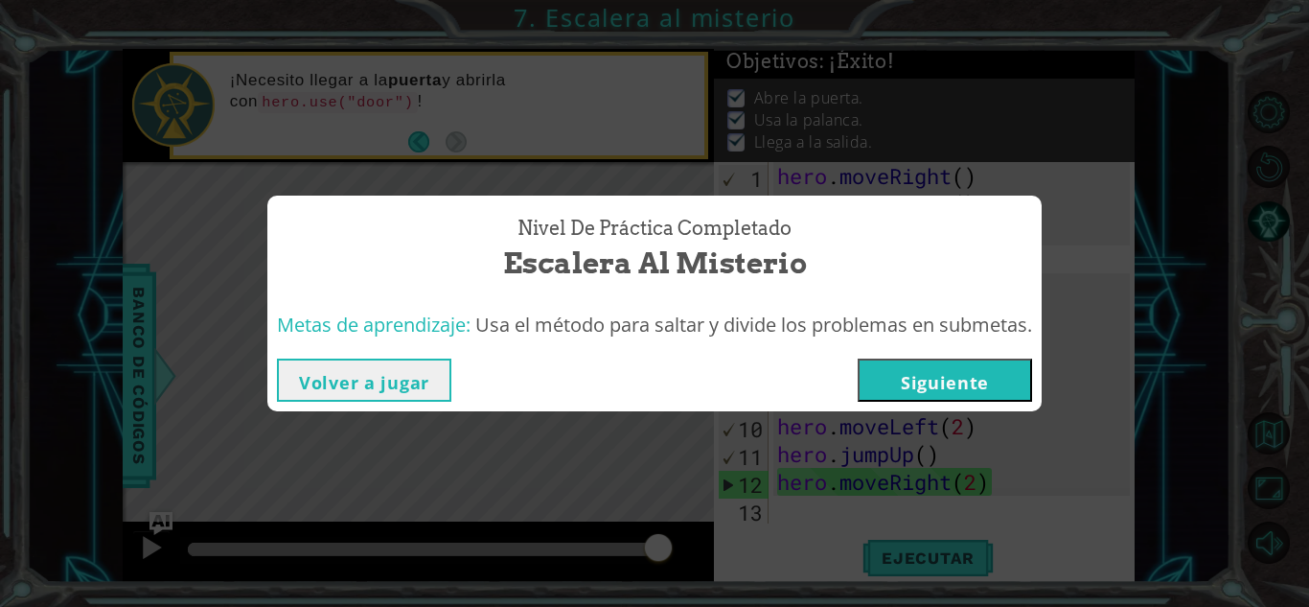
click at [997, 362] on button "Siguiente" at bounding box center [945, 379] width 174 height 43
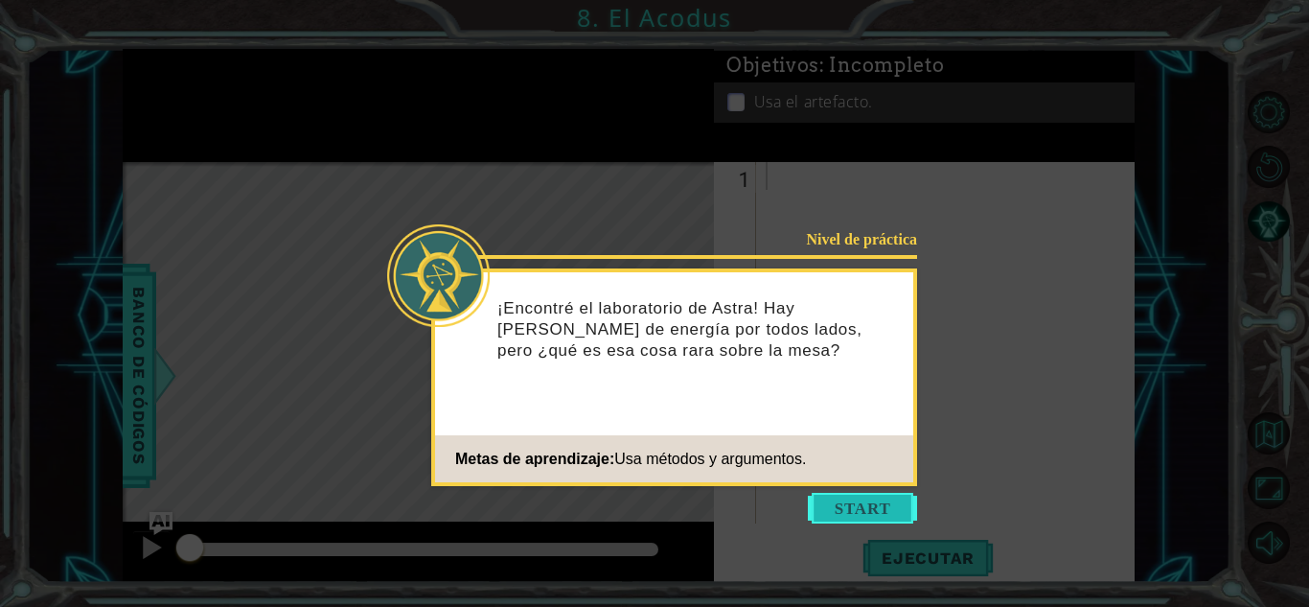
click at [908, 494] on button "Start" at bounding box center [862, 508] width 109 height 31
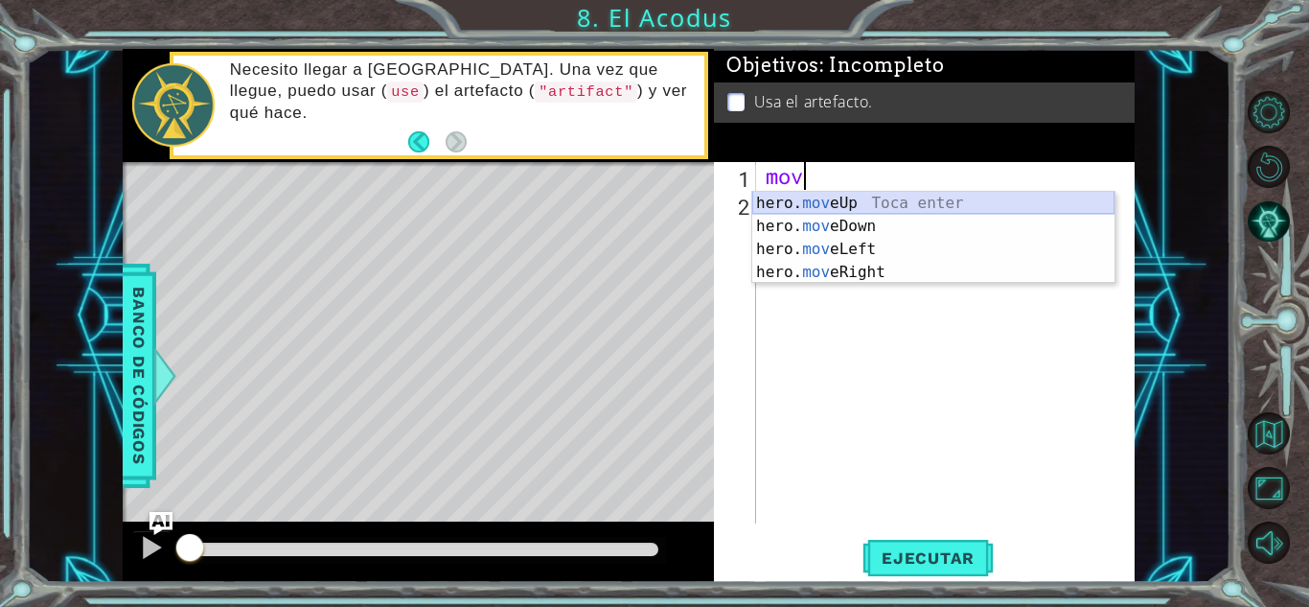
click at [889, 204] on div "hero. mov eUp Toca enter hero. mov eDown Toca enter hero. mov eLeft Toca enter …" at bounding box center [933, 261] width 362 height 138
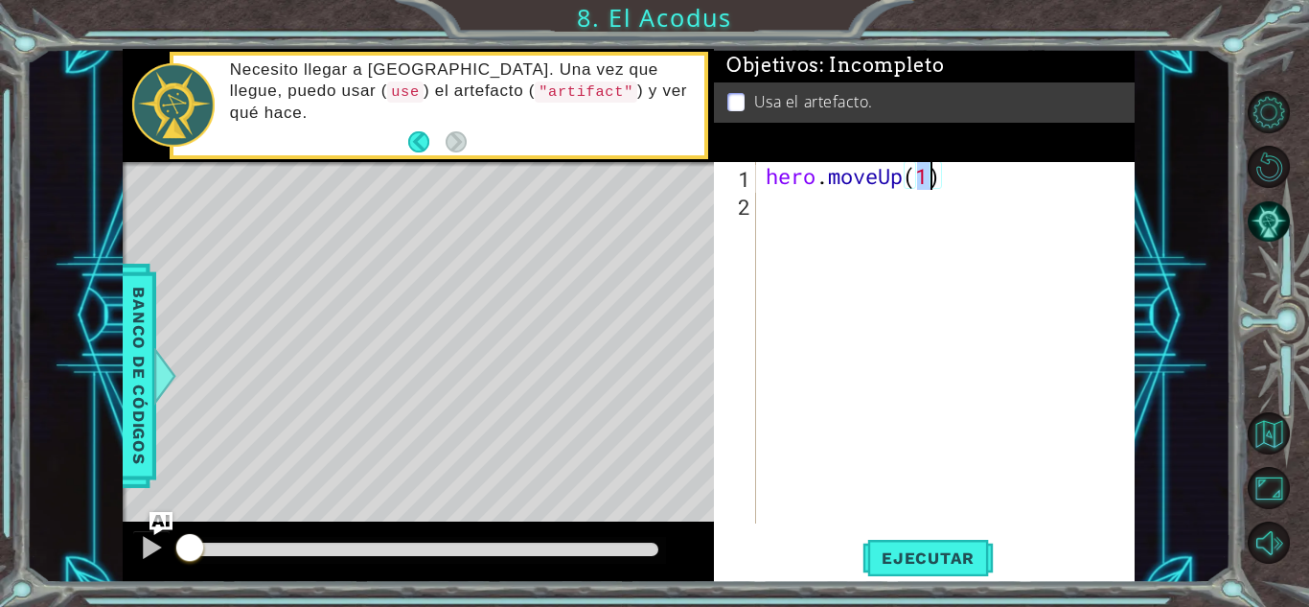
type textarea "hero.moveUp(2)"
click at [864, 243] on div "hero . moveUp ( 2 )" at bounding box center [951, 370] width 378 height 417
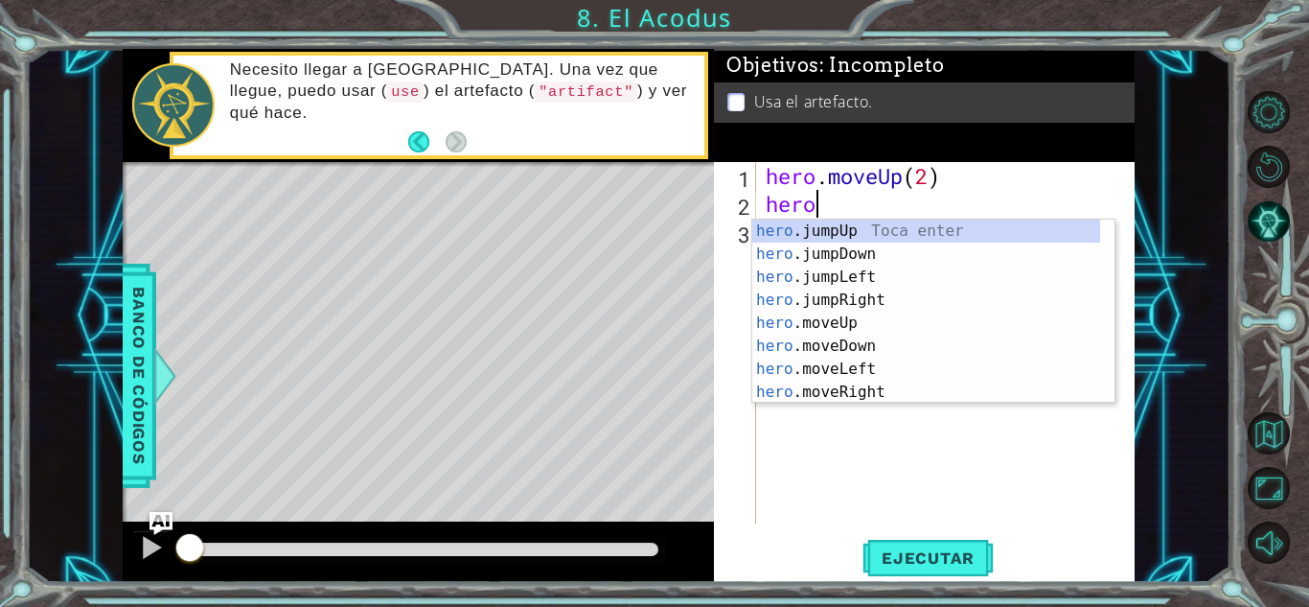
scroll to position [0, 1]
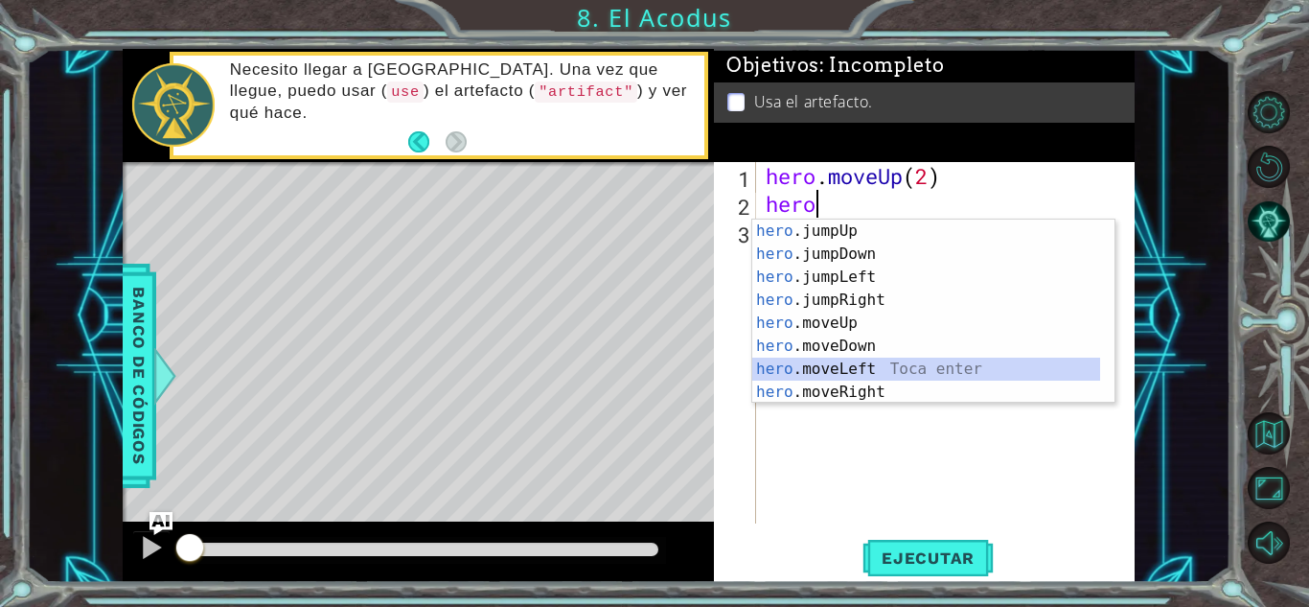
click at [874, 368] on div "hero .jumpUp Toca enter hero .jumpDown Toca enter hero .jumpLeft Toca enter her…" at bounding box center [926, 334] width 348 height 230
type textarea "hero.moveLeft(1)"
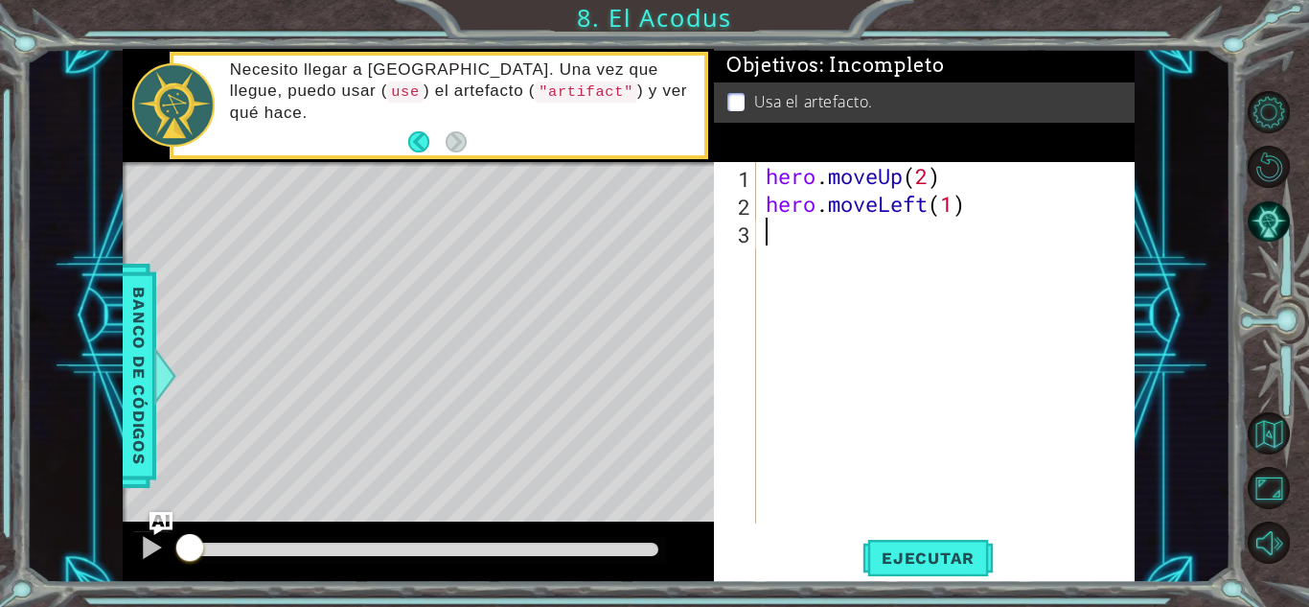
click at [848, 248] on div "hero . moveUp ( 2 ) hero . moveLeft ( 1 )" at bounding box center [951, 370] width 378 height 417
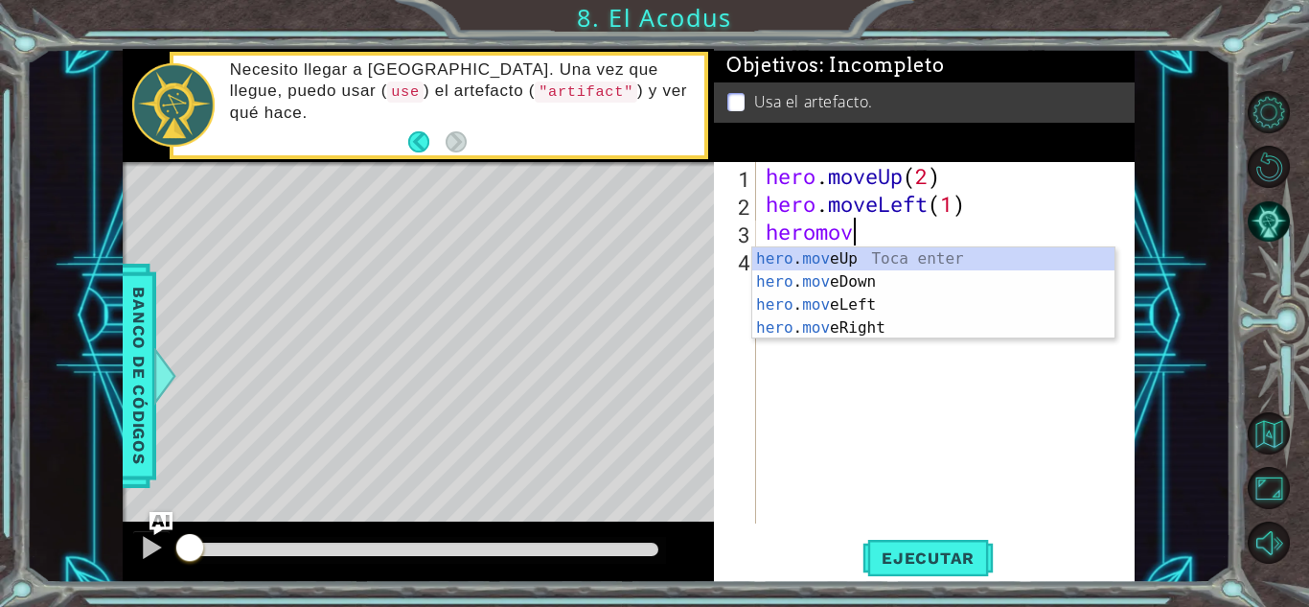
scroll to position [0, 3]
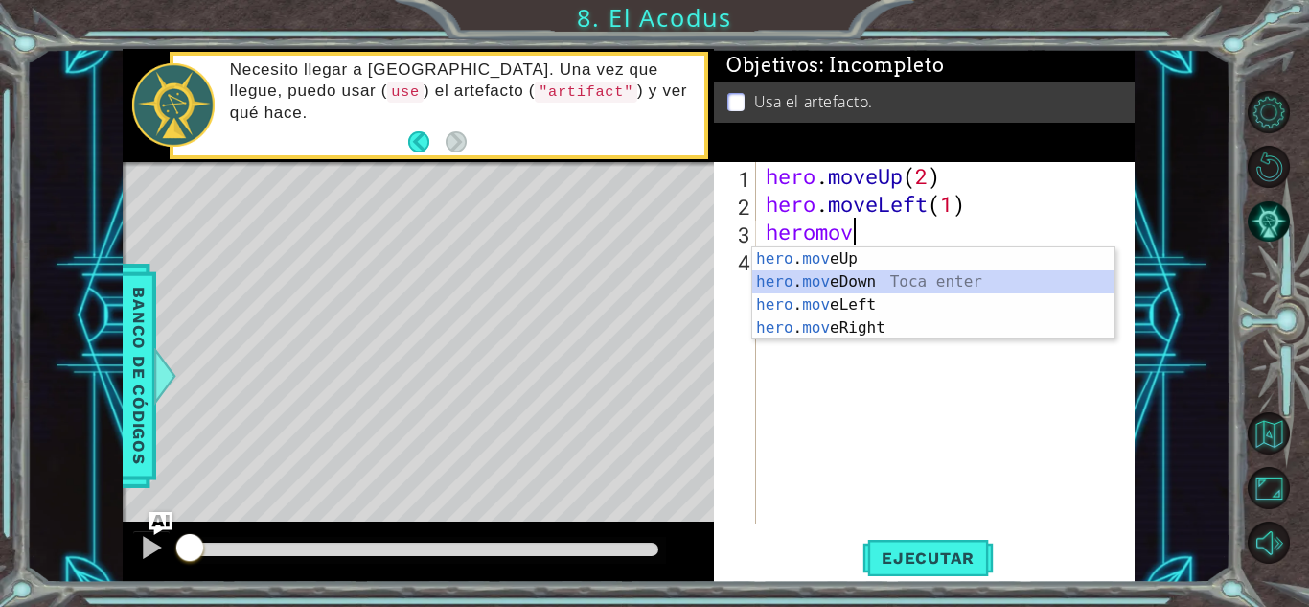
click at [880, 275] on div "hero . mov eUp Toca enter hero . mov eDown Toca enter hero . mov eLeft Toca ent…" at bounding box center [933, 316] width 362 height 138
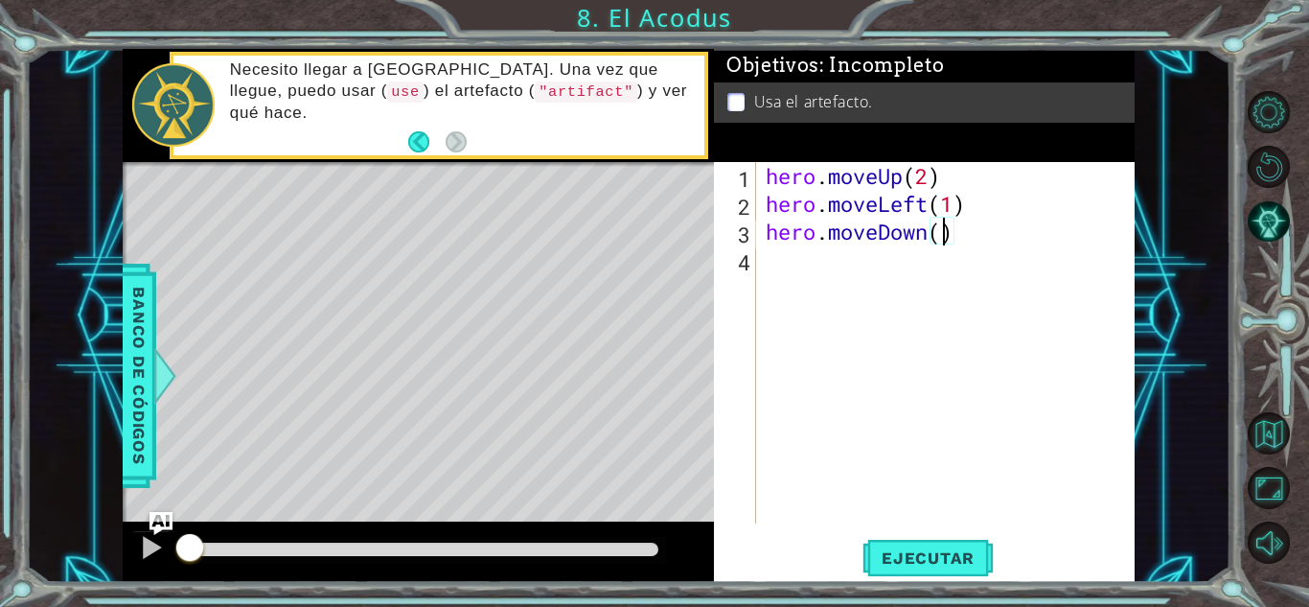
type textarea "hero.moveDown(2)"
click at [859, 277] on div "hero . moveUp ( 2 ) hero . moveLeft ( 1 ) hero . moveDown ( 2 )" at bounding box center [951, 370] width 378 height 417
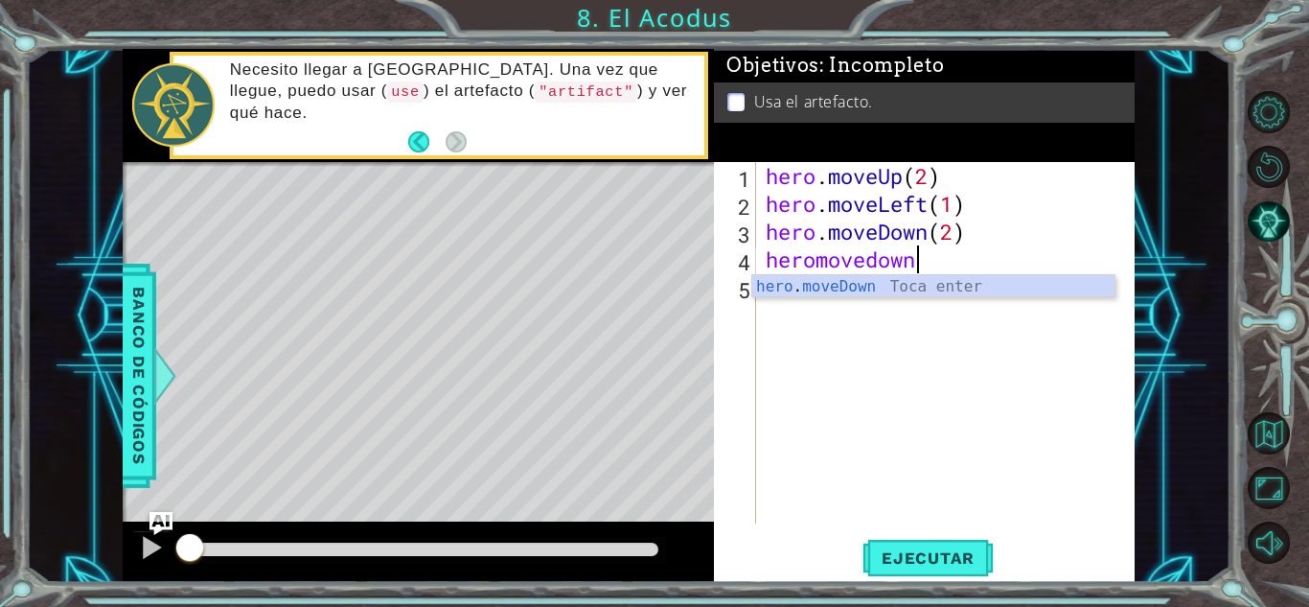
scroll to position [0, 6]
click at [859, 277] on div "hero . moveDown Toca enter" at bounding box center [933, 309] width 362 height 69
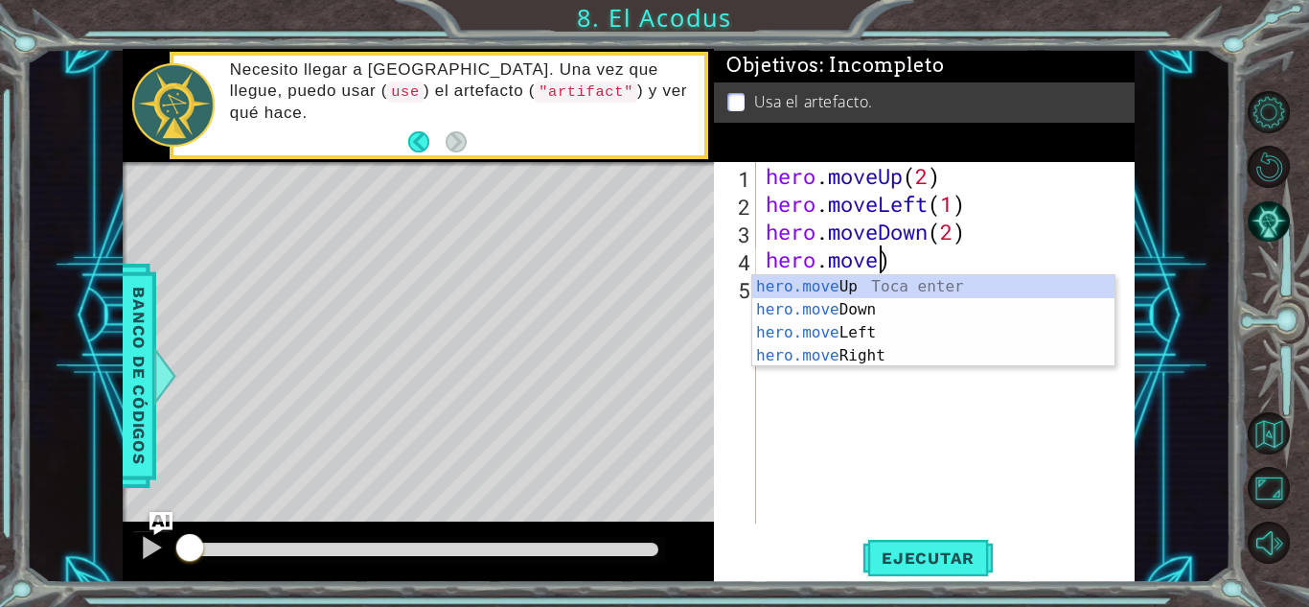
scroll to position [0, 5]
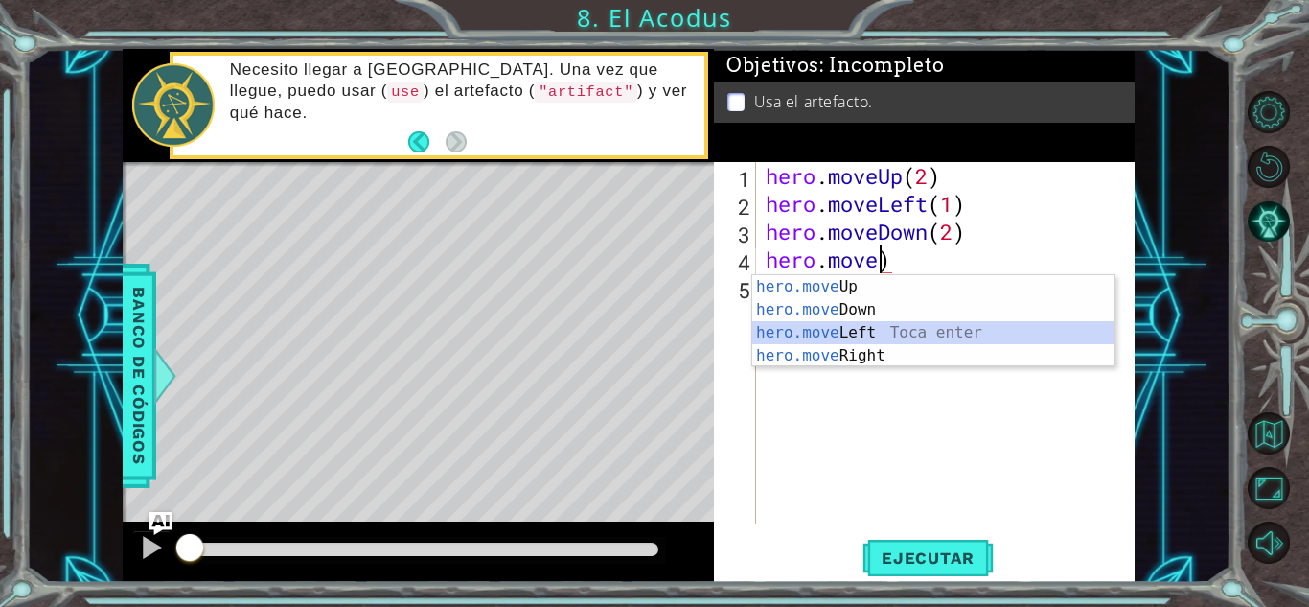
click at [894, 332] on div "hero.move Up Toca enter hero.move Down Toca enter hero.move Left Toca enter her…" at bounding box center [933, 344] width 362 height 138
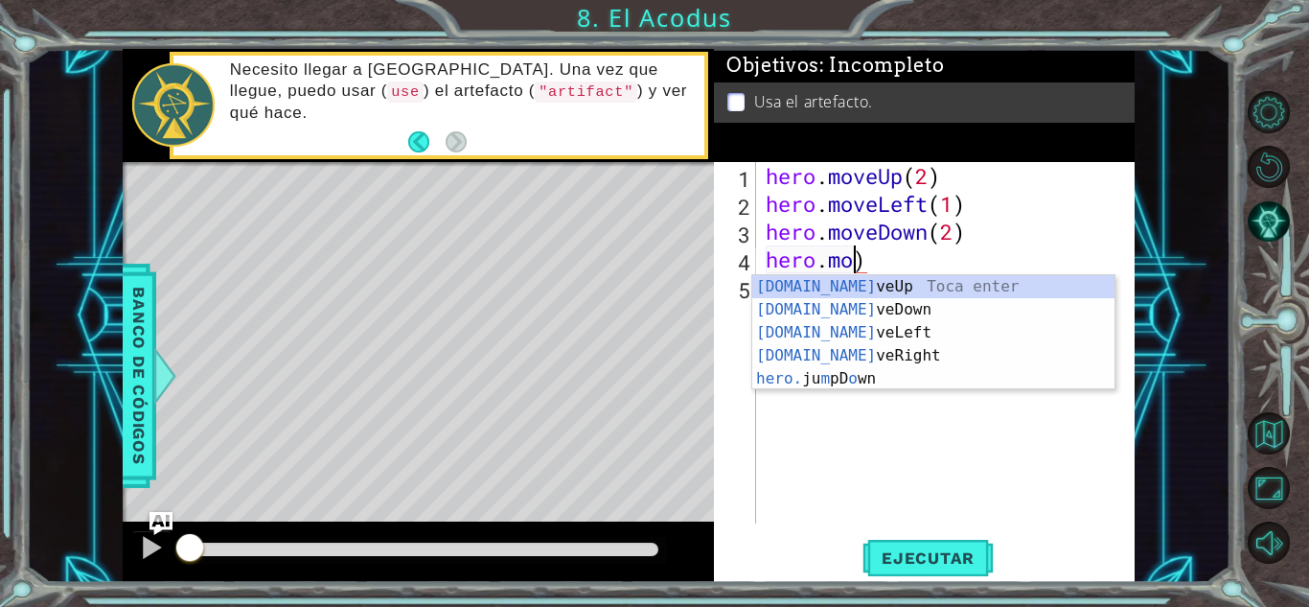
scroll to position [0, 3]
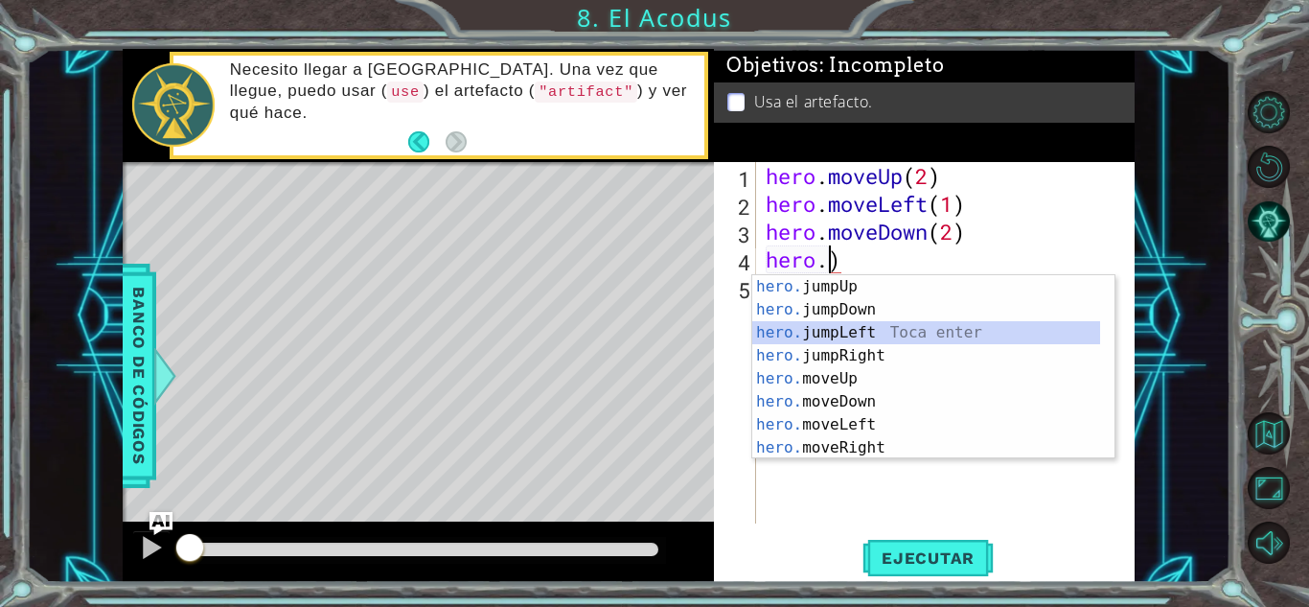
click at [861, 337] on div "hero. jumpUp Toca enter hero. jumpDown Toca enter hero. jumpLeft Toca enter her…" at bounding box center [926, 390] width 348 height 230
type textarea "hero.jumpLeft()"
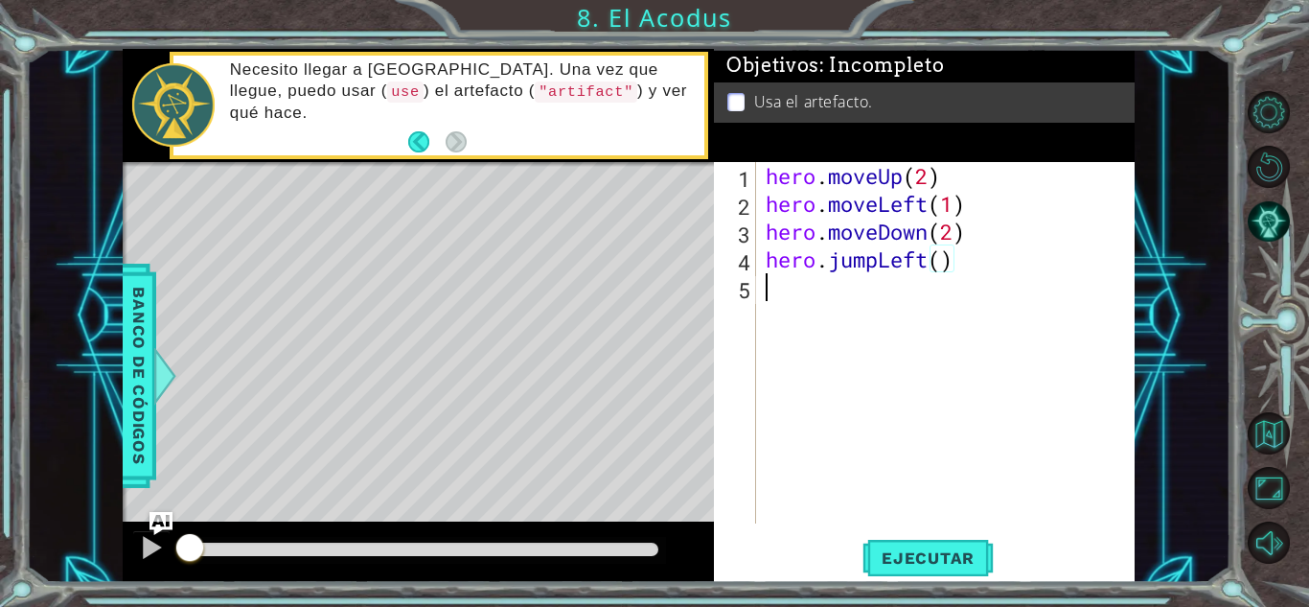
click at [879, 313] on div "hero . moveUp ( 2 ) hero . moveLeft ( 1 ) hero . moveDown ( 2 ) hero . jumpLeft…" at bounding box center [951, 370] width 378 height 417
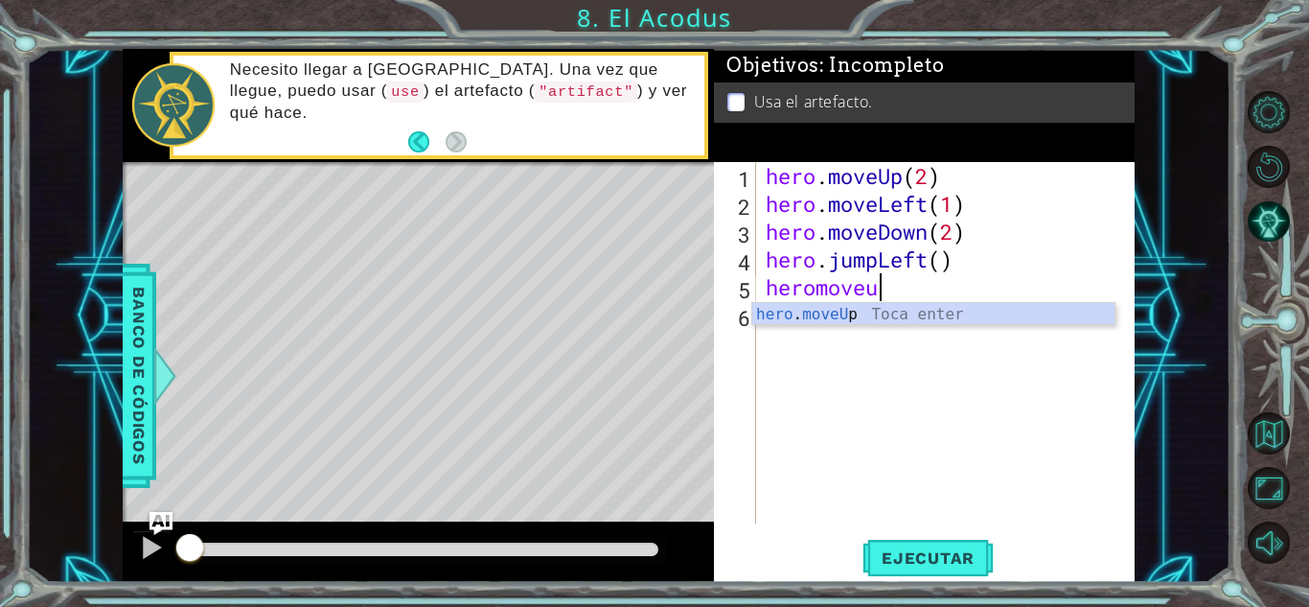
scroll to position [0, 5]
click at [879, 313] on div "hero . moveUp Toca enter" at bounding box center [933, 337] width 362 height 69
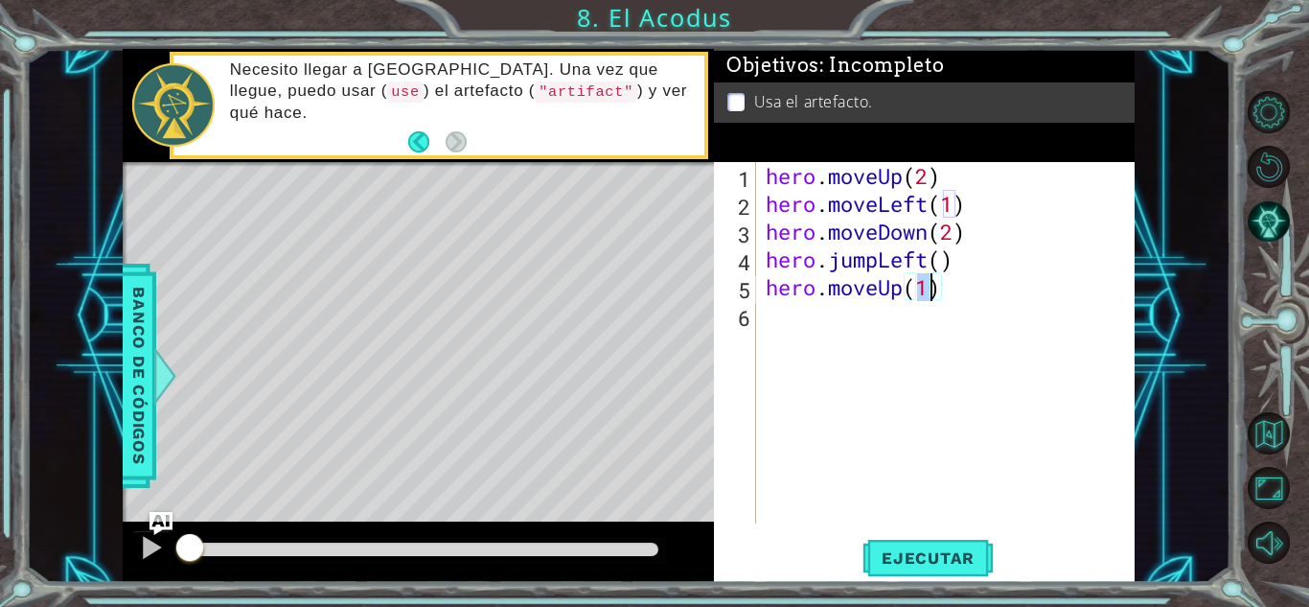
type textarea "hero.moveUp(2)"
click at [821, 315] on div "hero . moveUp ( 2 ) hero . moveLeft ( 1 ) hero . moveDown ( 2 ) hero . jumpLeft…" at bounding box center [951, 370] width 378 height 417
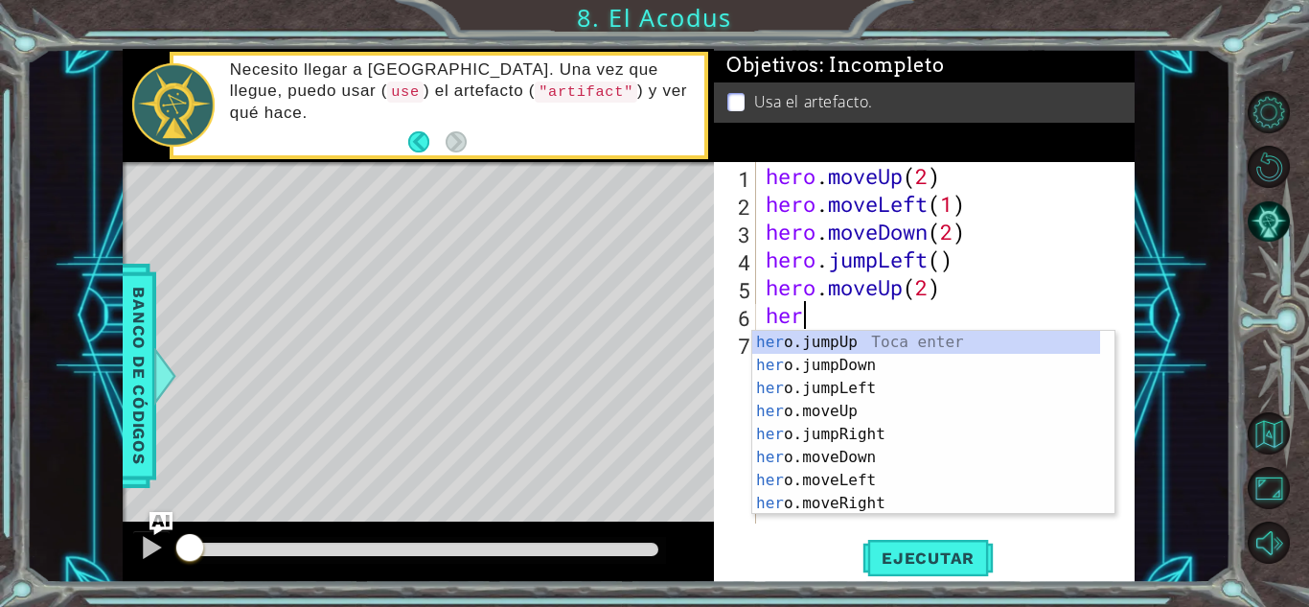
scroll to position [0, 1]
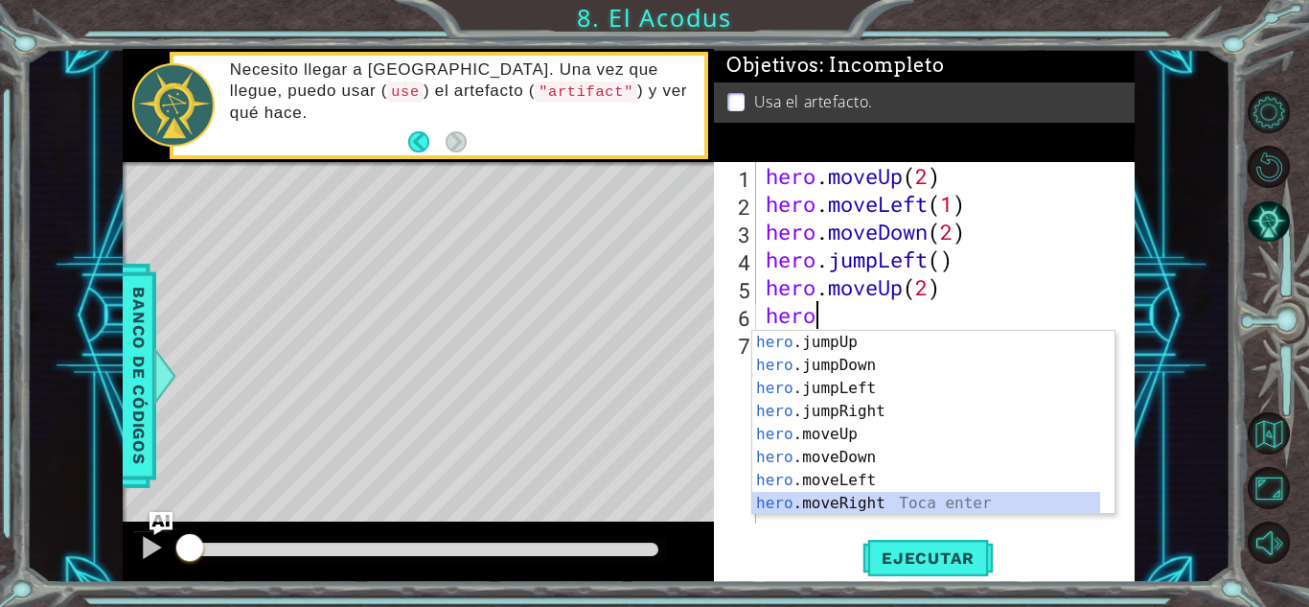
click at [890, 507] on div "hero .jumpUp Toca enter hero .jumpDown Toca enter hero .jumpLeft Toca enter her…" at bounding box center [926, 446] width 348 height 230
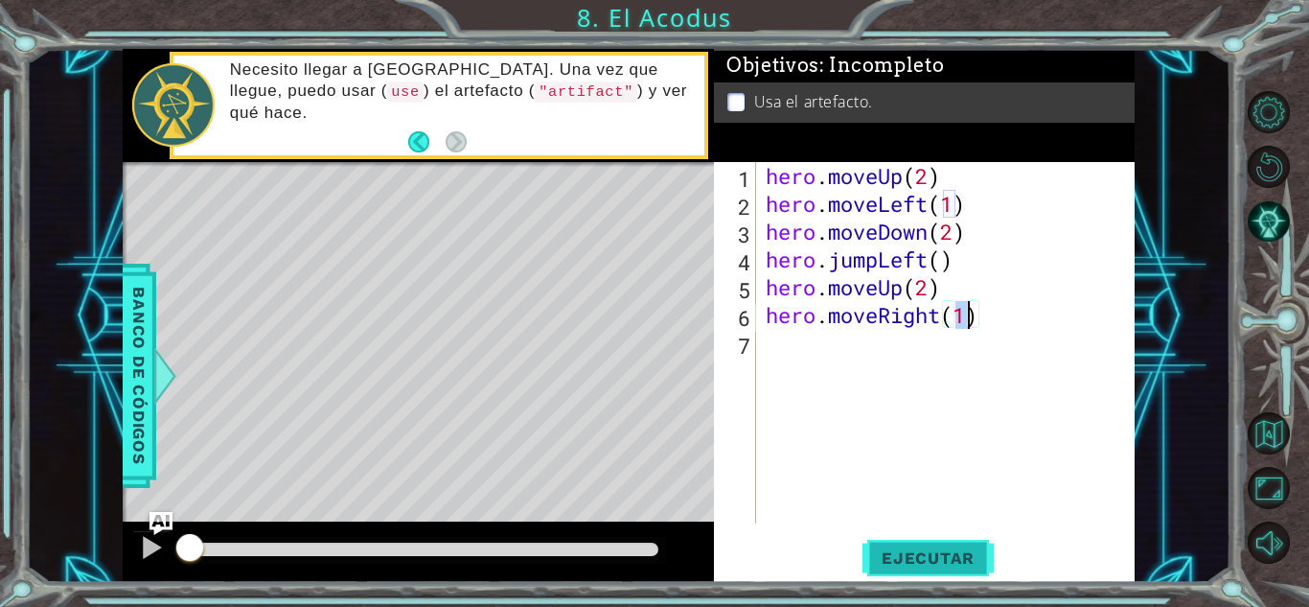
type textarea "hero.moveRight(1)"
click at [885, 560] on span "Ejecutar" at bounding box center [928, 557] width 131 height 19
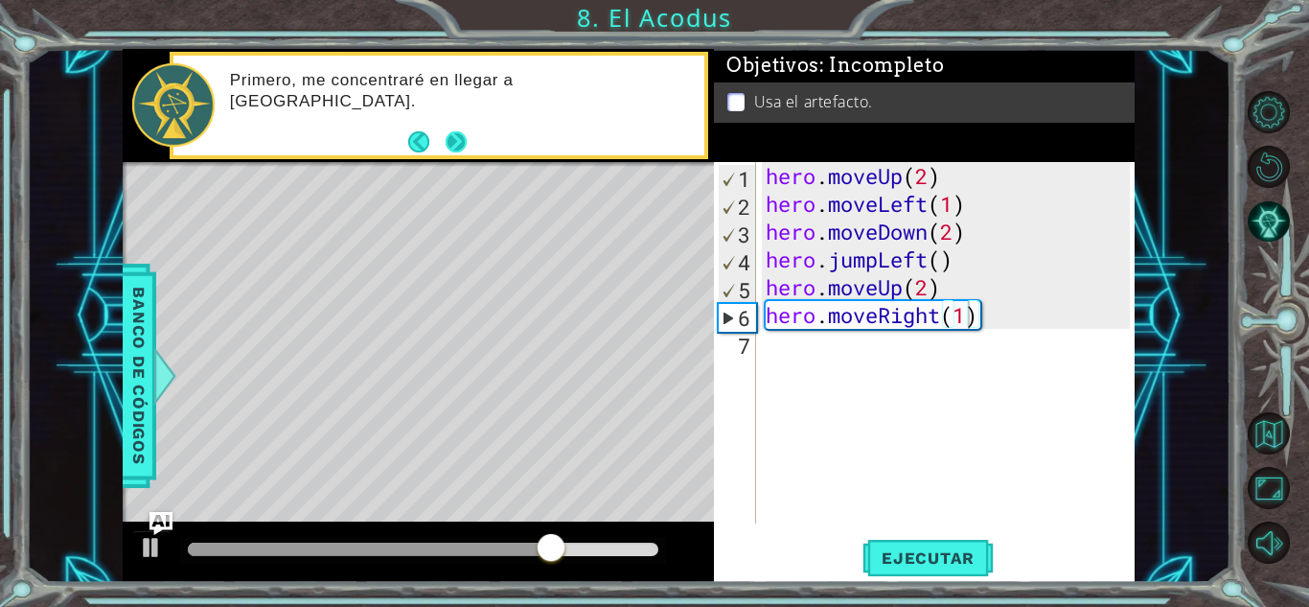
click at [462, 143] on button "Next" at bounding box center [456, 141] width 21 height 21
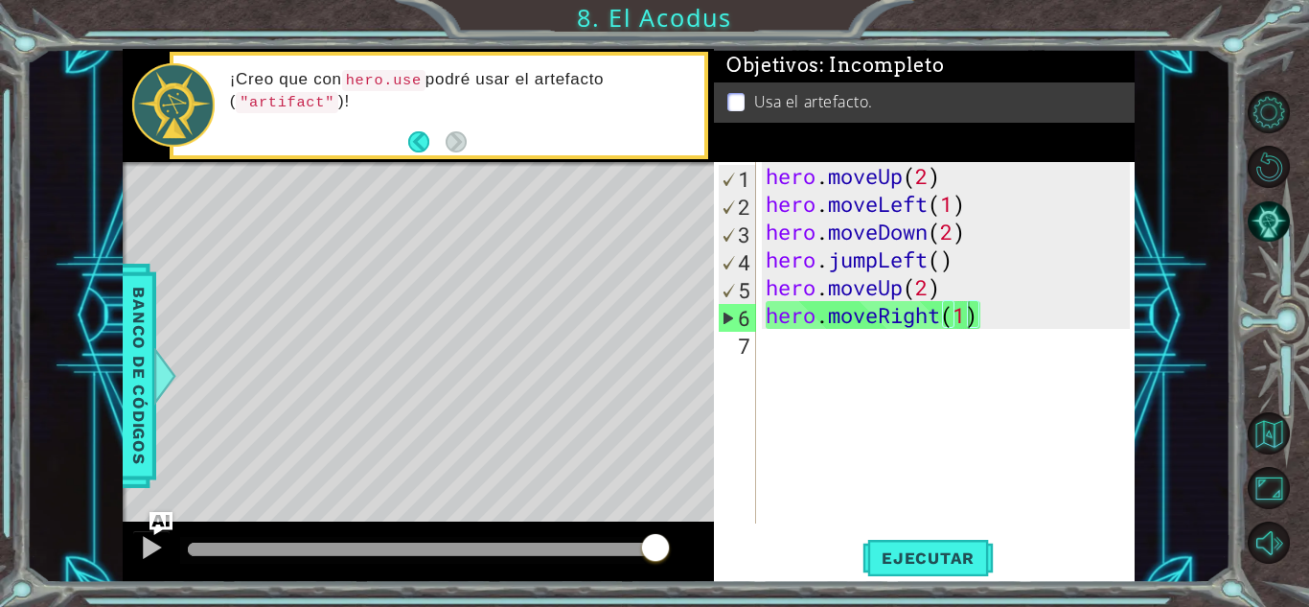
click at [757, 341] on div "hero.moveRight(1) 1 2 3 4 5 6 7 hero . moveUp ( 2 ) hero . moveLeft ( 1 ) hero …" at bounding box center [922, 342] width 416 height 361
click at [774, 341] on div "hero . moveUp ( 2 ) hero . moveLeft ( 1 ) hero . moveDown ( 2 ) hero . jumpLeft…" at bounding box center [951, 370] width 378 height 417
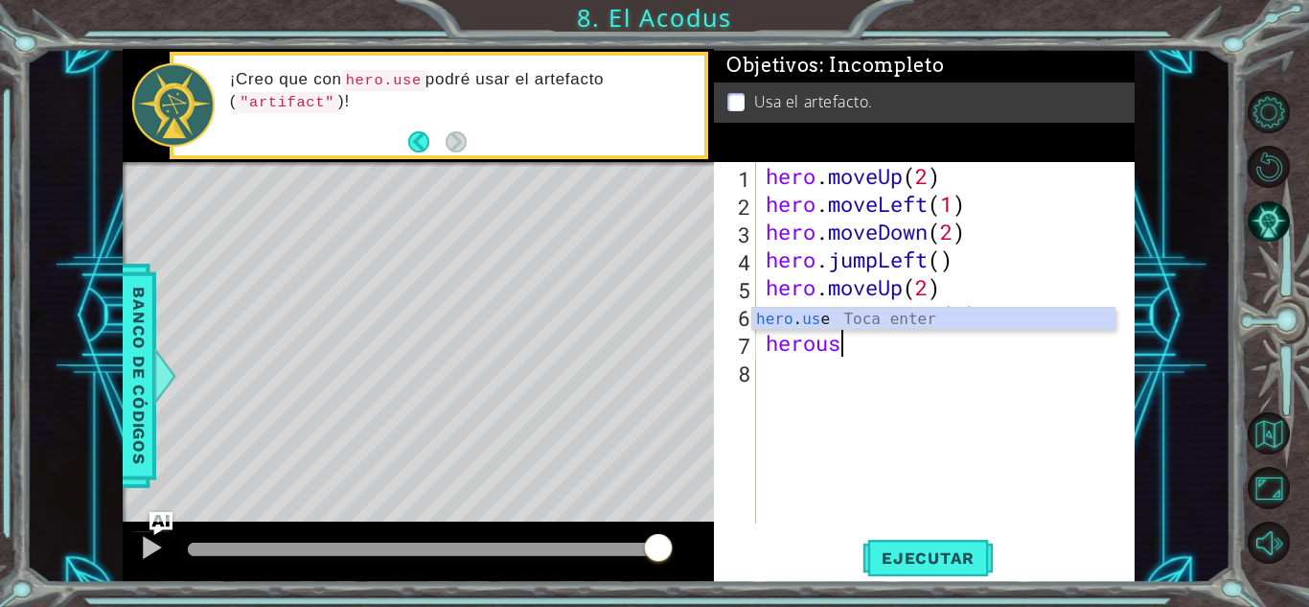
scroll to position [0, 3]
click at [862, 321] on div "hero . use Toca enter" at bounding box center [933, 342] width 362 height 69
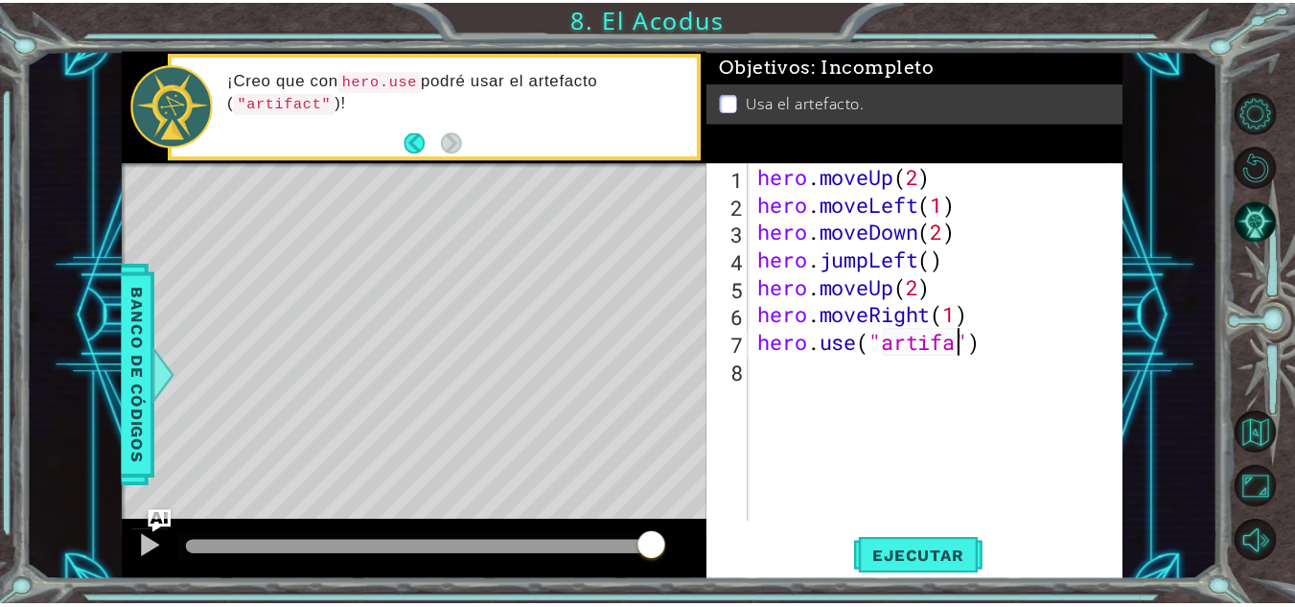
scroll to position [0, 10]
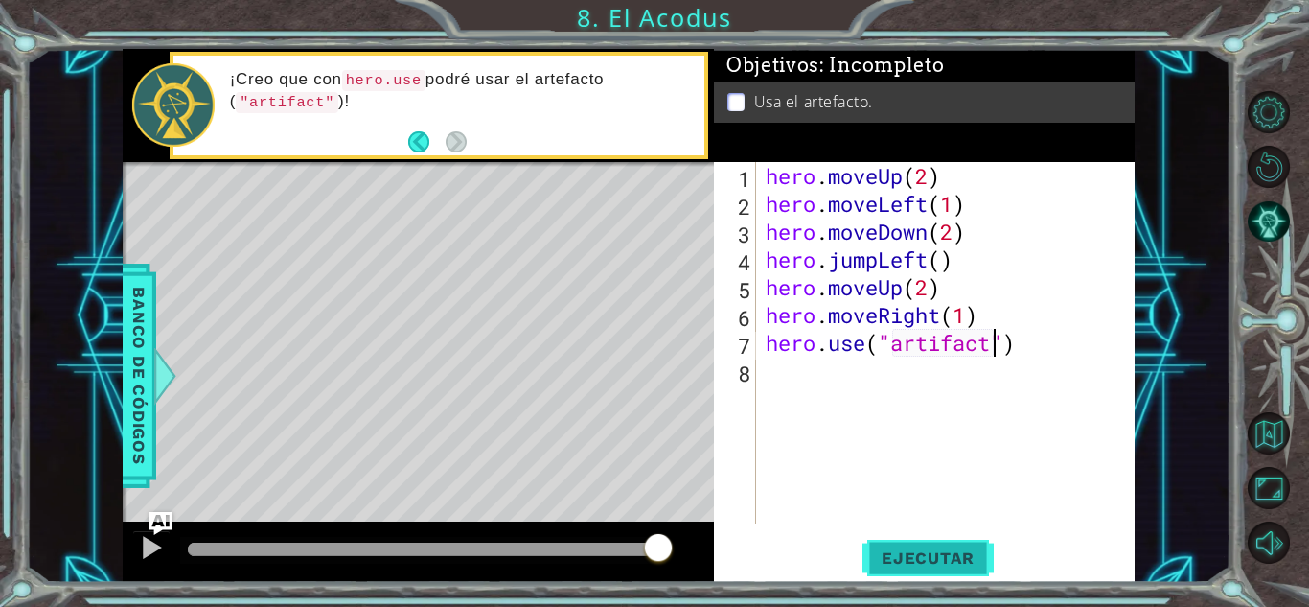
type textarea "hero.use("artifact")"
click at [956, 566] on span "Ejecutar" at bounding box center [928, 557] width 131 height 19
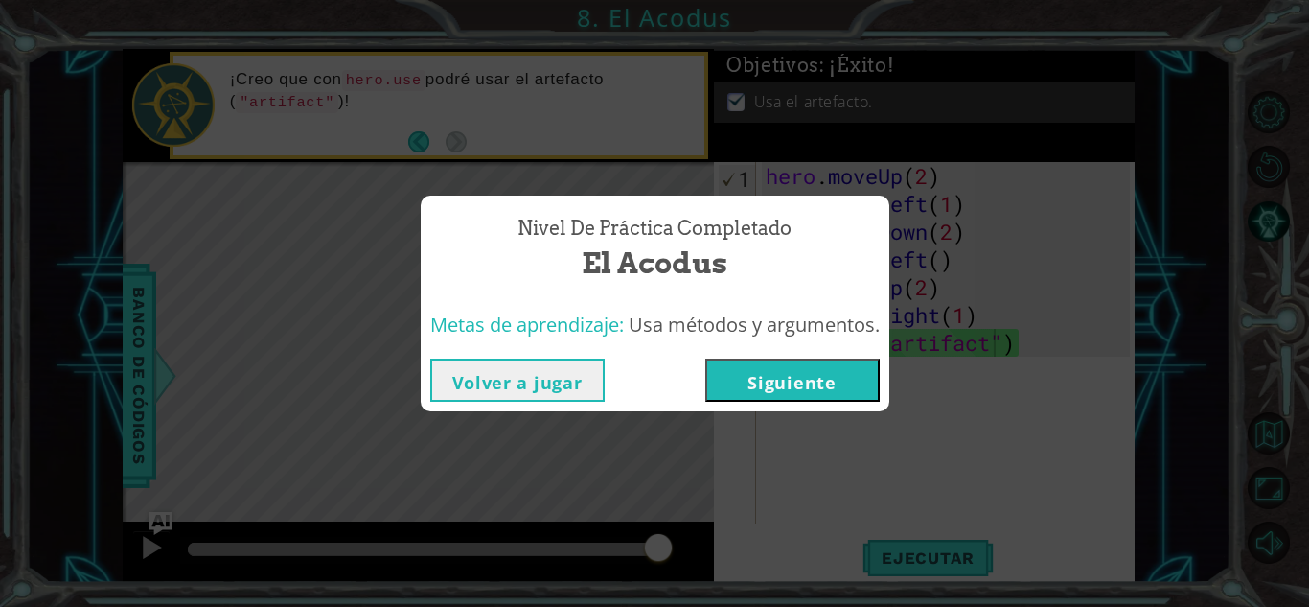
click at [793, 383] on button "Siguiente" at bounding box center [792, 379] width 174 height 43
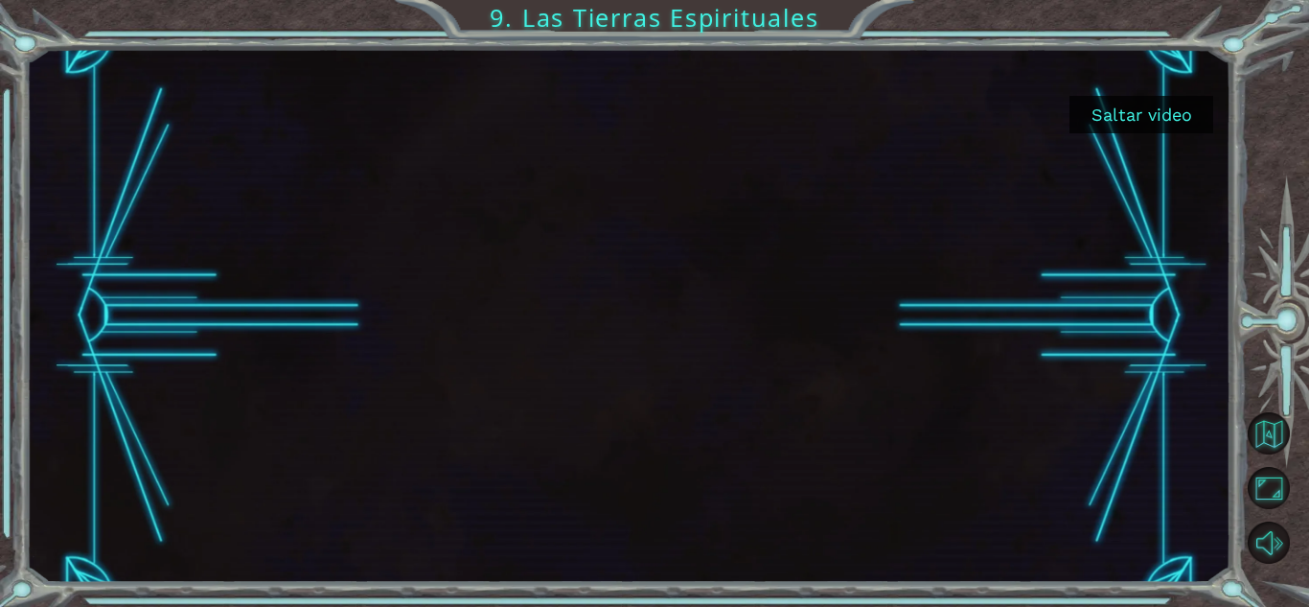
click at [1133, 107] on button "Saltar video" at bounding box center [1142, 114] width 144 height 37
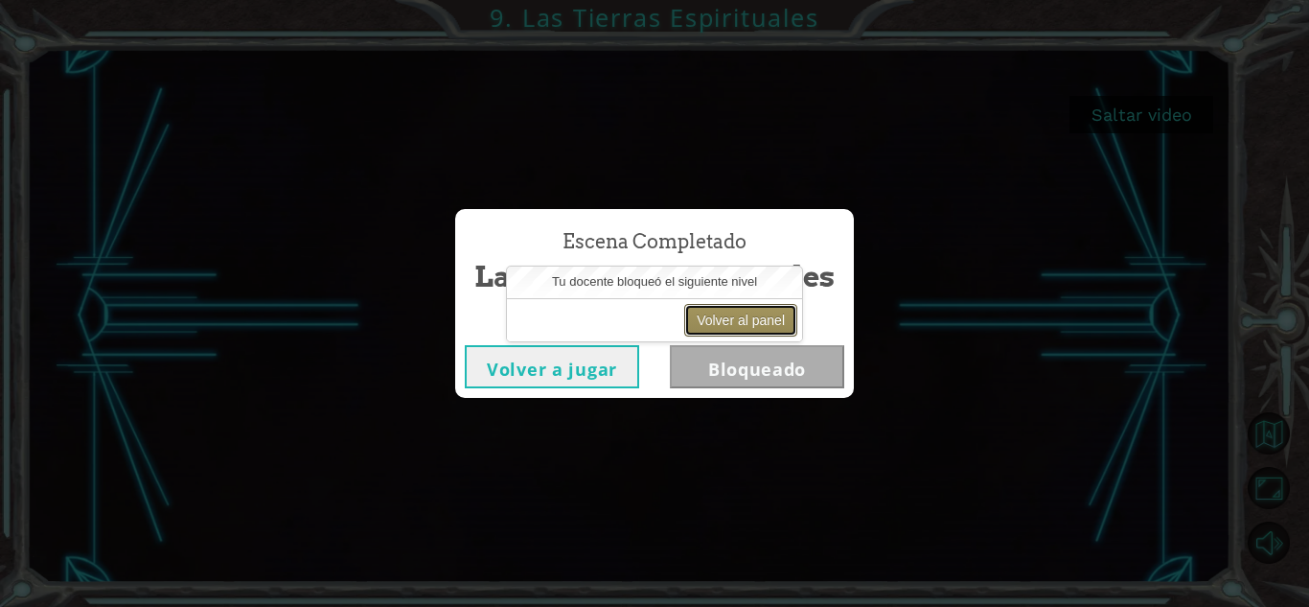
click at [771, 317] on button "Volver al panel" at bounding box center [740, 320] width 113 height 33
